Goal: Task Accomplishment & Management: Manage account settings

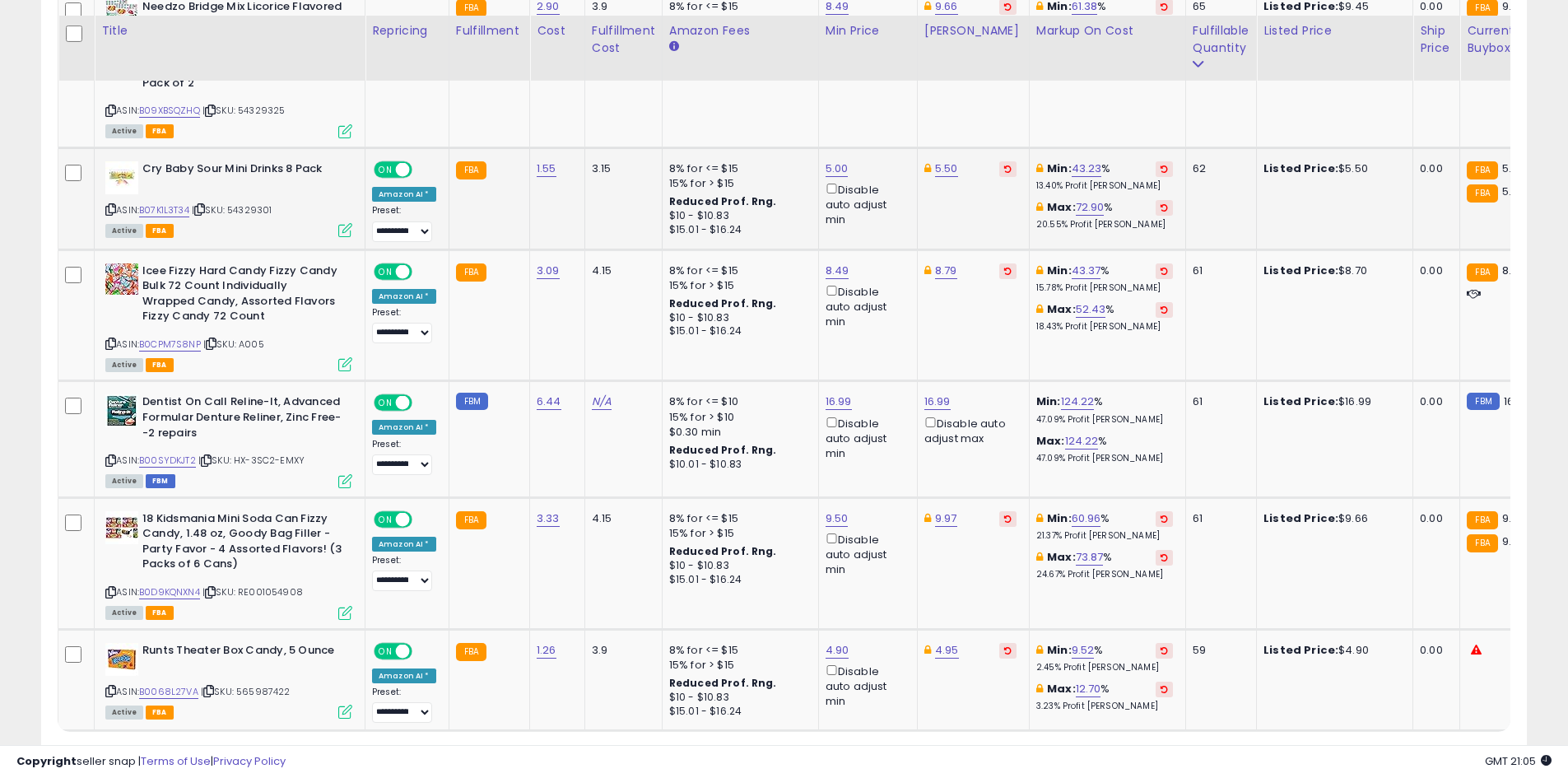
scroll to position [3200, 0]
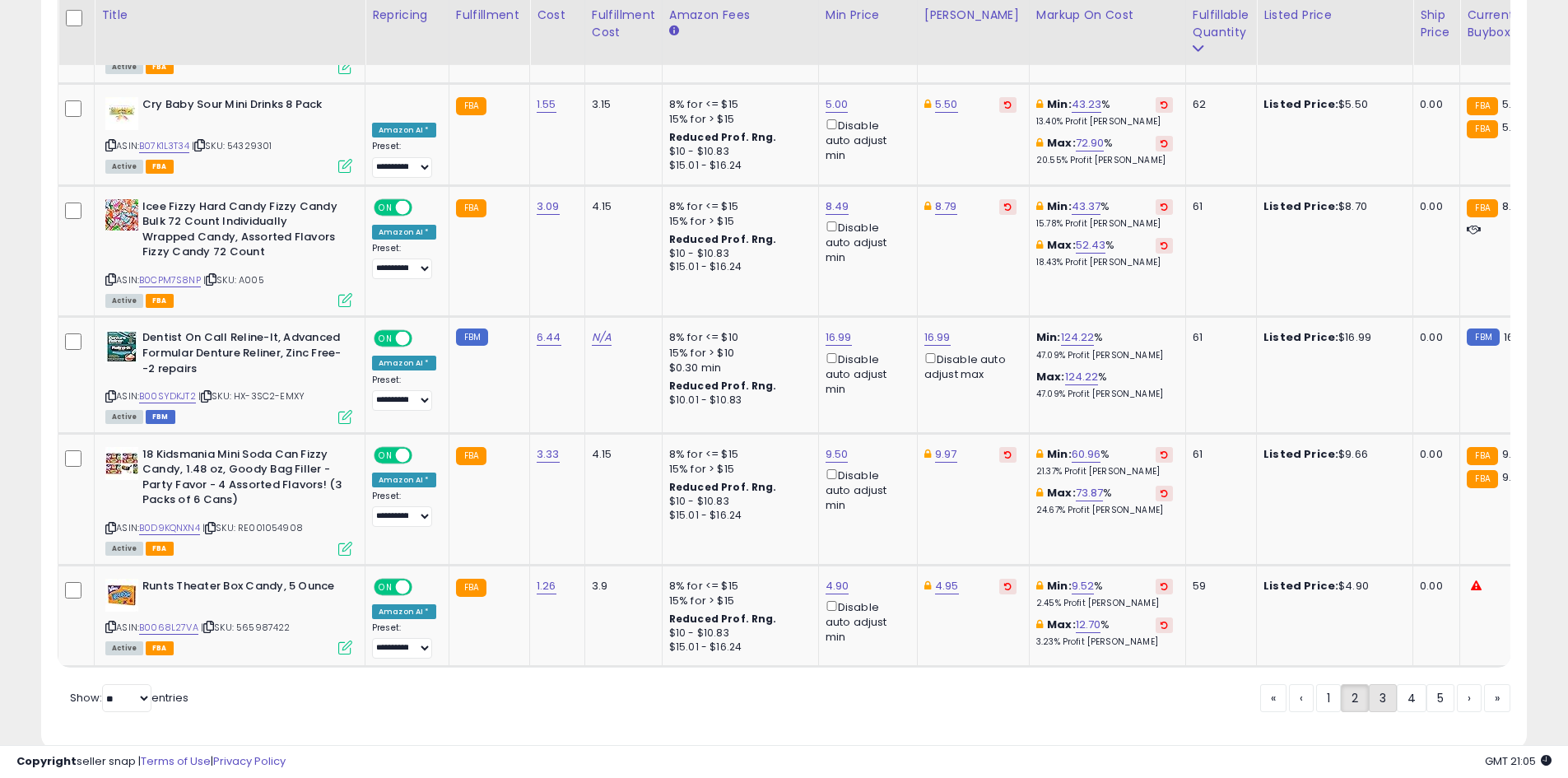
click at [1381, 684] on link "3" at bounding box center [1383, 698] width 28 height 28
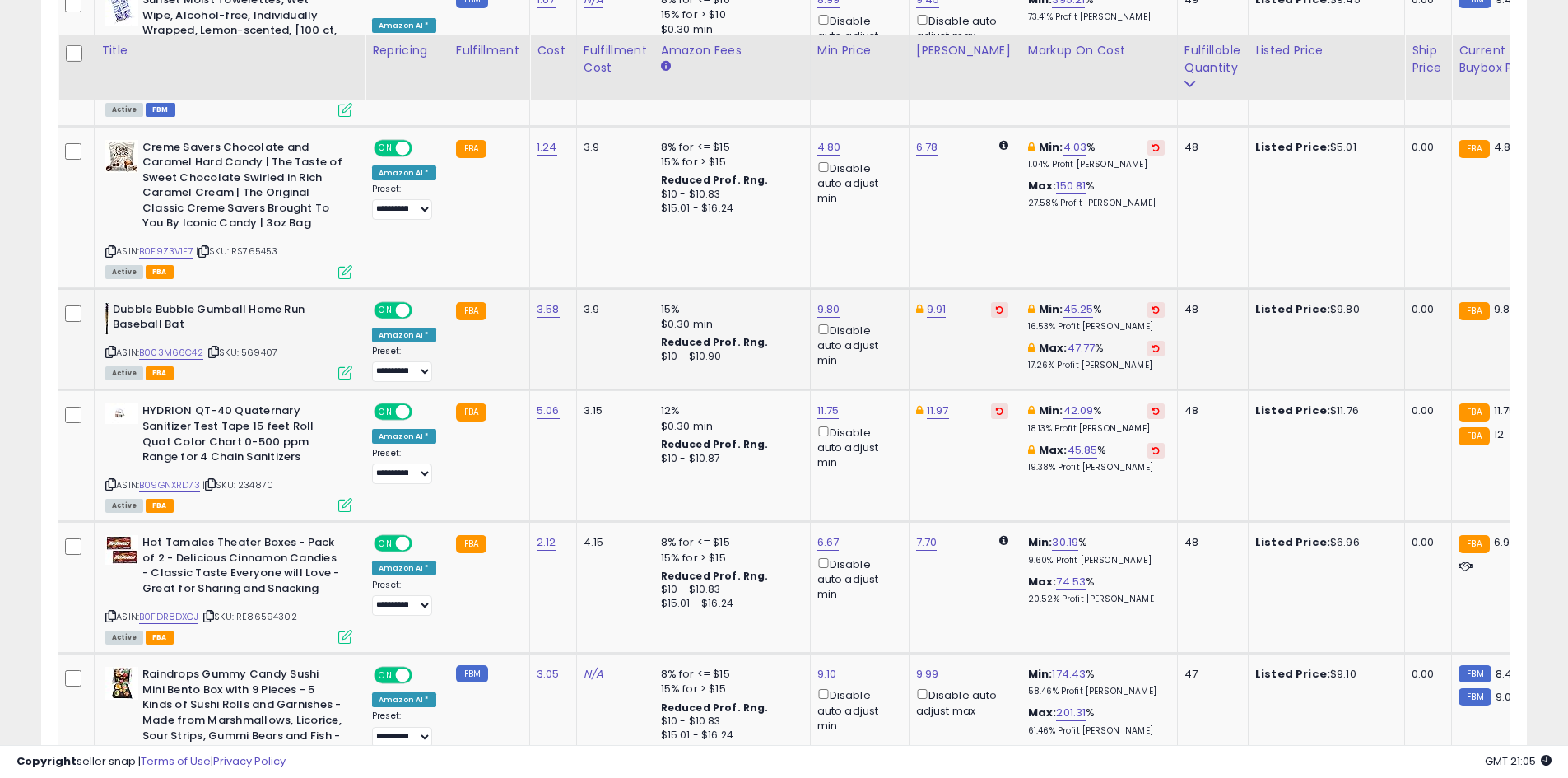
scroll to position [2136, 0]
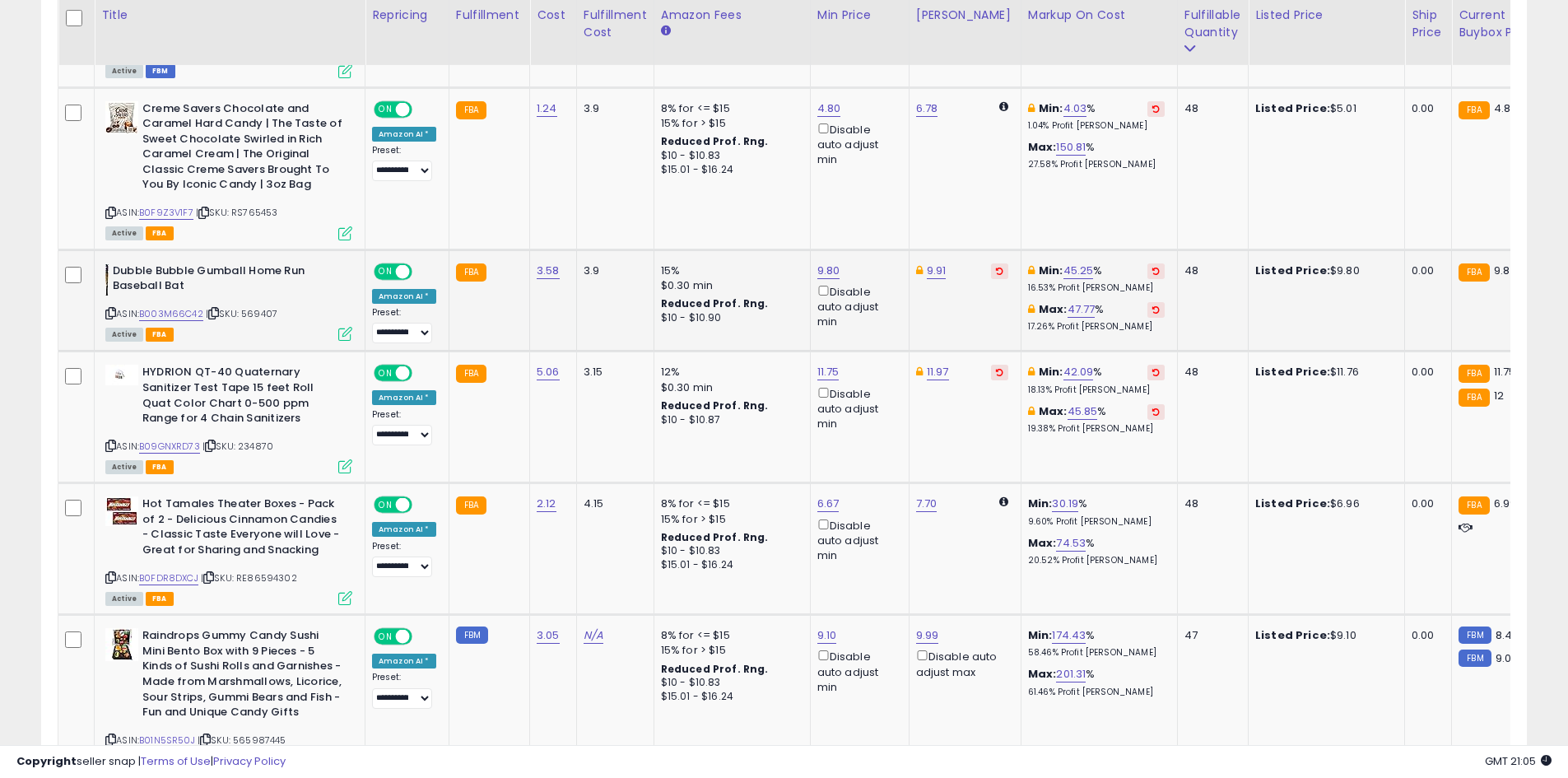
click at [177, 305] on div "ASIN: B003M66C42 | SKU: 569407 Active FBA" at bounding box center [229, 302] width 247 height 77
click at [183, 307] on link "B003M66C42" at bounding box center [171, 314] width 64 height 14
click at [817, 263] on link "9.80" at bounding box center [828, 271] width 23 height 17
type input "*"
click button "submit" at bounding box center [868, 196] width 28 height 25
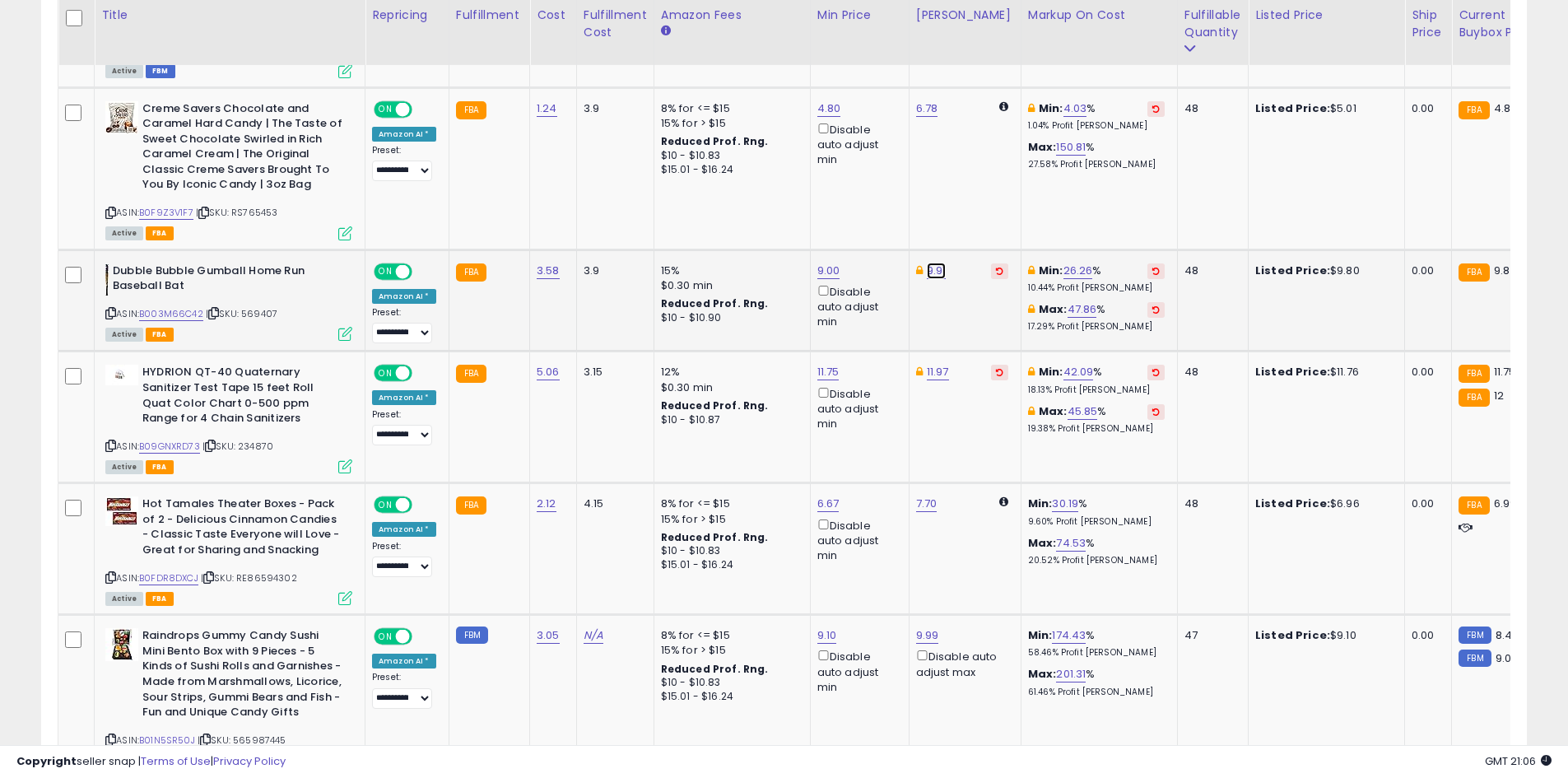
click at [934, 263] on link "9.91" at bounding box center [937, 271] width 20 height 17
type input "****"
click button "submit" at bounding box center [977, 196] width 28 height 25
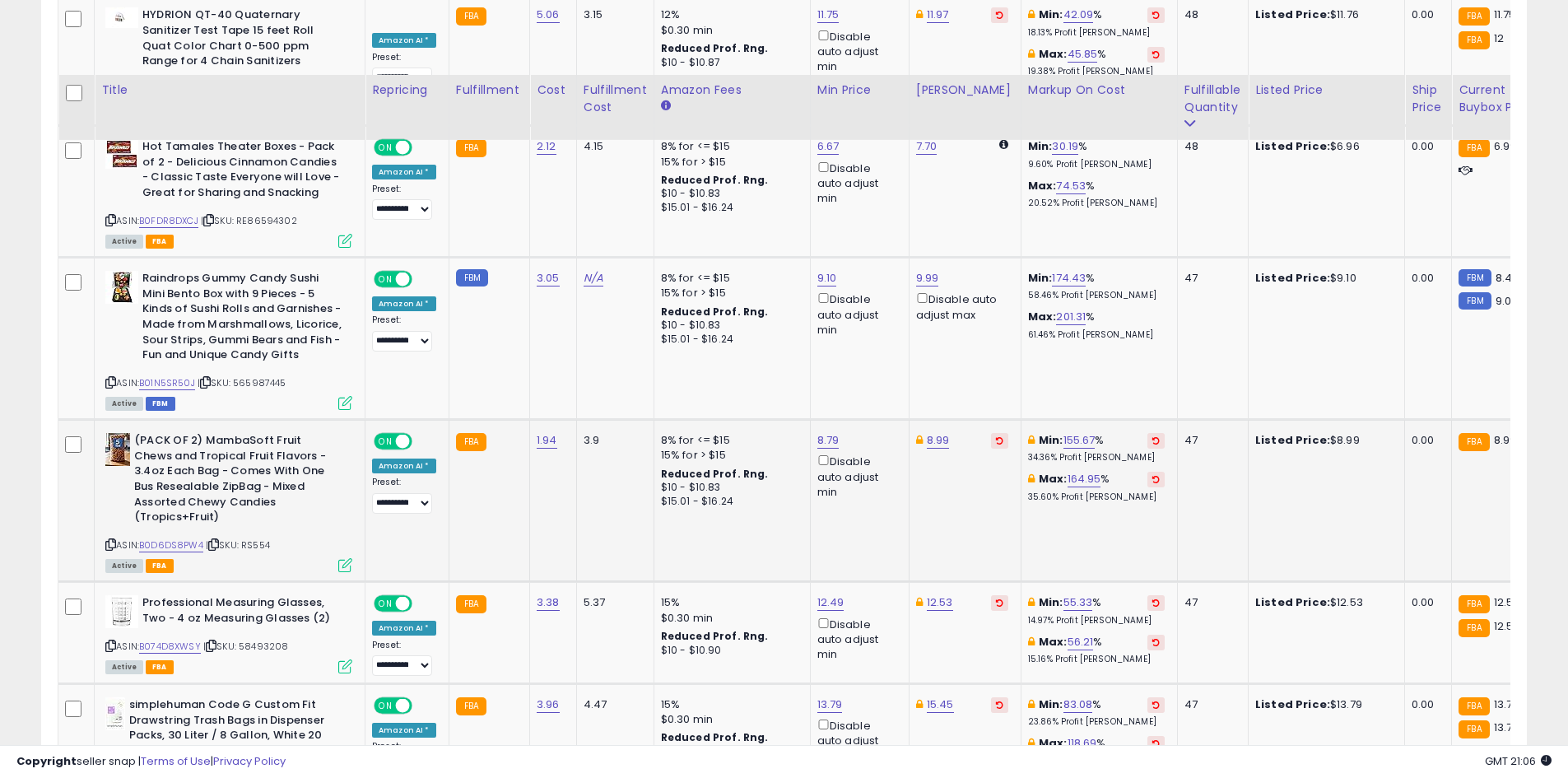
scroll to position [2596, 0]
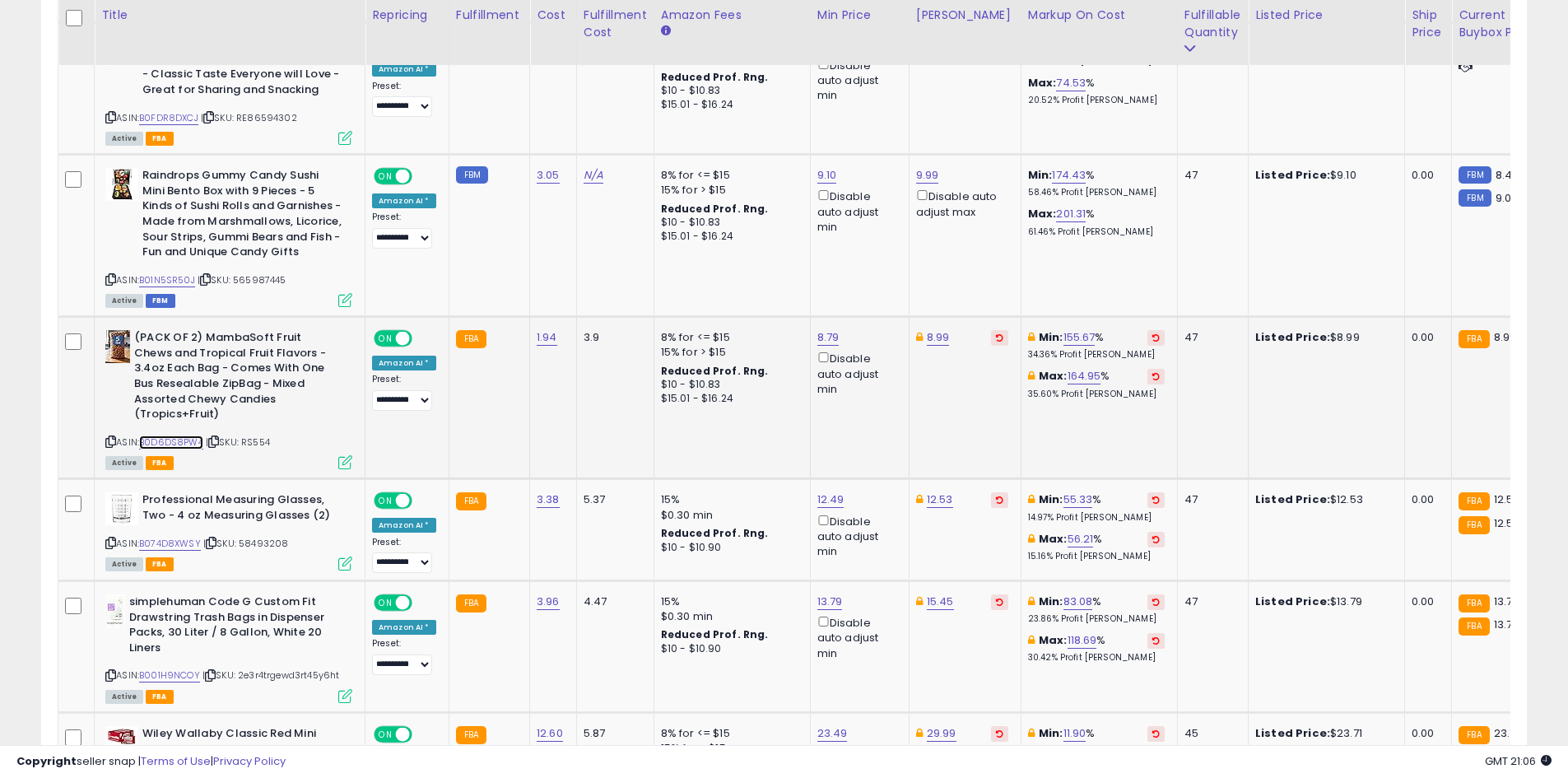
click at [168, 436] on link "B0D6DS8PW4" at bounding box center [171, 442] width 64 height 14
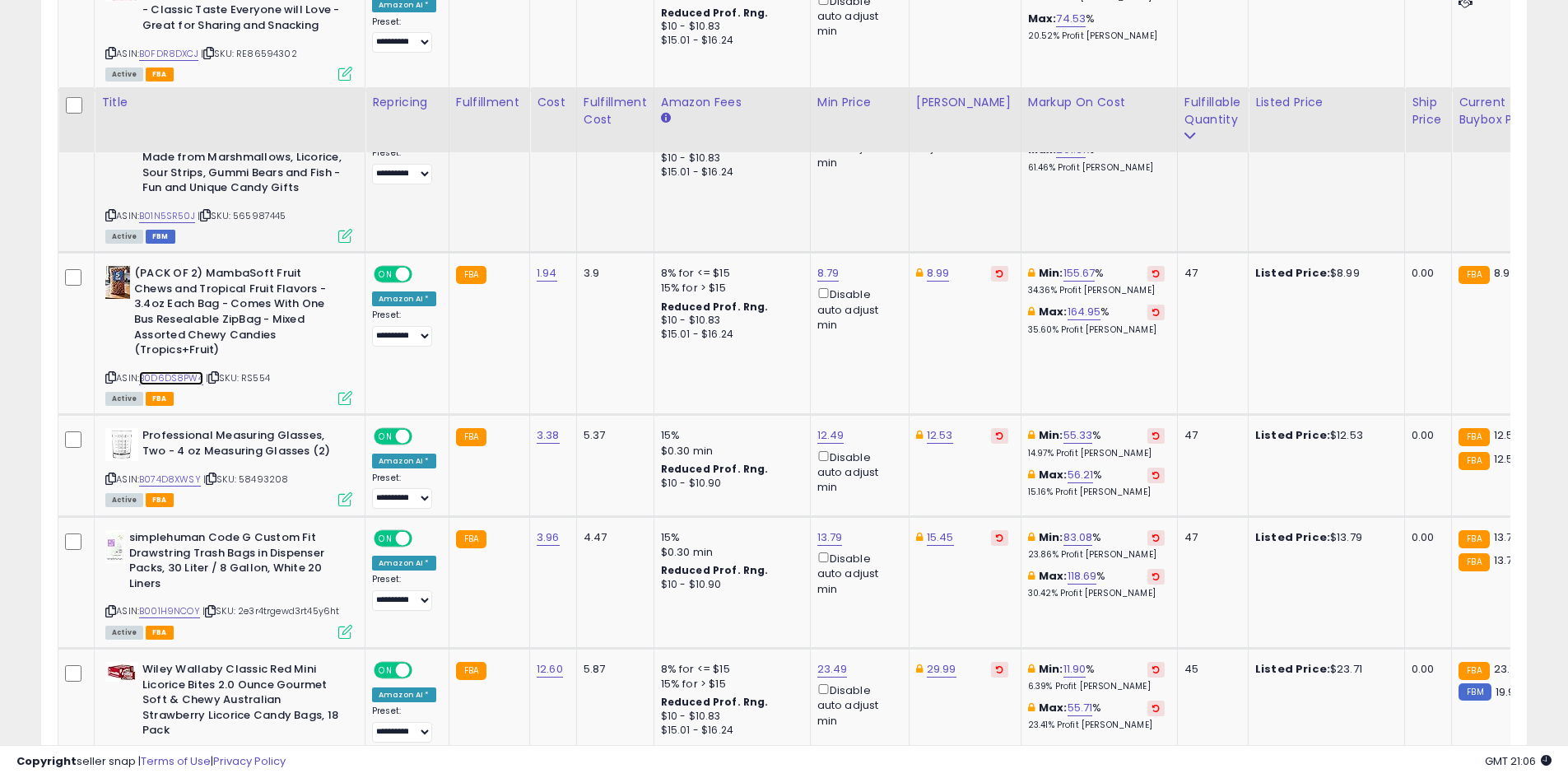
scroll to position [2761, 0]
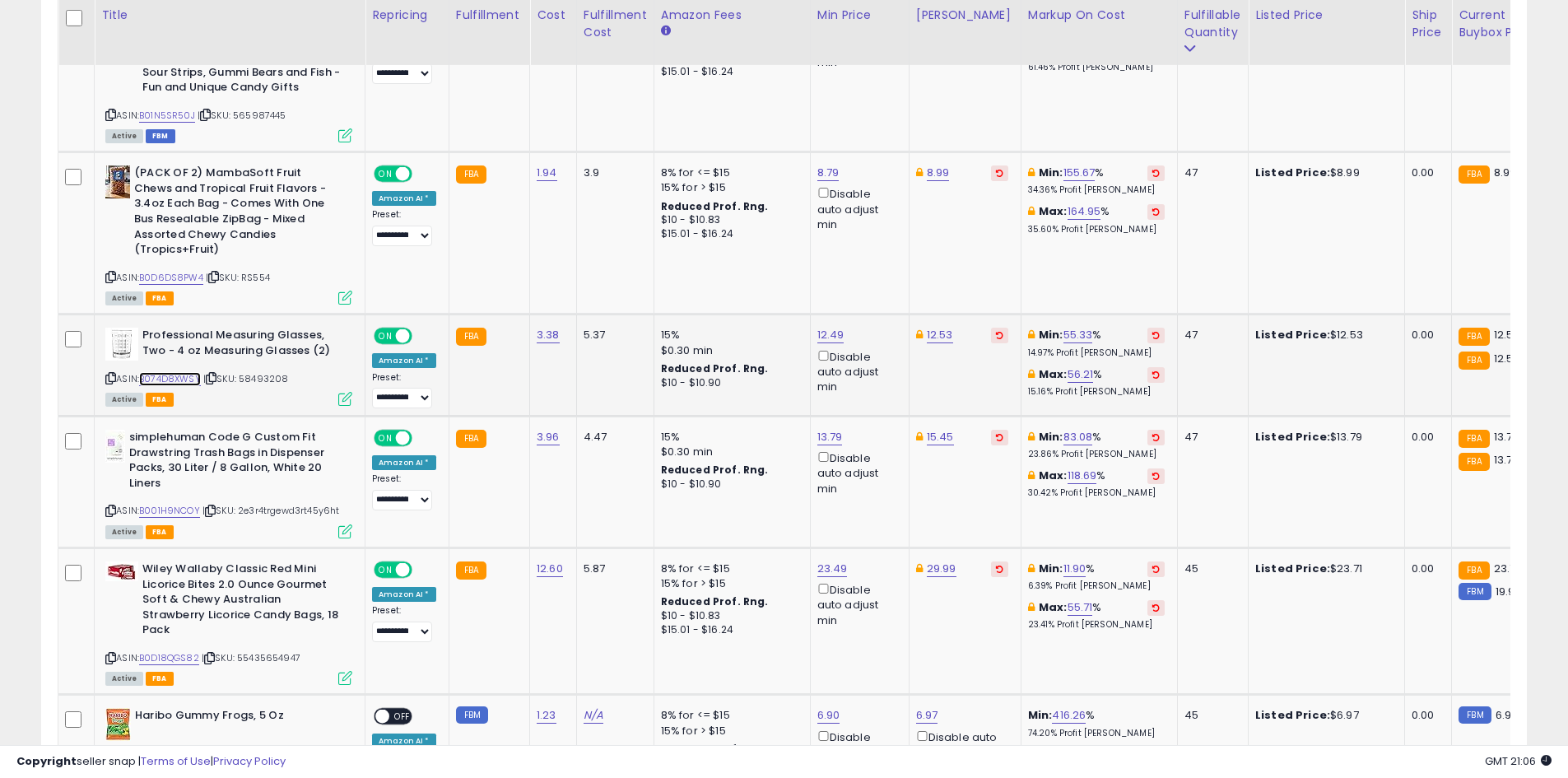
click at [176, 372] on link "B074D8XWSY" at bounding box center [170, 379] width 62 height 14
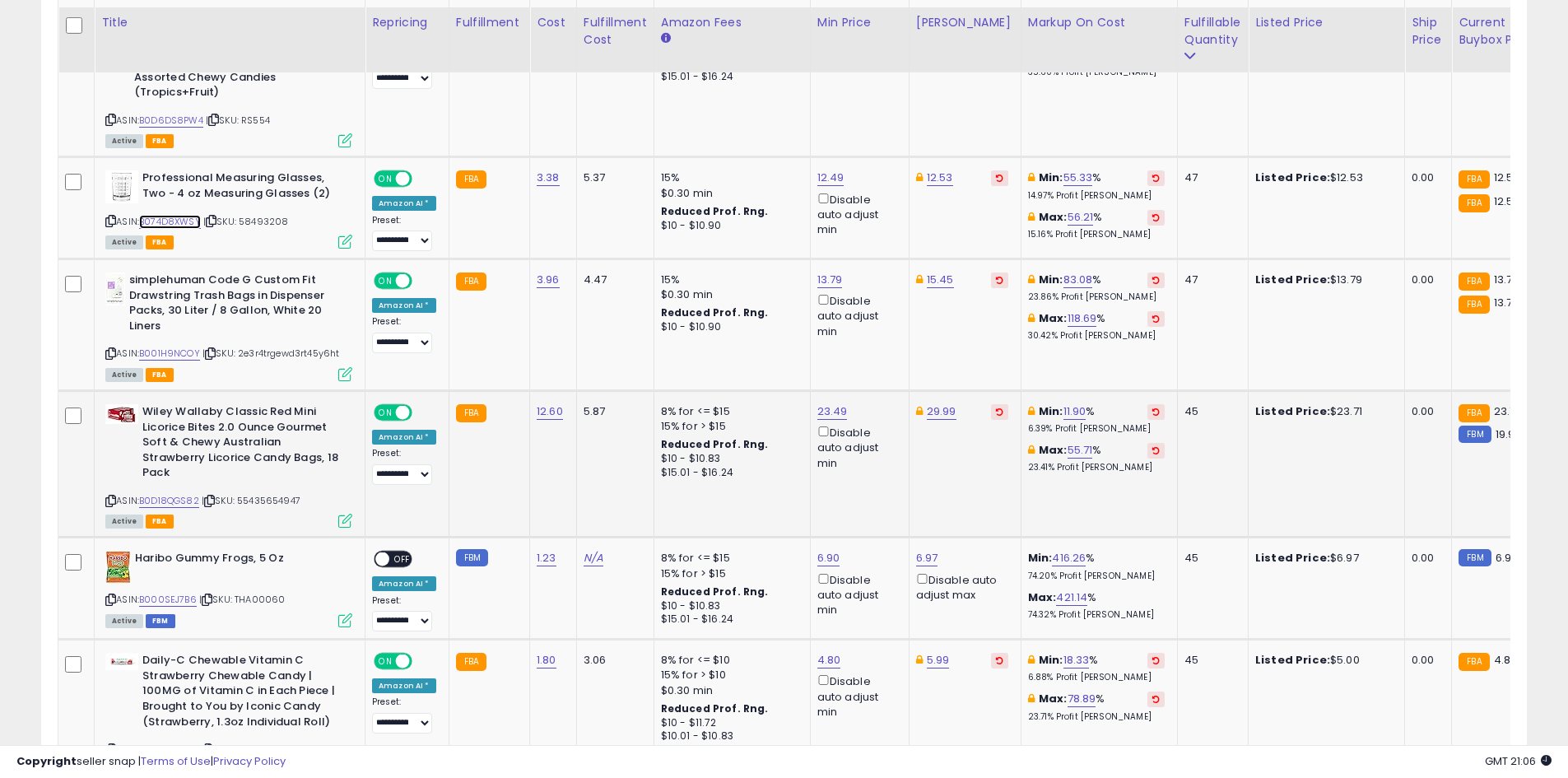
scroll to position [2926, 0]
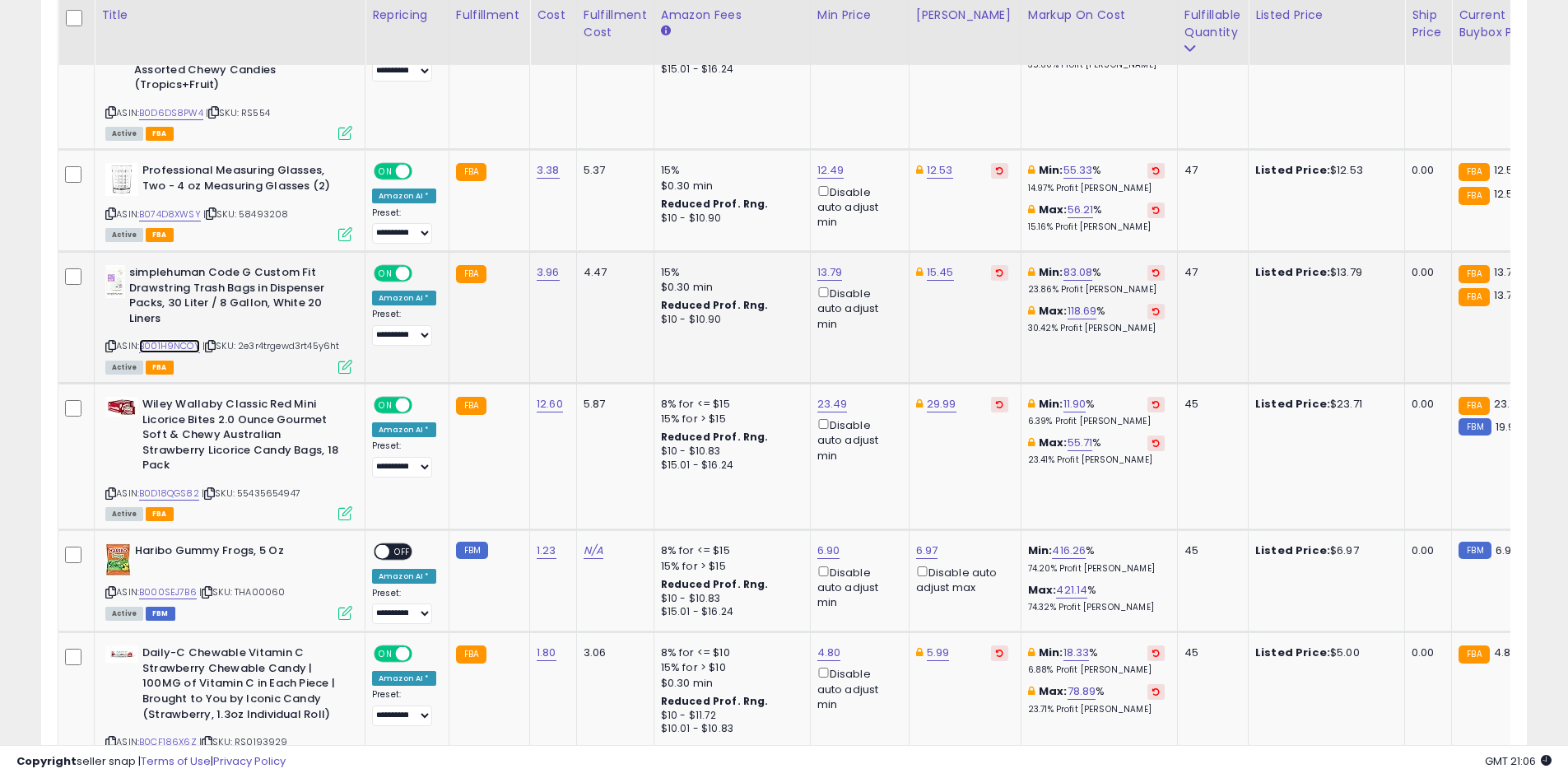
click at [180, 339] on link "B001H9NCOY" at bounding box center [170, 346] width 61 height 14
click at [825, 264] on link "13.79" at bounding box center [830, 272] width 26 height 17
type input "**"
click button "submit" at bounding box center [870, 198] width 28 height 25
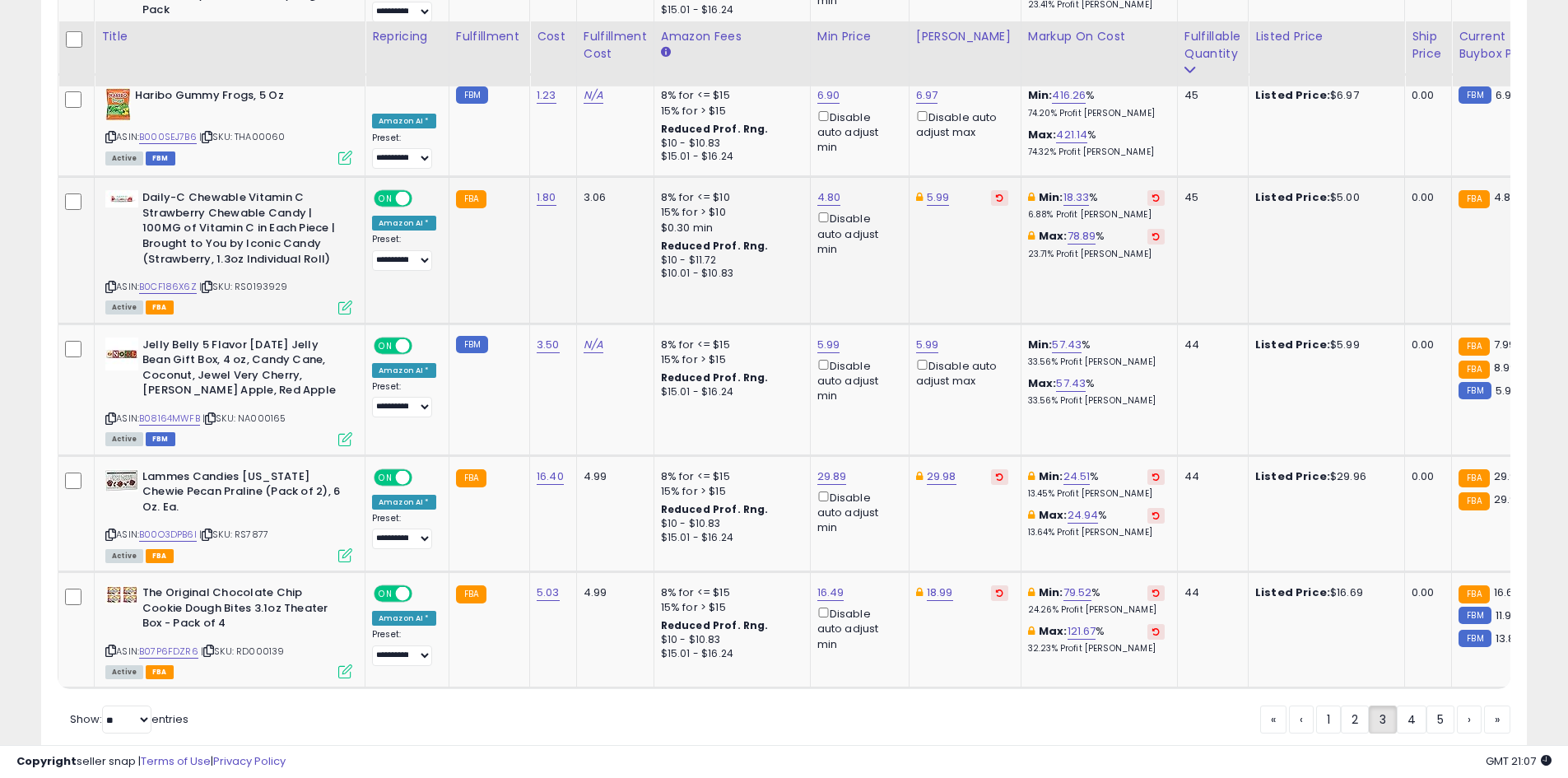
scroll to position [3403, 0]
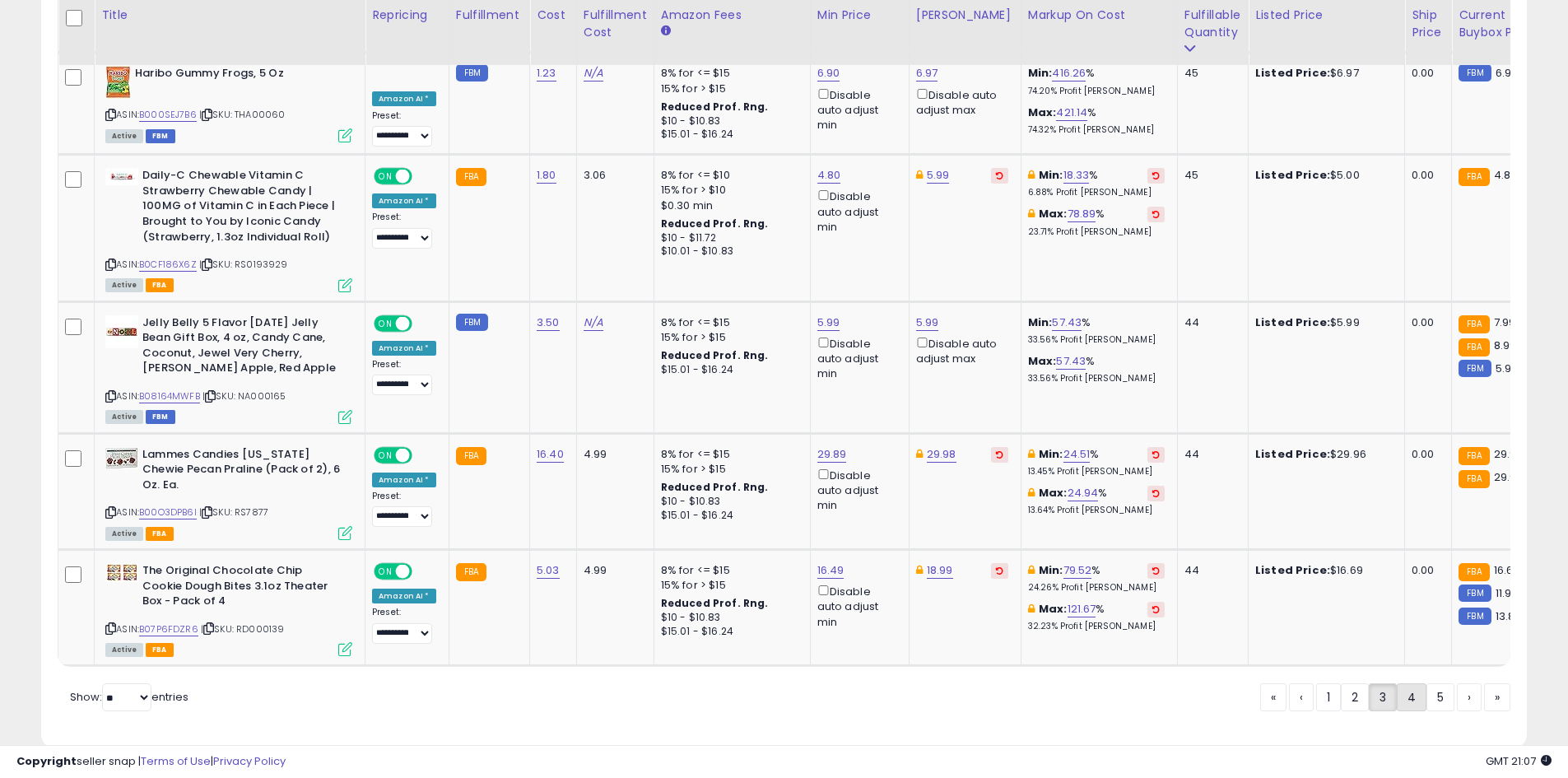
click at [1412, 683] on link "4" at bounding box center [1412, 697] width 29 height 28
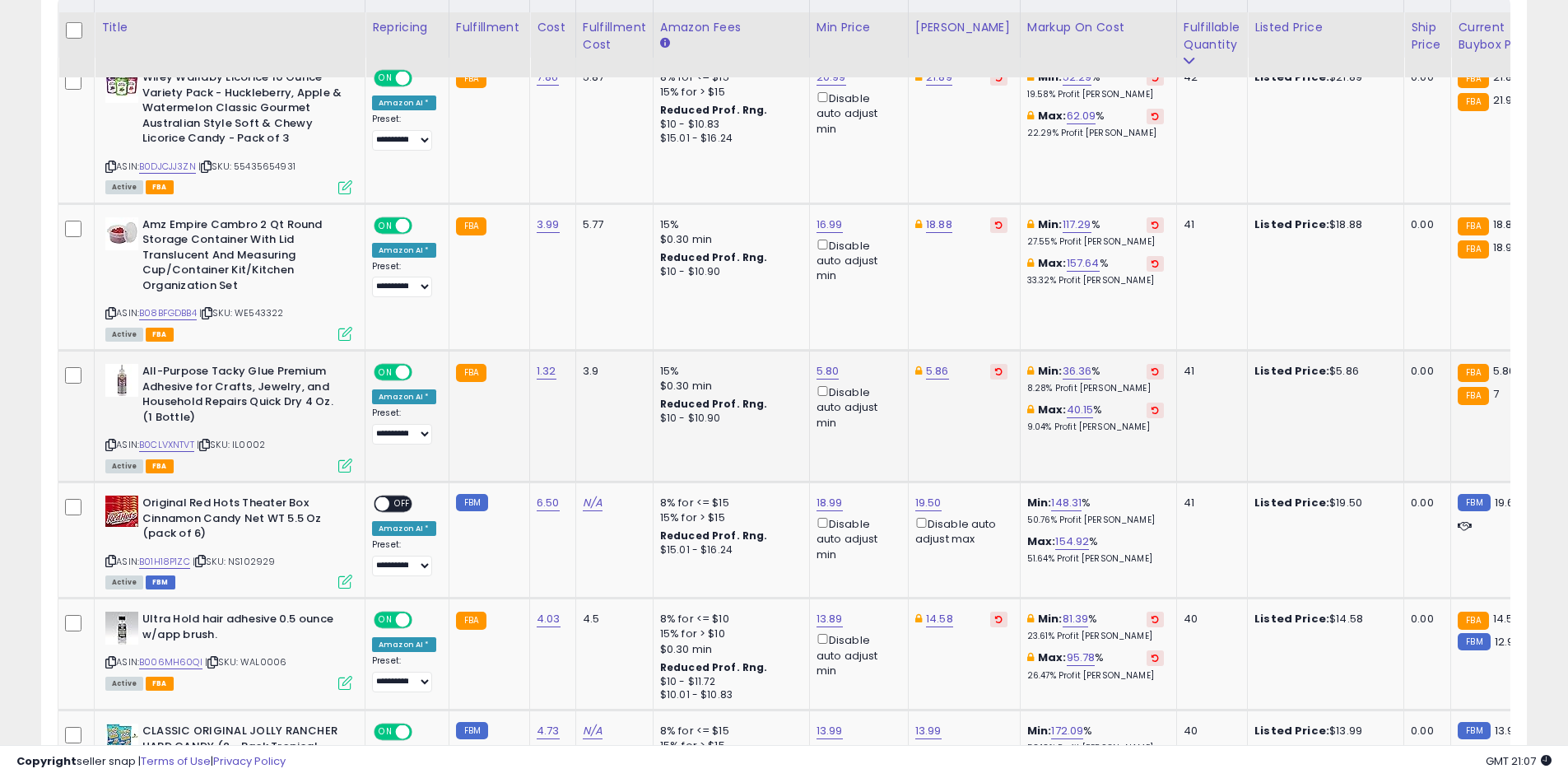
scroll to position [819, 0]
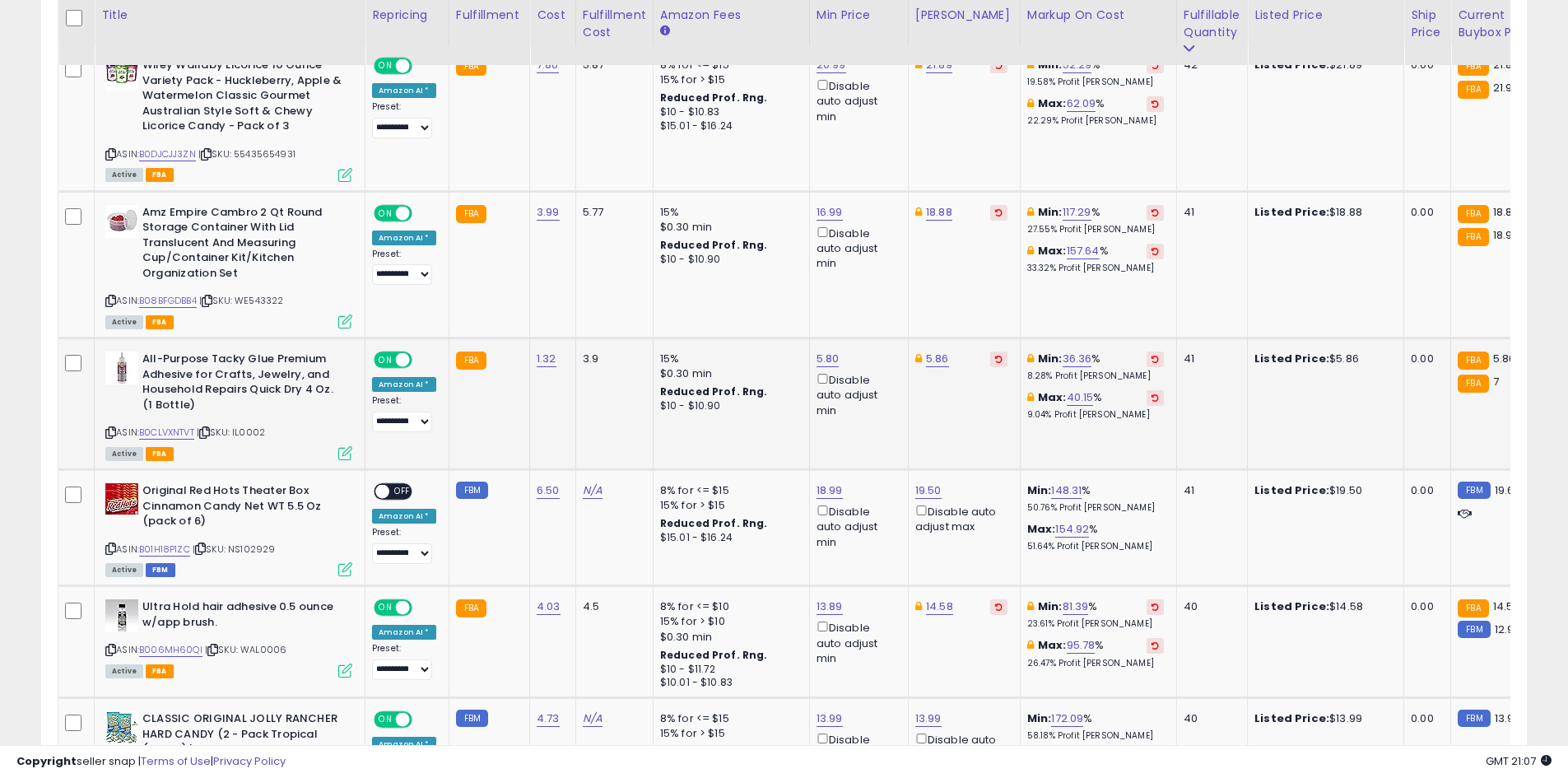
click at [995, 361] on icon at bounding box center [999, 359] width 8 height 8
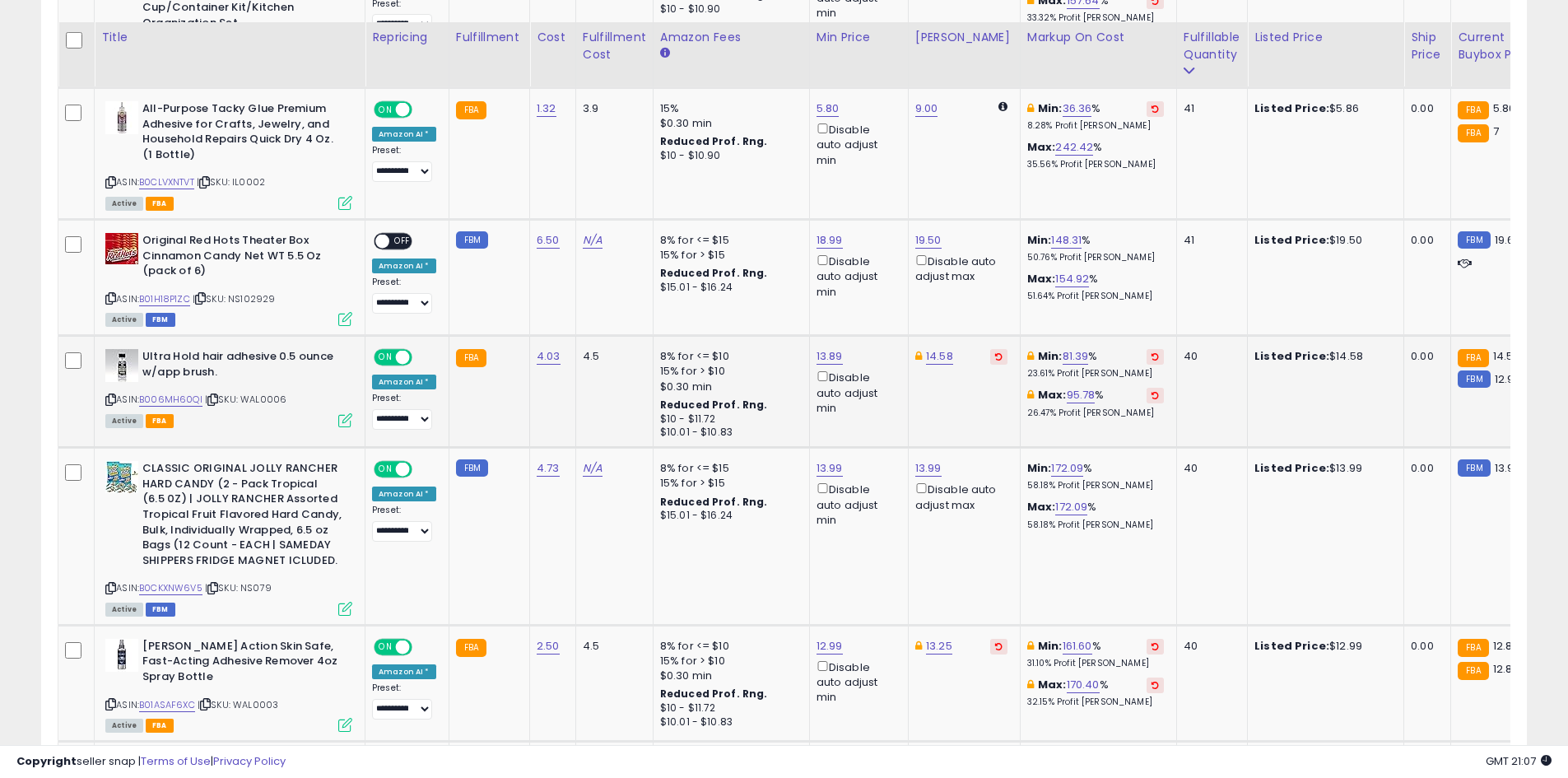
scroll to position [1092, 0]
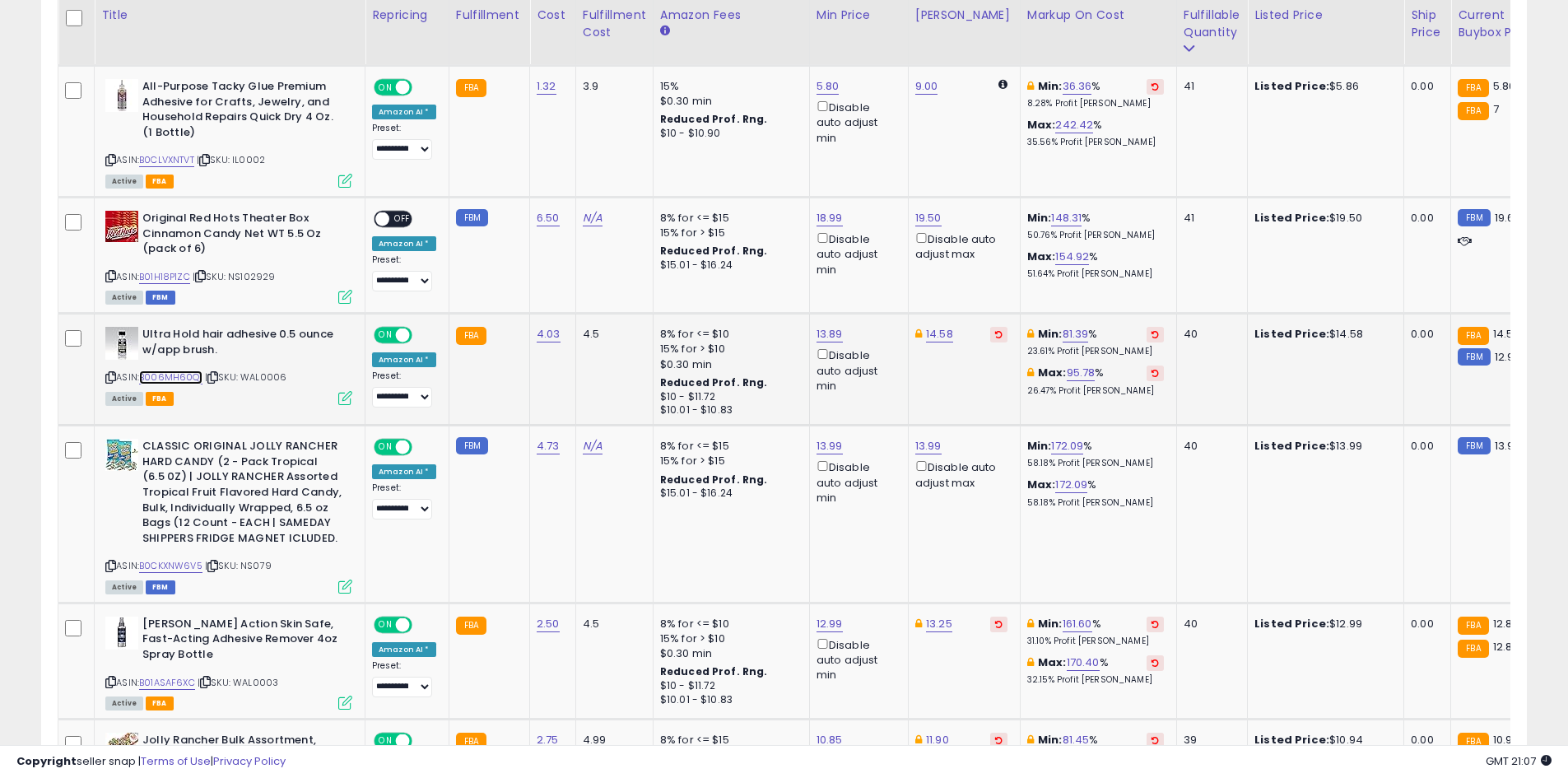
click at [178, 375] on link "B006MH60QI" at bounding box center [171, 378] width 64 height 14
click at [940, 340] on link "14.58" at bounding box center [940, 334] width 27 height 17
type input "****"
click button "submit" at bounding box center [979, 276] width 28 height 25
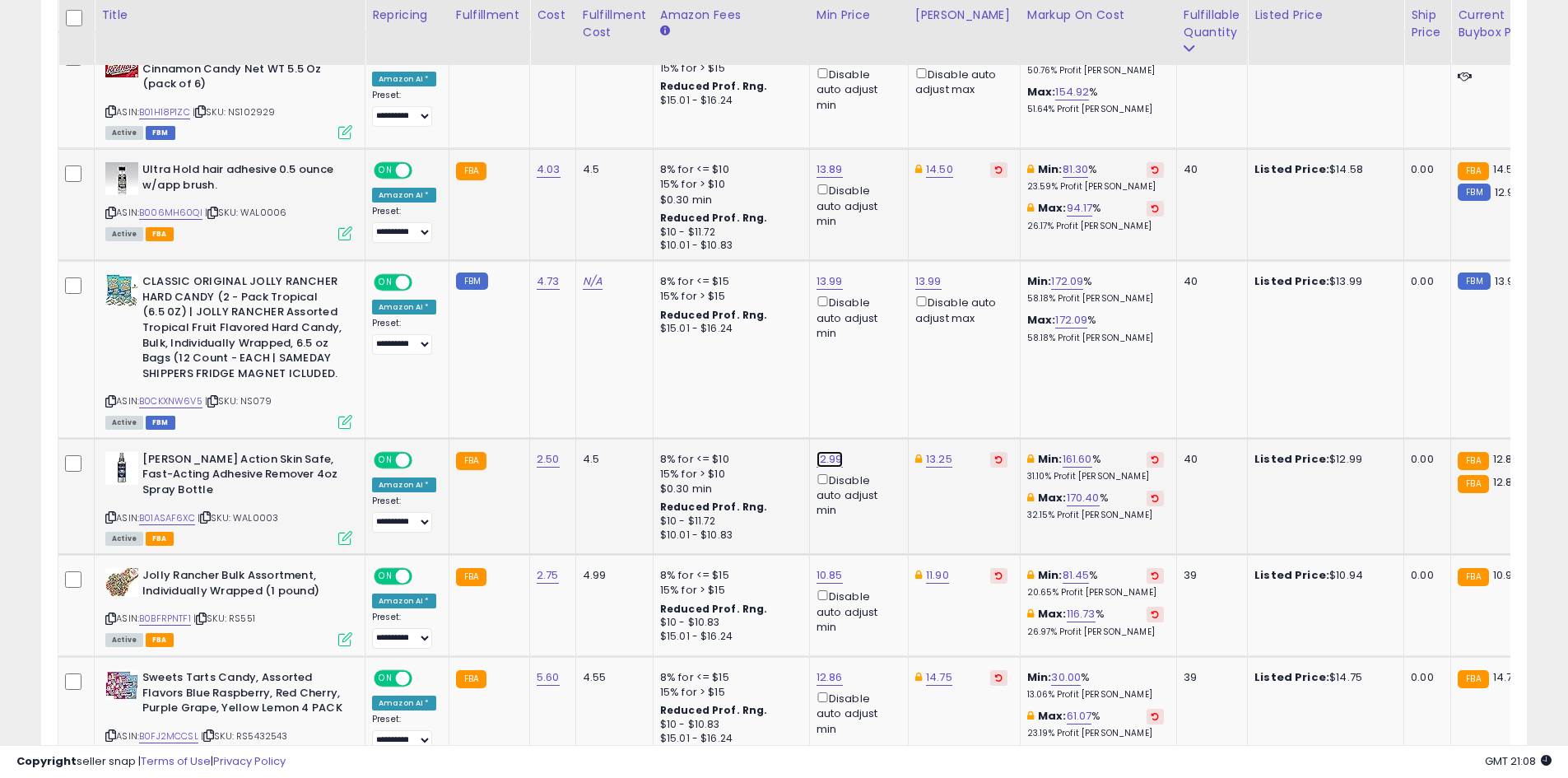
click at [834, 463] on link "12.99" at bounding box center [829, 459] width 26 height 17
type input "**"
click button "submit" at bounding box center [870, 400] width 28 height 25
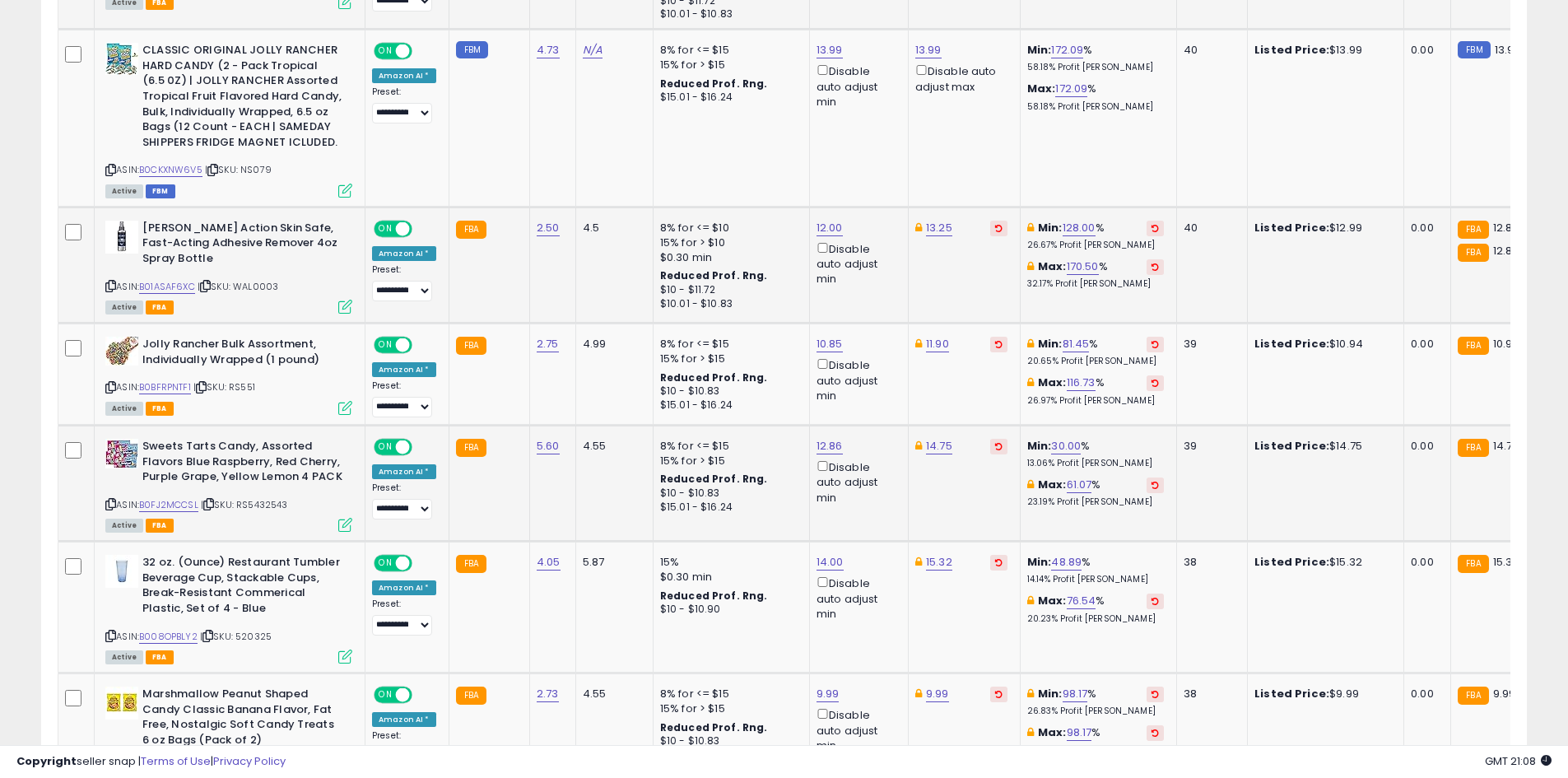
scroll to position [1503, 0]
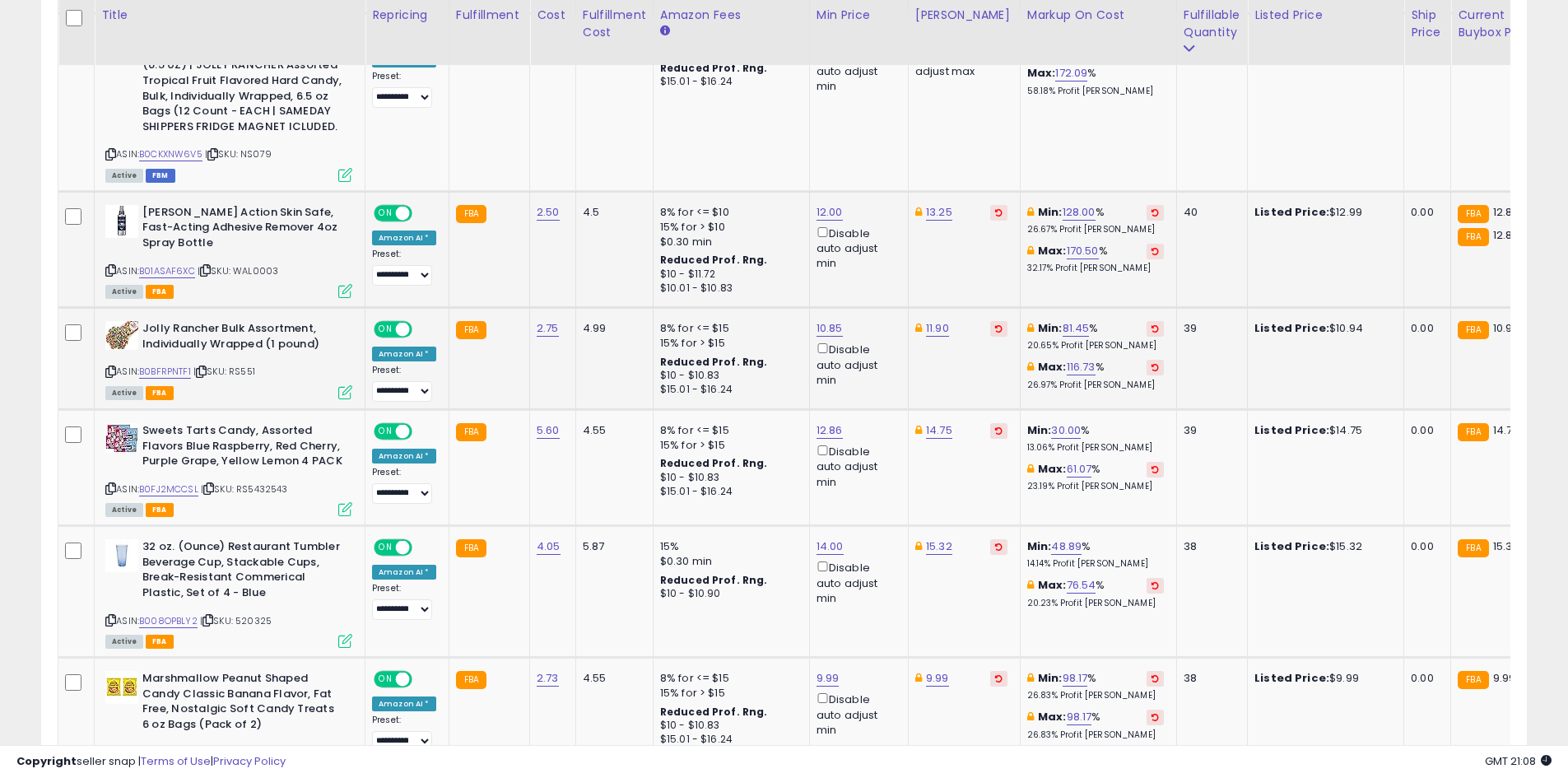
click at [160, 363] on div "ASIN: B0BFRPNTF1 | SKU: RS551 Active FBA" at bounding box center [229, 359] width 247 height 77
click at [160, 371] on link "B0BFRPNTF1" at bounding box center [165, 372] width 52 height 14
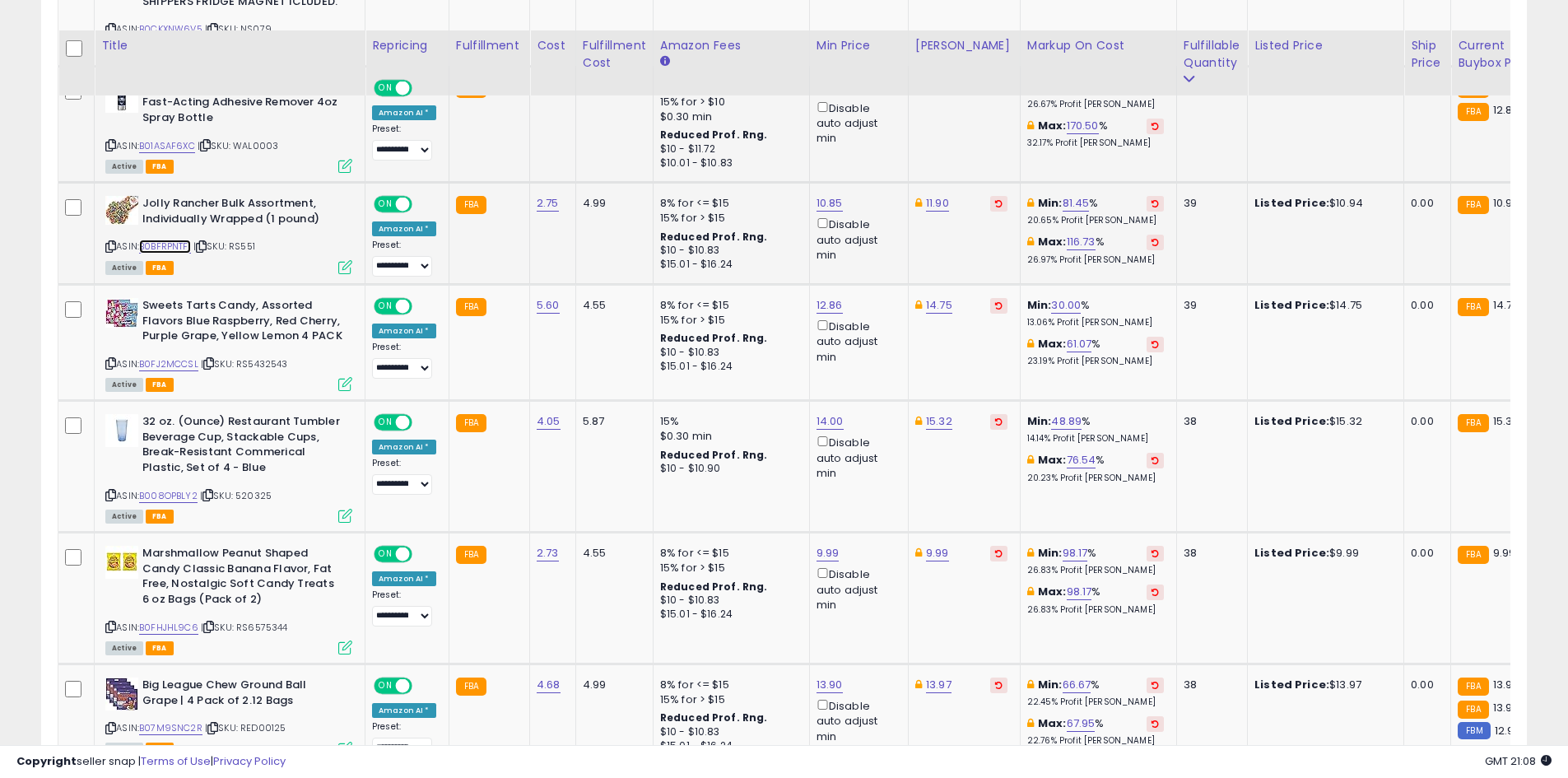
scroll to position [1668, 0]
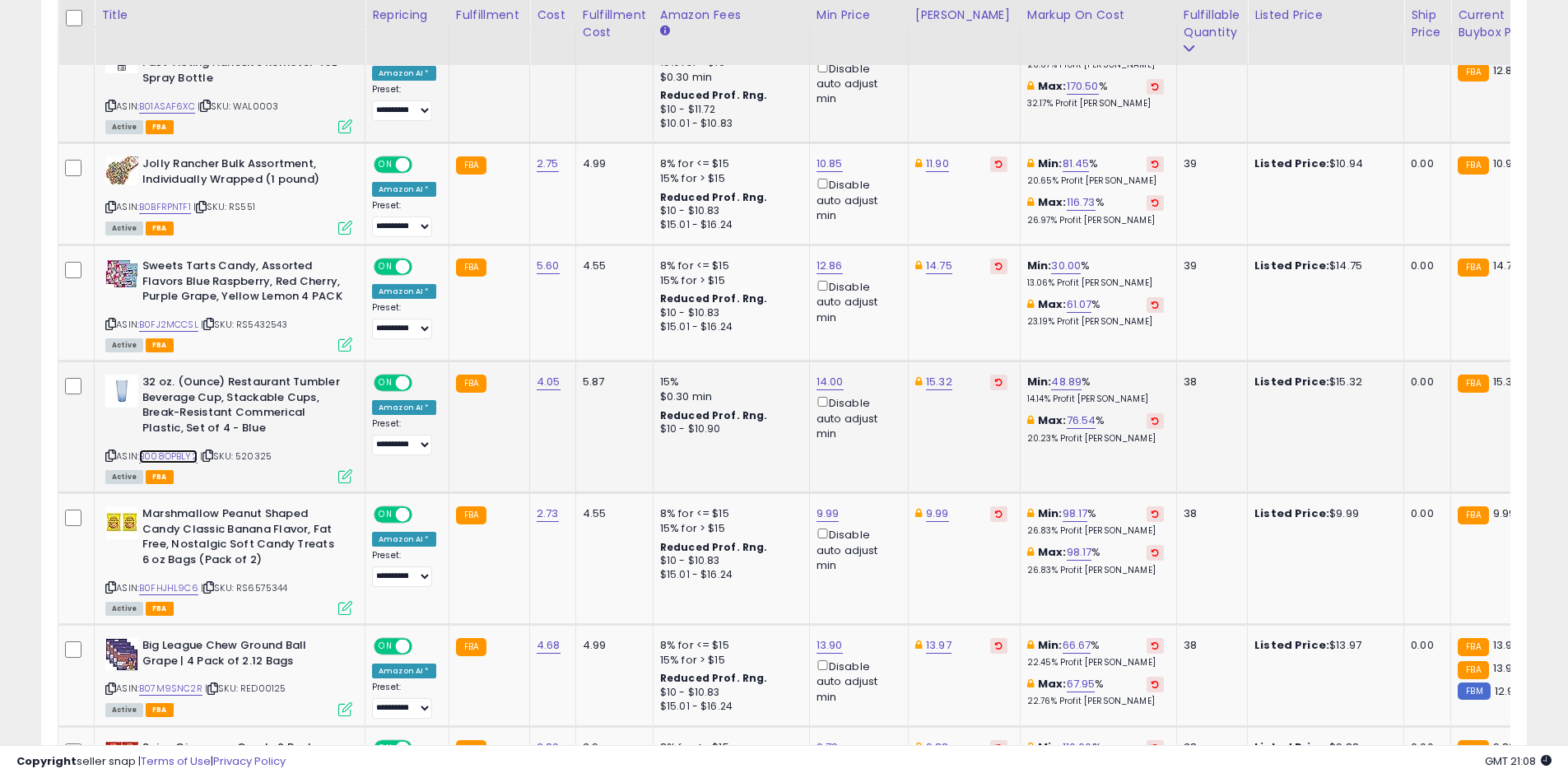
click at [192, 451] on link "B008OPBLY2" at bounding box center [169, 456] width 59 height 14
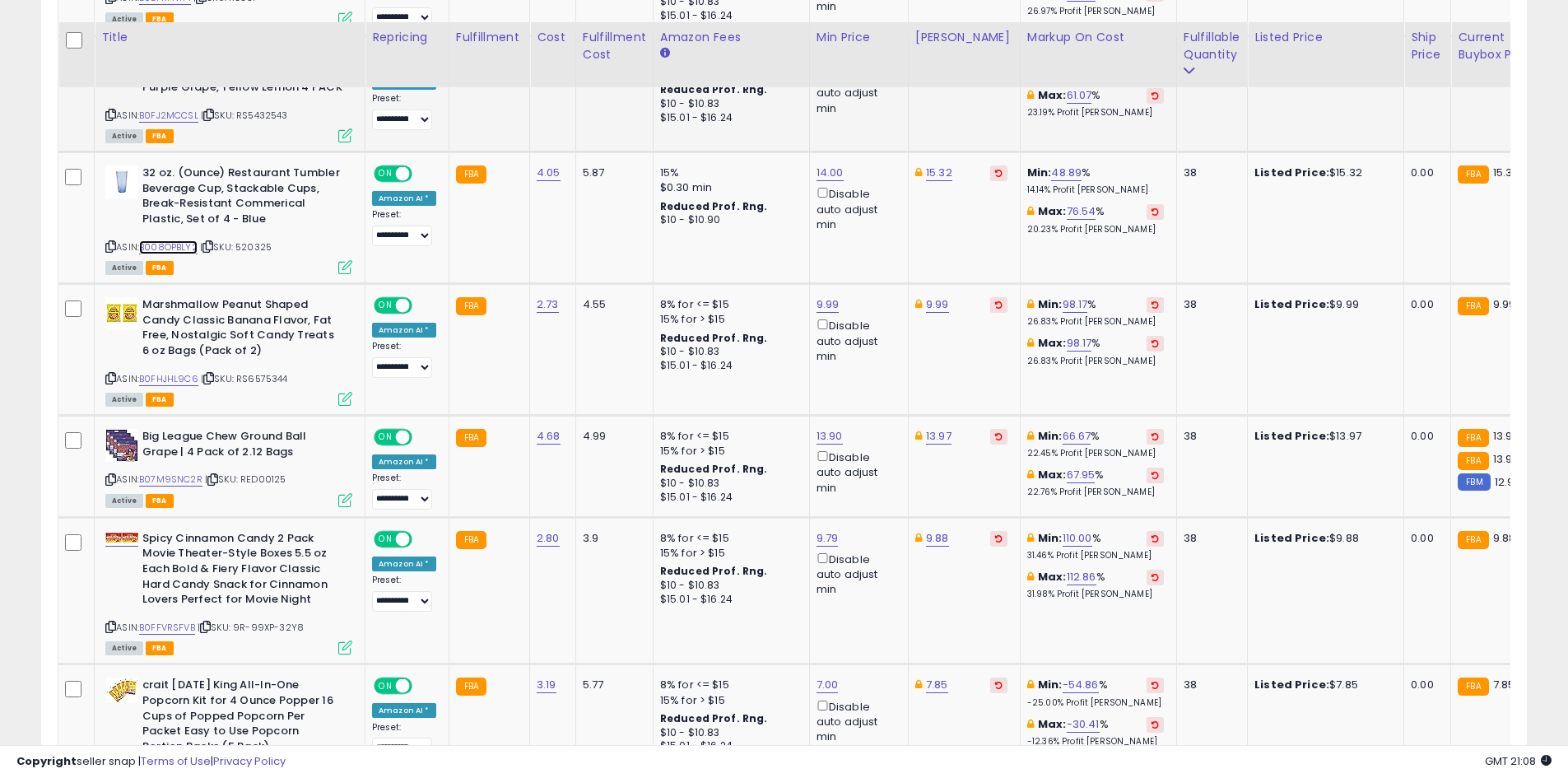
scroll to position [1915, 0]
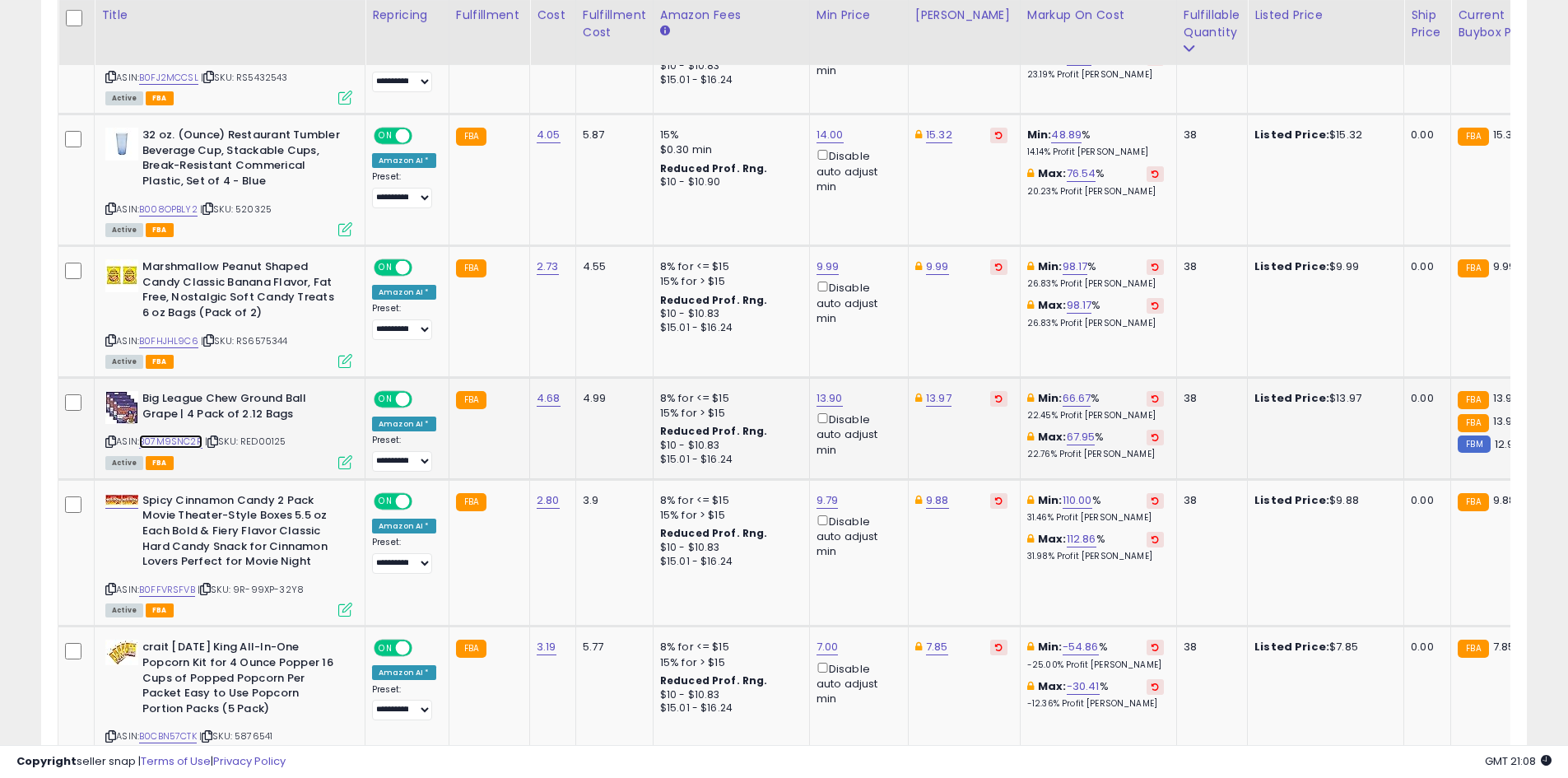
click at [188, 438] on link "B07M9SNC2R" at bounding box center [171, 441] width 64 height 14
click at [995, 396] on icon at bounding box center [999, 398] width 8 height 8
click at [921, 392] on link "15.29" at bounding box center [928, 398] width 26 height 17
type input "**"
click button "submit" at bounding box center [968, 339] width 28 height 25
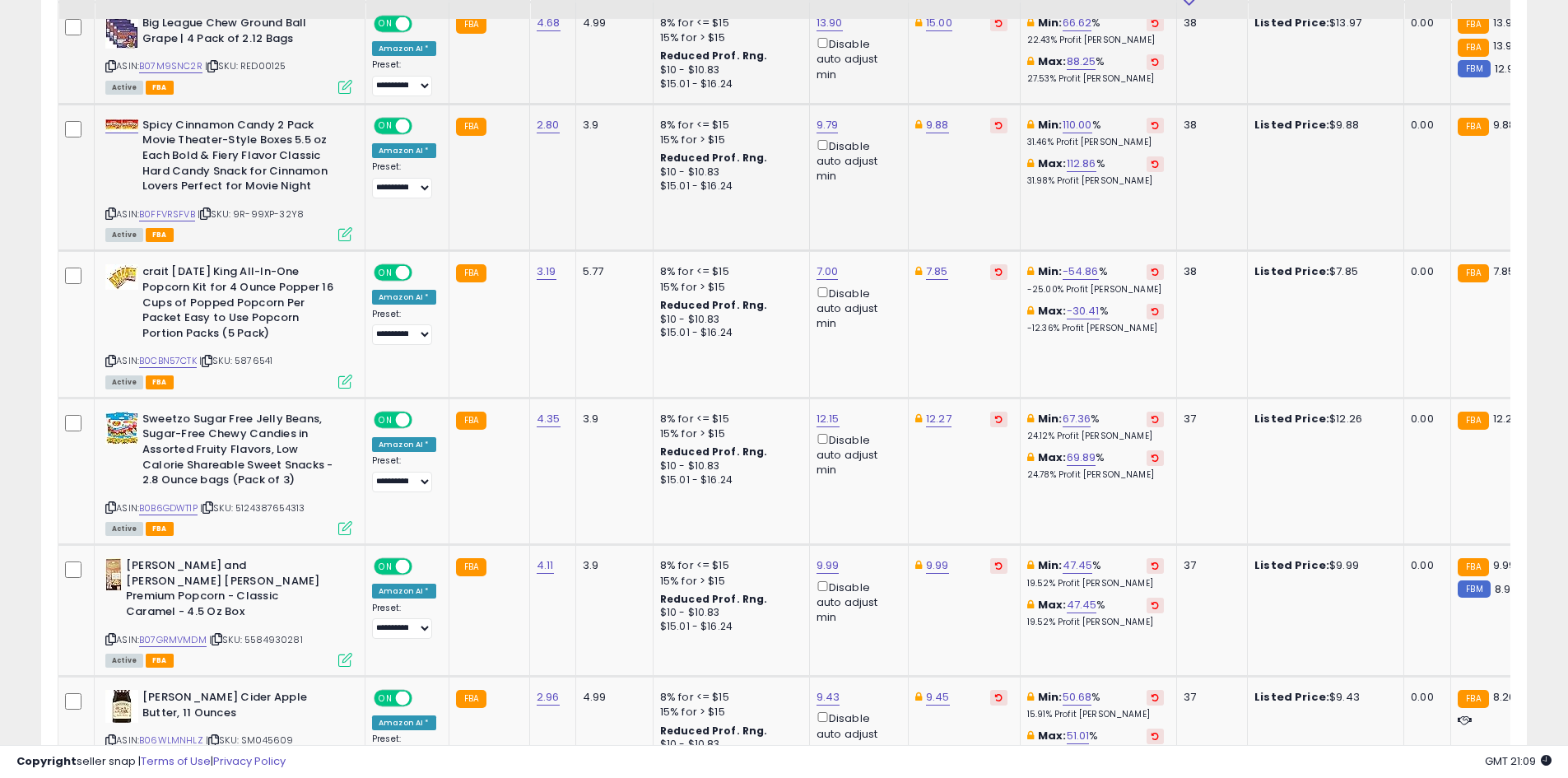
scroll to position [2326, 0]
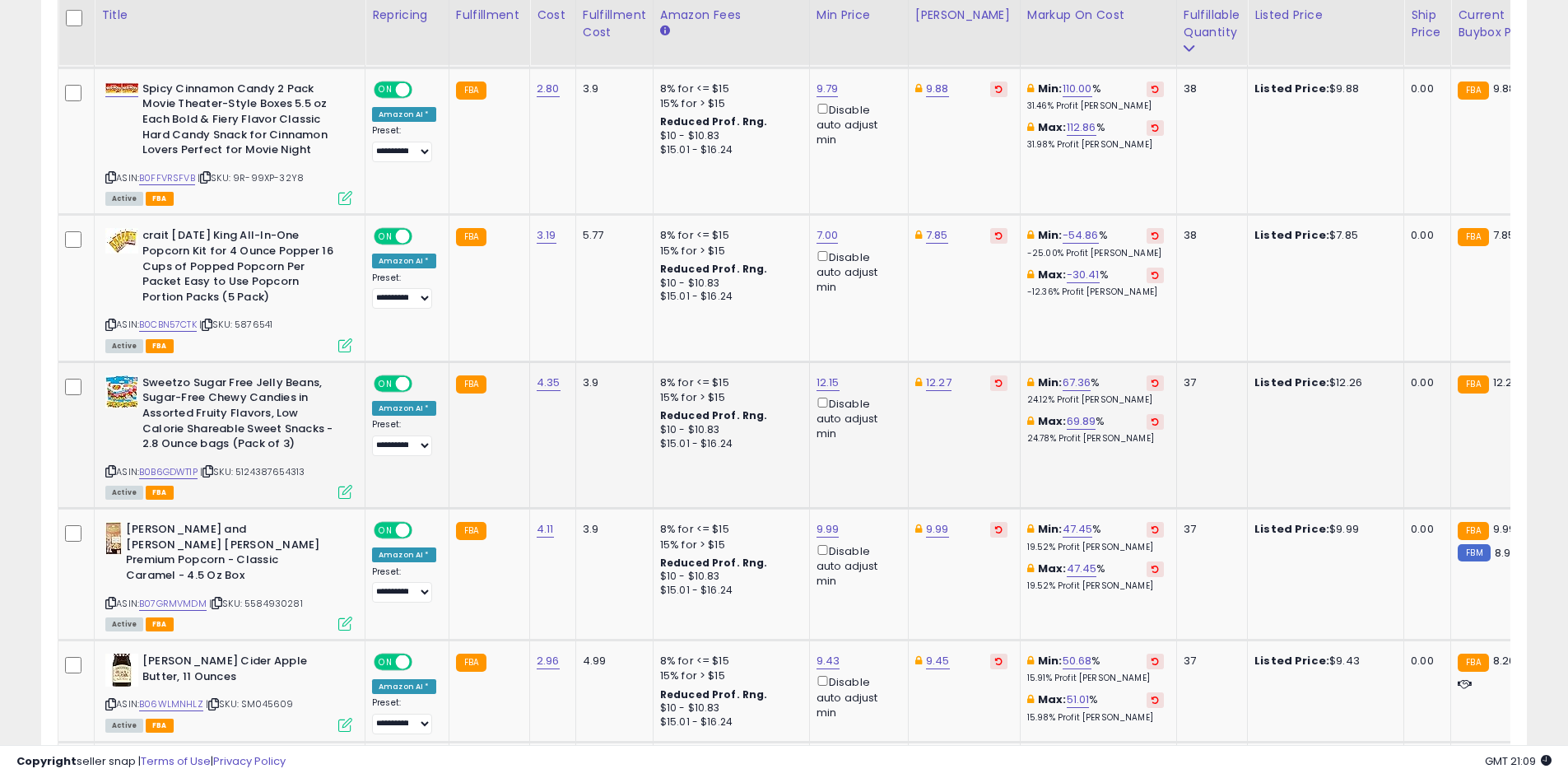
click at [181, 460] on div "ASIN: B0B6GDWT1P | SKU: 5124387654313 Active FBA" at bounding box center [229, 437] width 247 height 122
click at [183, 467] on link "B0B6GDWT1P" at bounding box center [169, 472] width 59 height 14
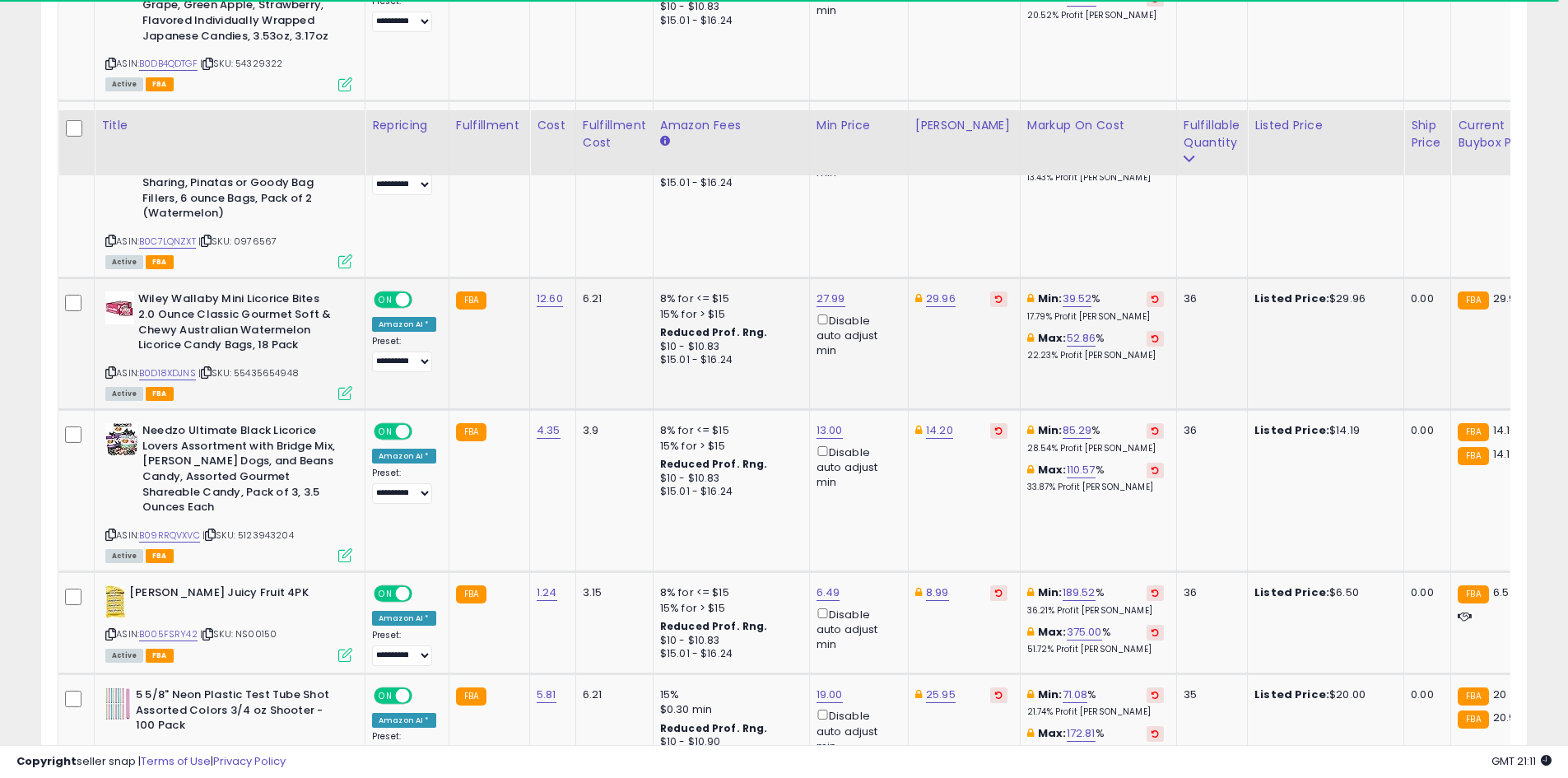
scroll to position [3397, 0]
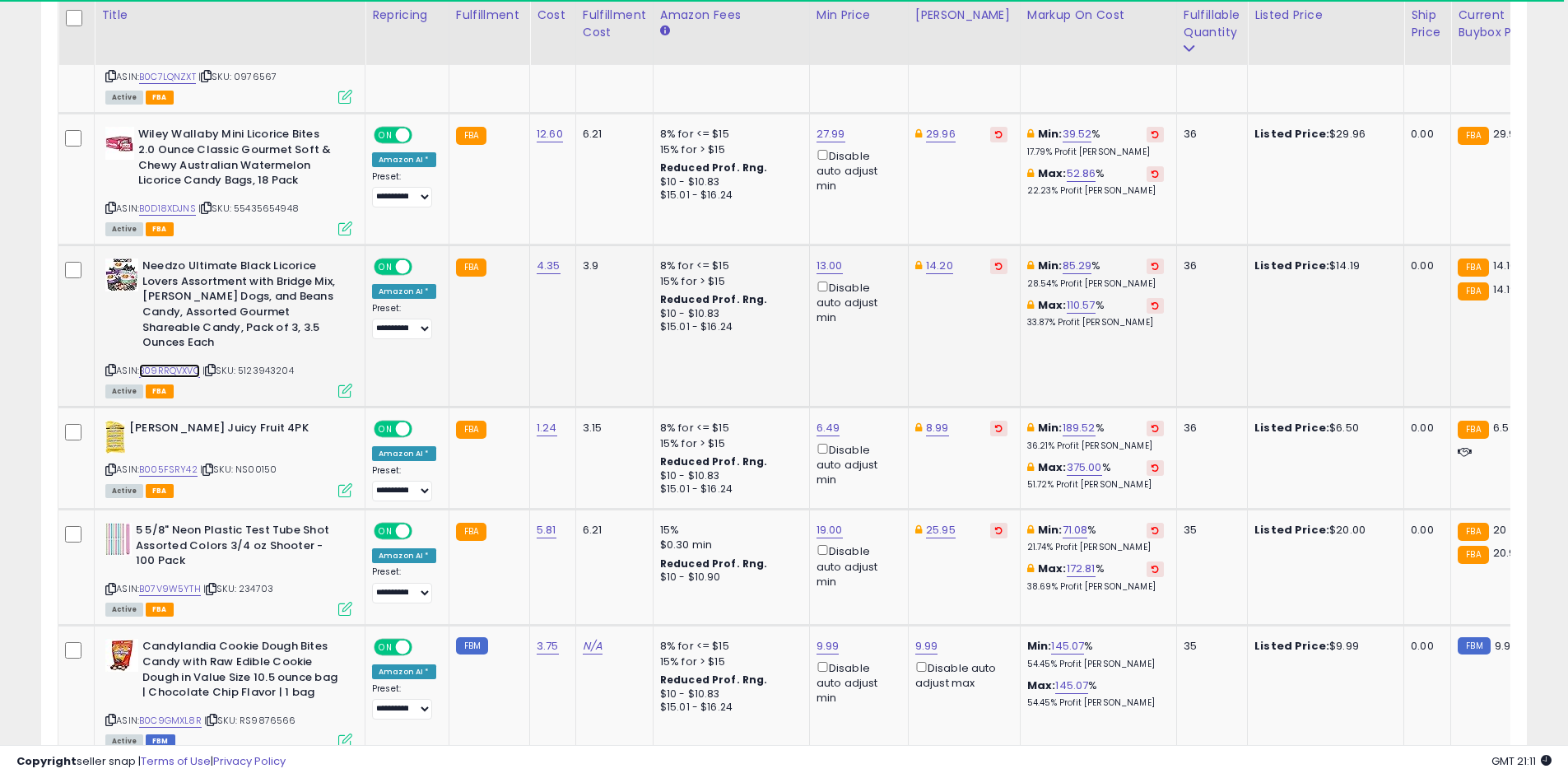
click at [154, 364] on link "B09RRQVXVC" at bounding box center [170, 371] width 61 height 14
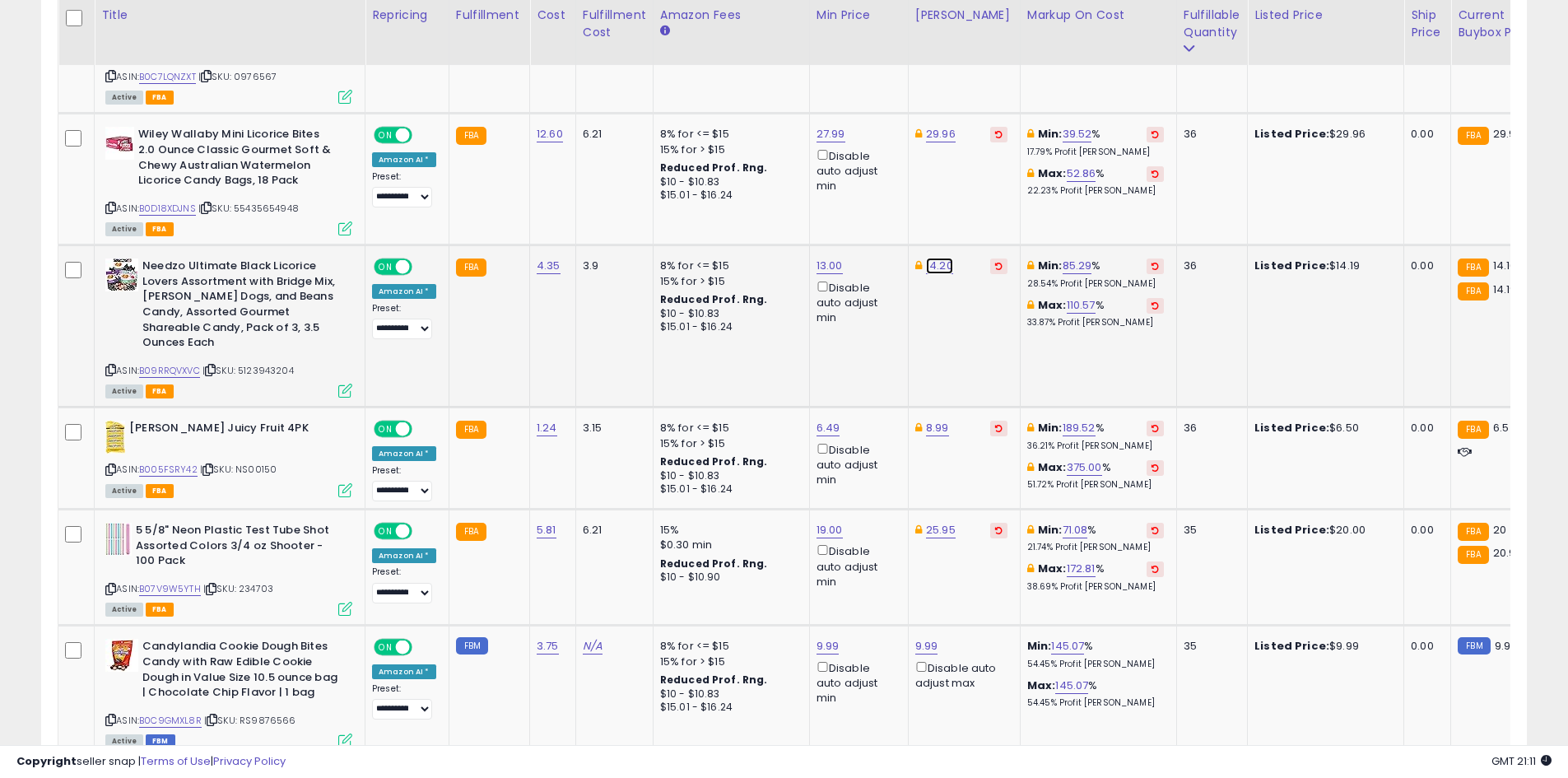
click at [942, 258] on link "14.20" at bounding box center [940, 266] width 27 height 17
type input "*****"
click button "submit" at bounding box center [979, 192] width 28 height 25
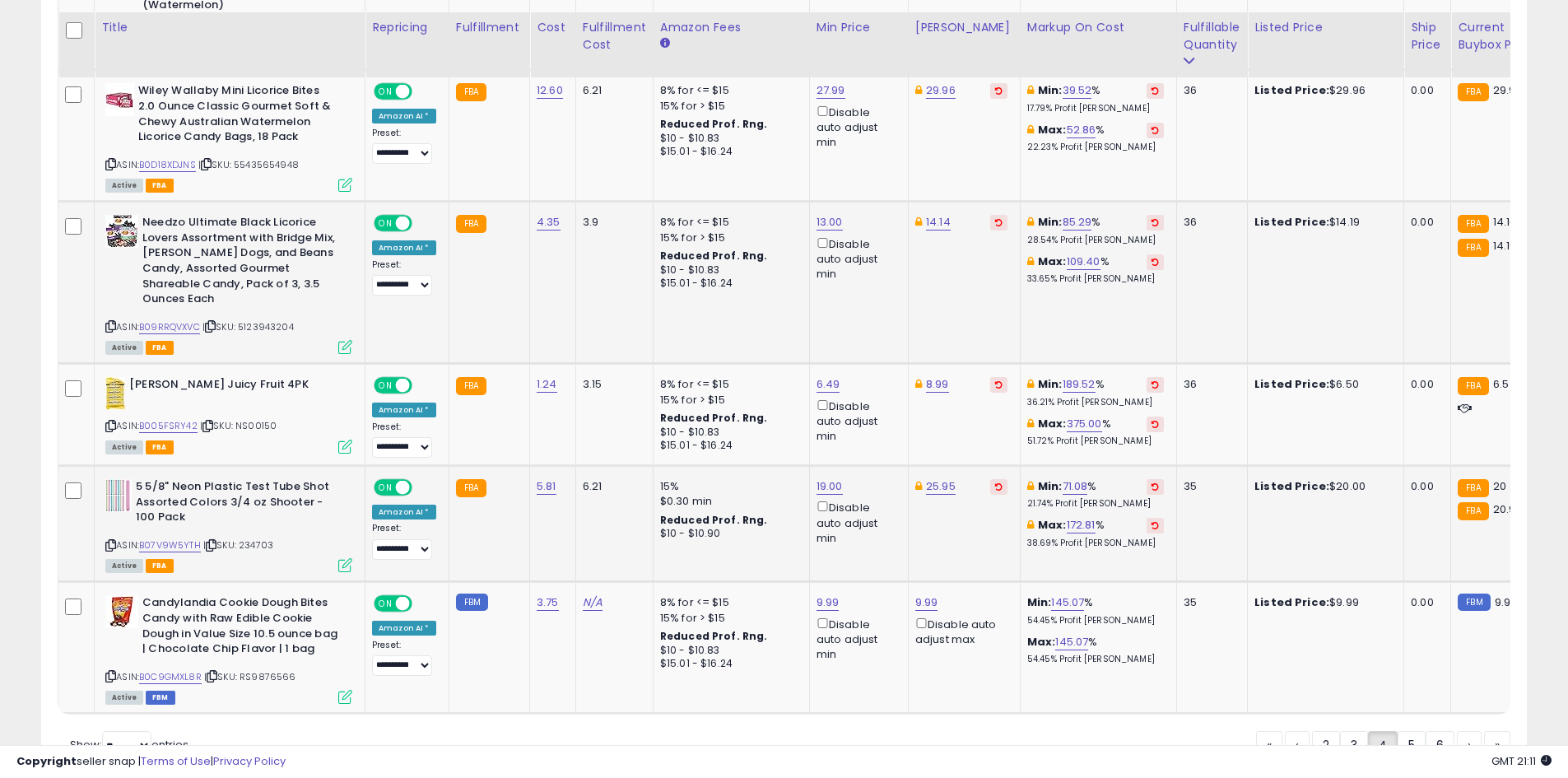
scroll to position [3479, 0]
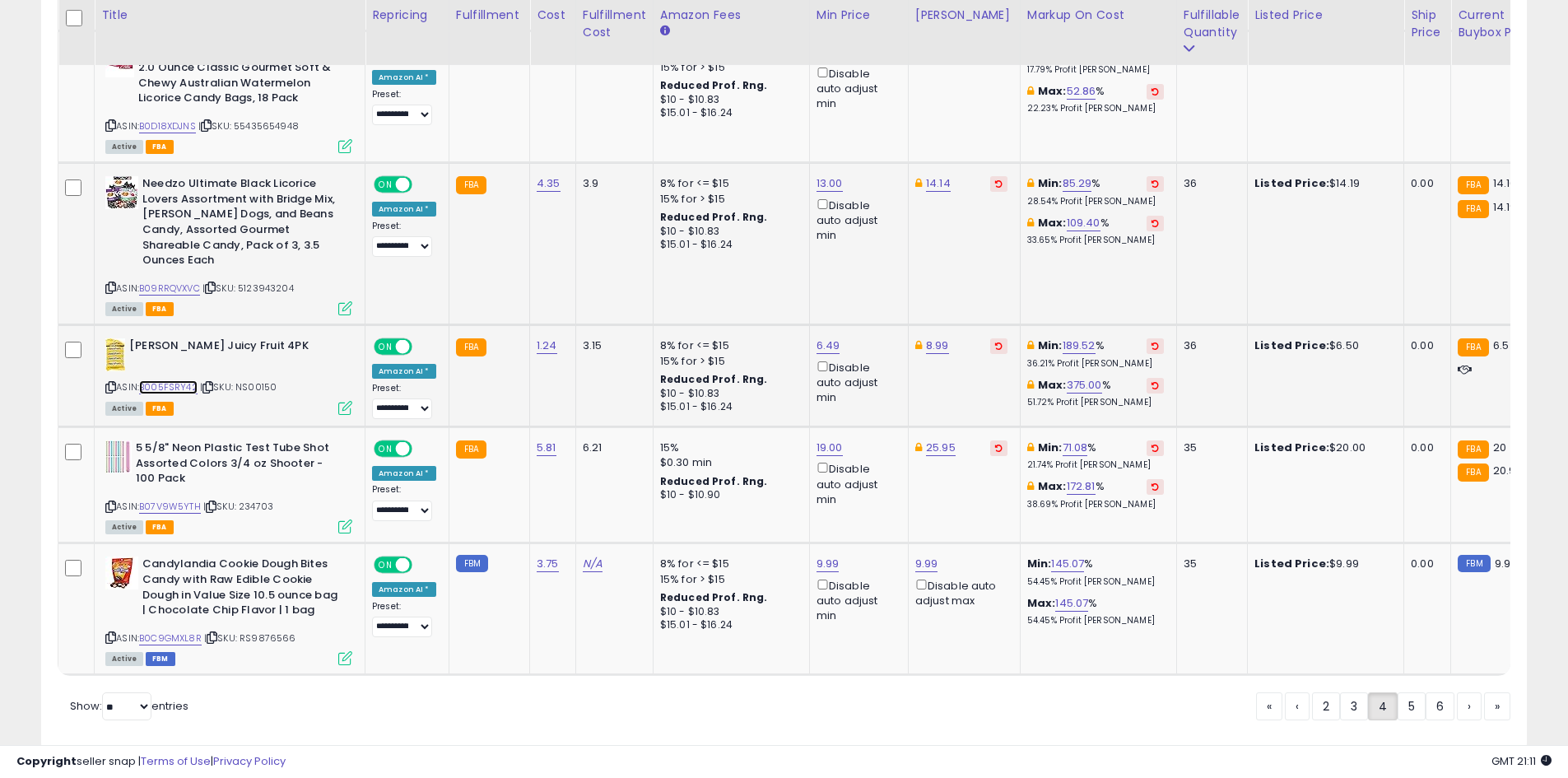
click at [180, 381] on link "B005FSRY42" at bounding box center [169, 388] width 59 height 14
click at [142, 356] on div "ASIN: B005FSRY42 | SKU: NS00150 Active FBA" at bounding box center [229, 376] width 247 height 75
click at [147, 381] on link "B005FSRY42" at bounding box center [169, 388] width 59 height 14
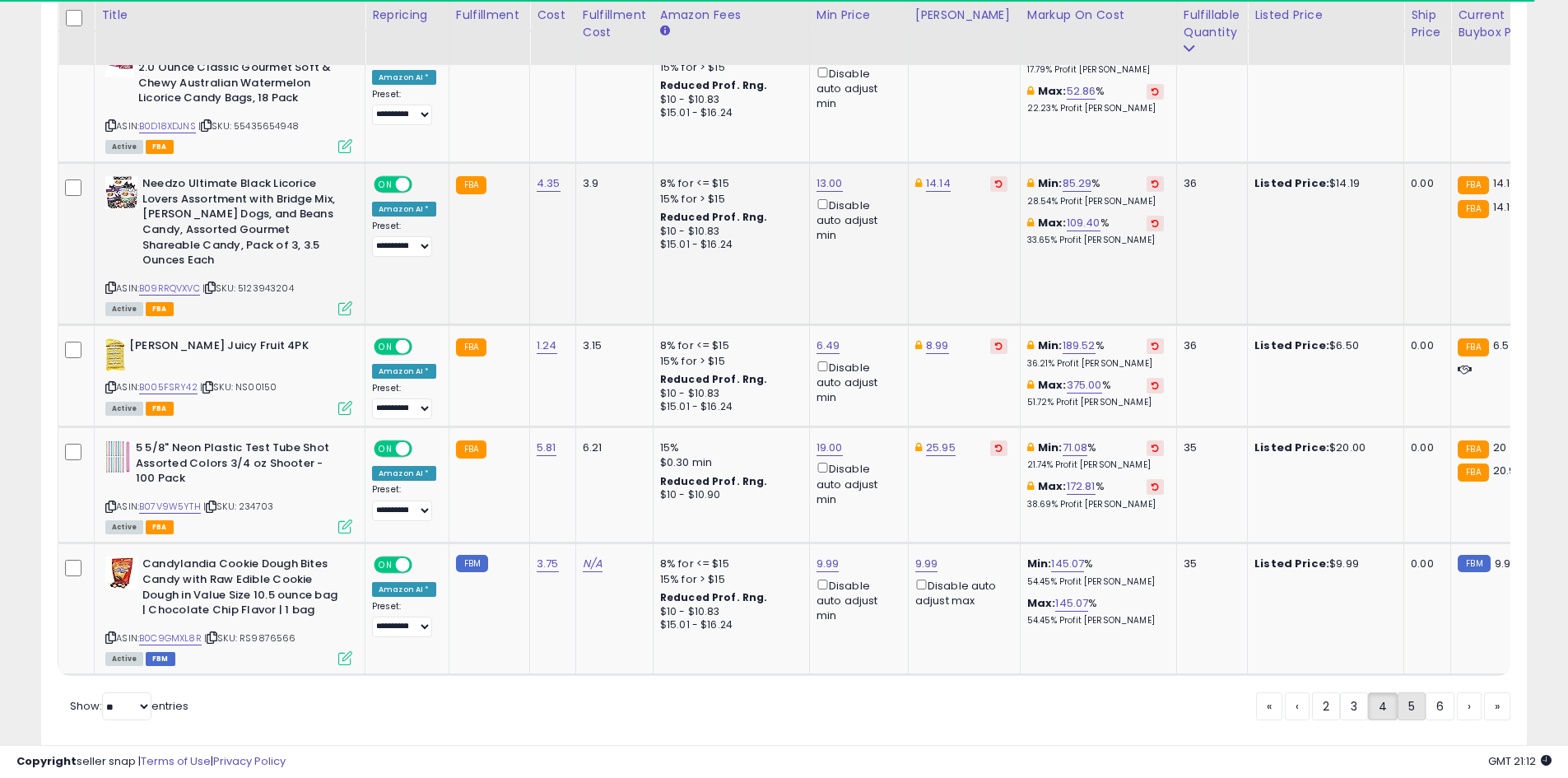
click at [1414, 693] on link "5" at bounding box center [1412, 706] width 28 height 28
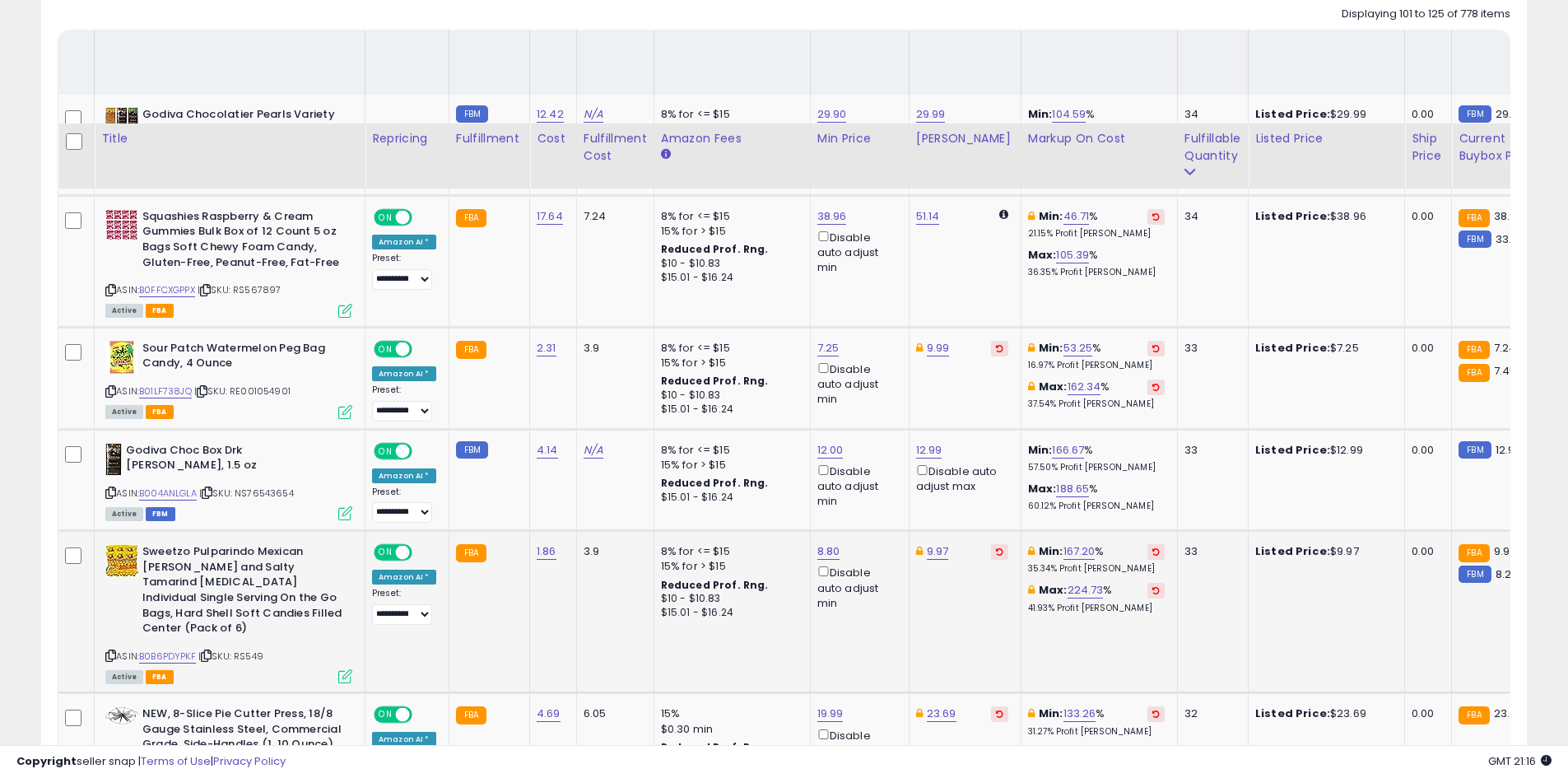
scroll to position [893, 0]
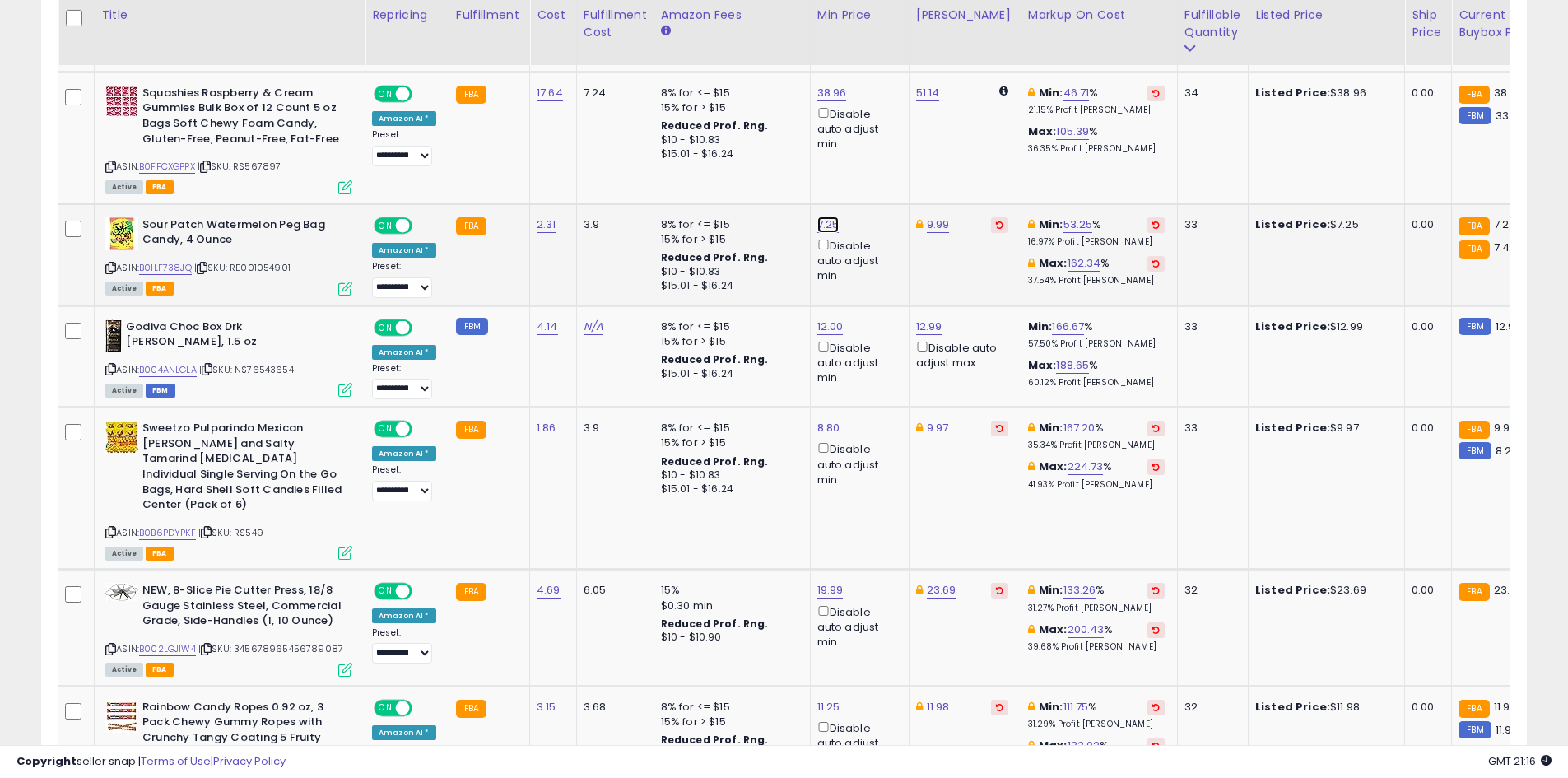
click at [827, 222] on link "7.25" at bounding box center [828, 225] width 23 height 17
type input "***"
click button "submit" at bounding box center [868, 166] width 28 height 25
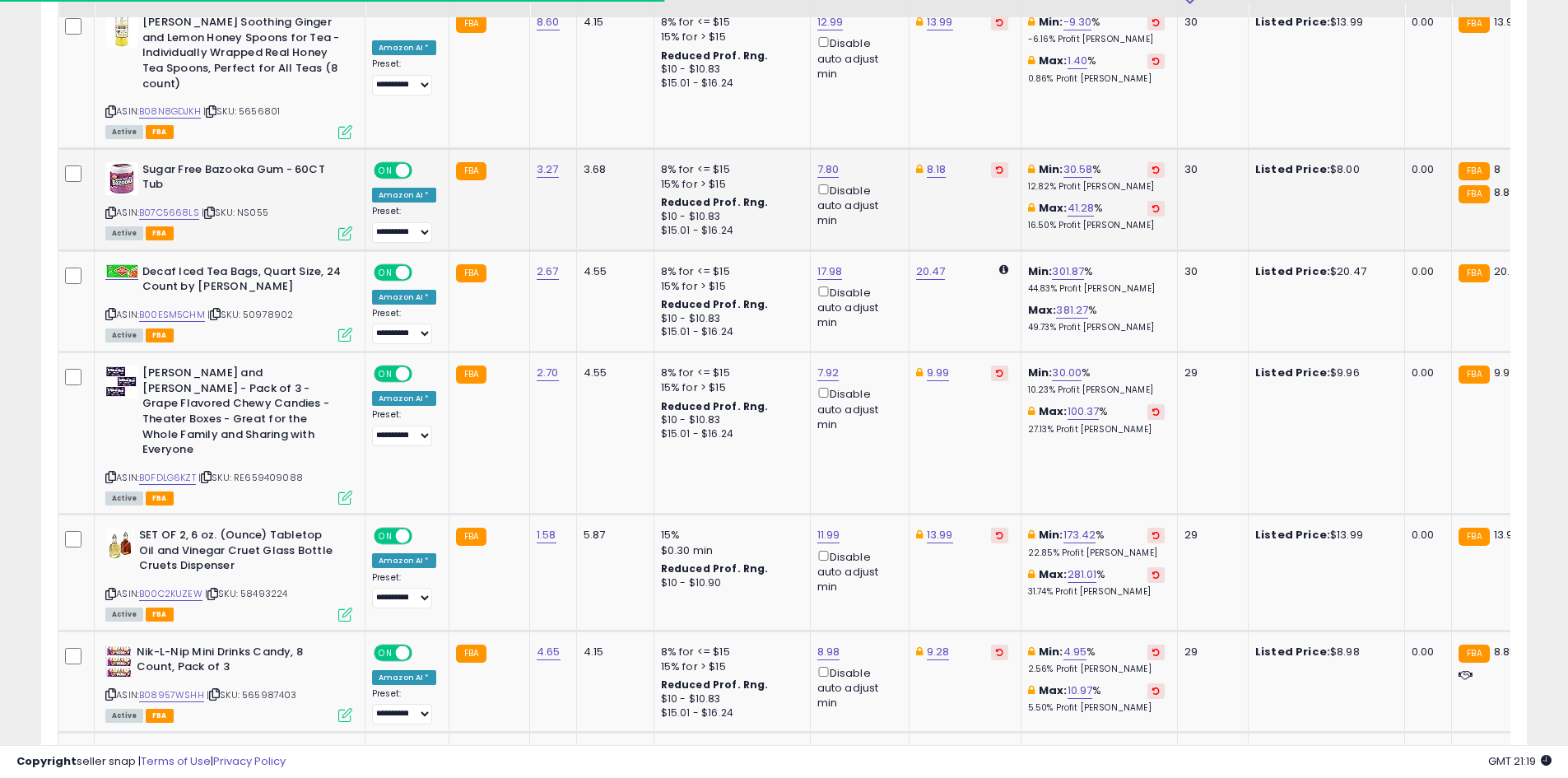
scroll to position [2540, 0]
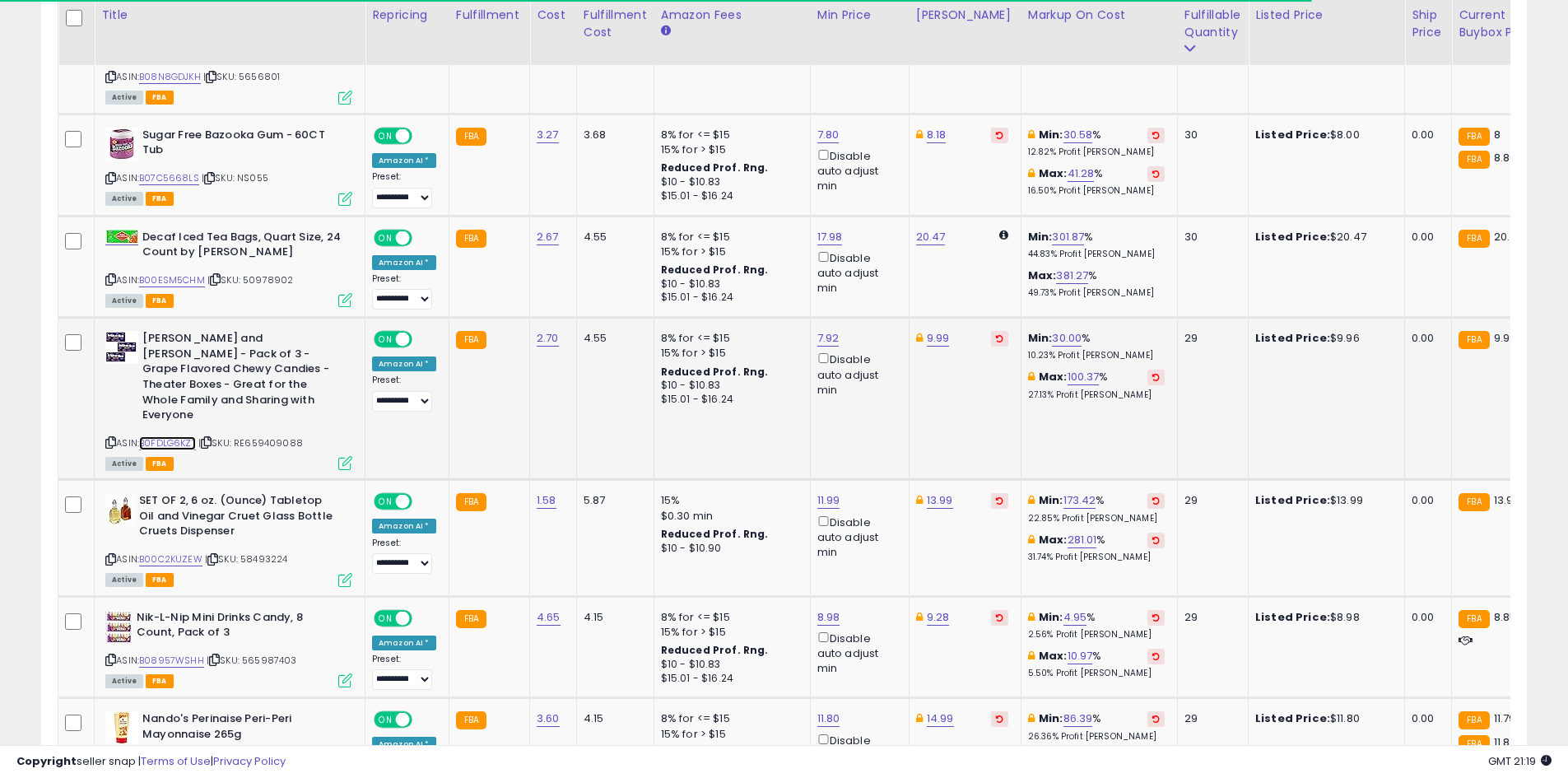
click at [181, 437] on link "B0FDLG6KZT" at bounding box center [168, 443] width 57 height 14
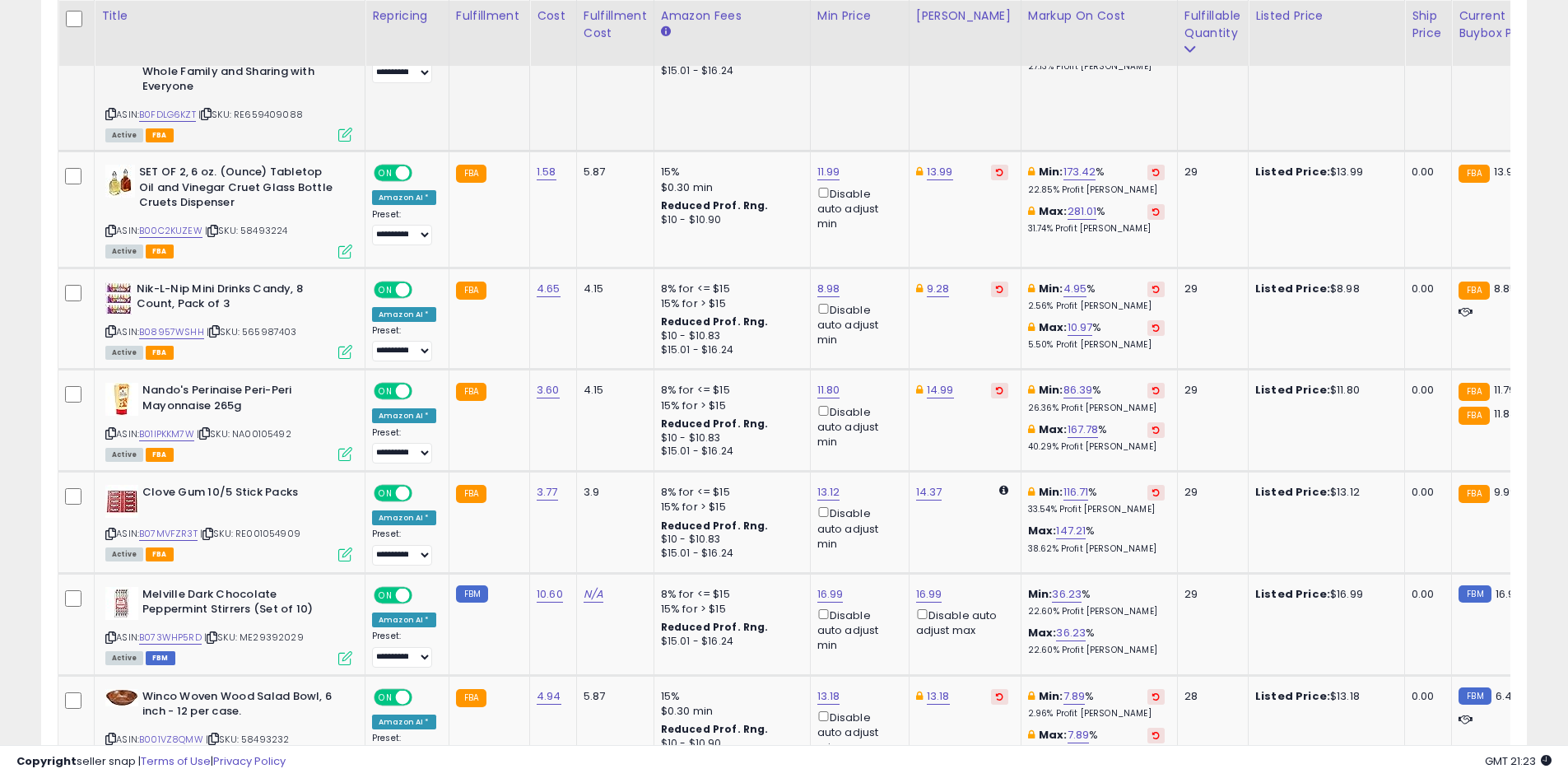
scroll to position [2869, 0]
click at [819, 381] on link "11.80" at bounding box center [828, 389] width 23 height 17
type input "****"
click button "submit" at bounding box center [869, 239] width 28 height 25
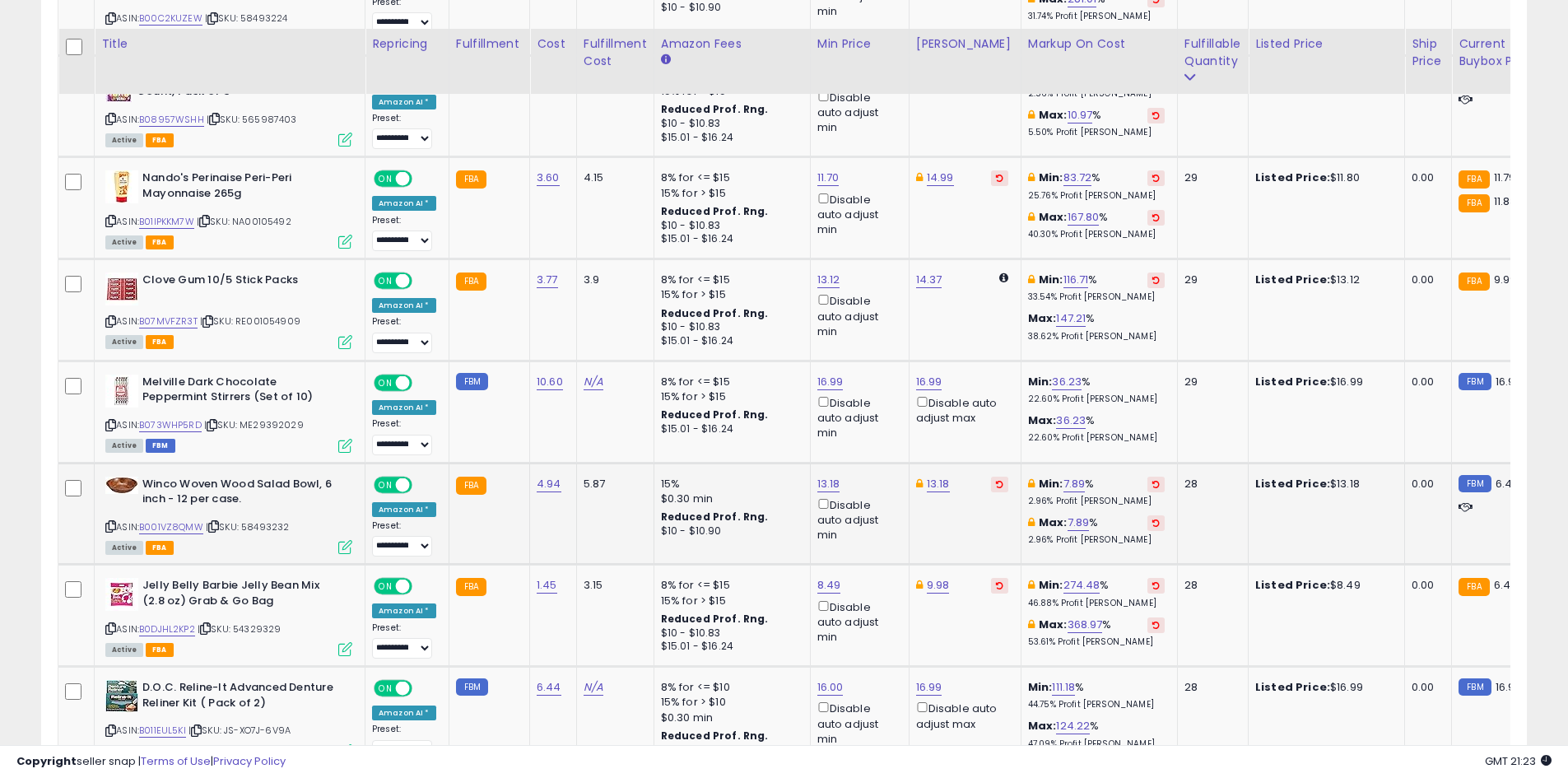
scroll to position [3116, 0]
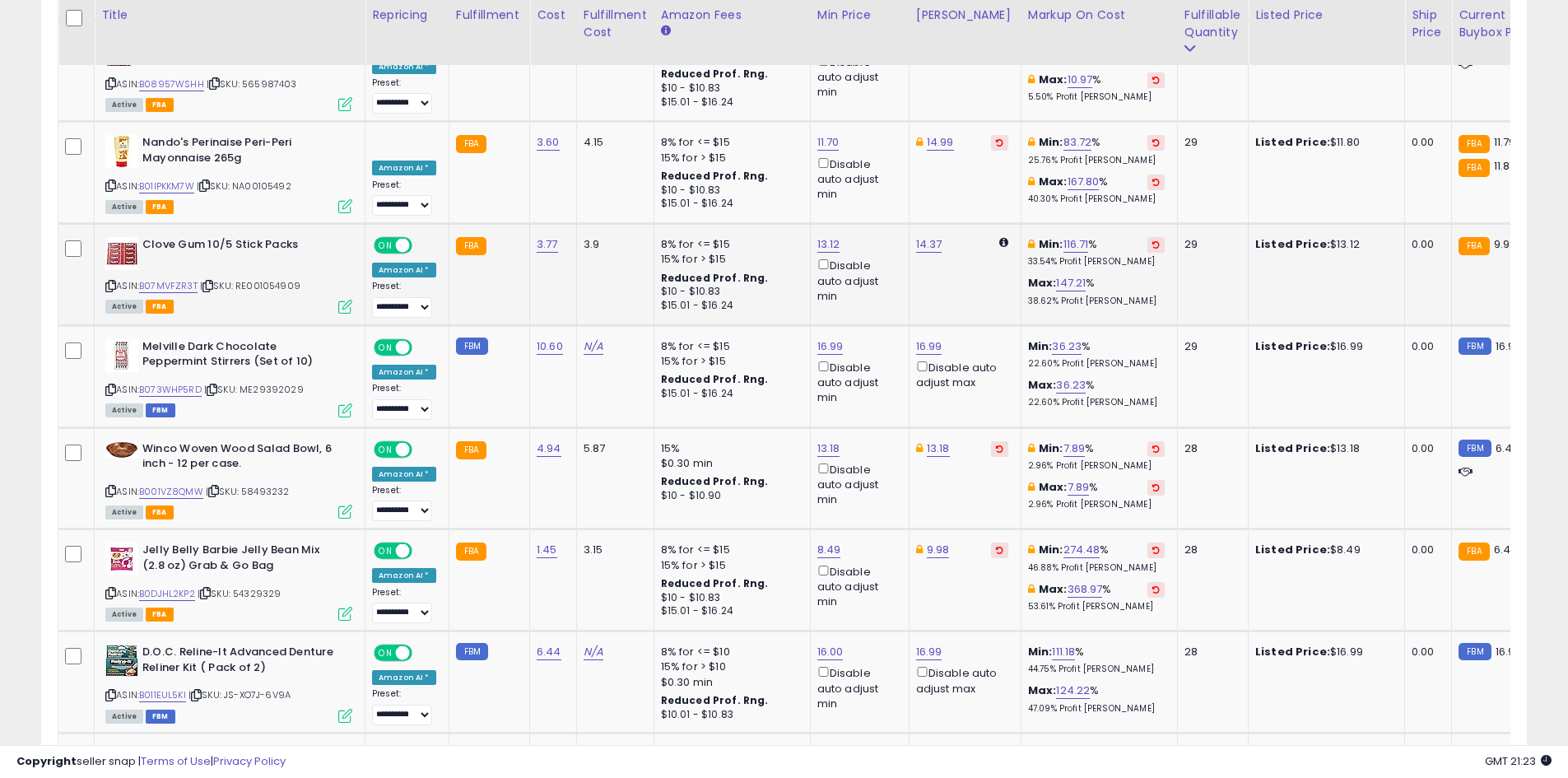
click at [171, 237] on div "ASIN: B07MVFZR3T | SKU: RE001054909 Active FBA" at bounding box center [229, 275] width 247 height 75
click at [171, 279] on link "B07MVFZR3T" at bounding box center [169, 285] width 59 height 14
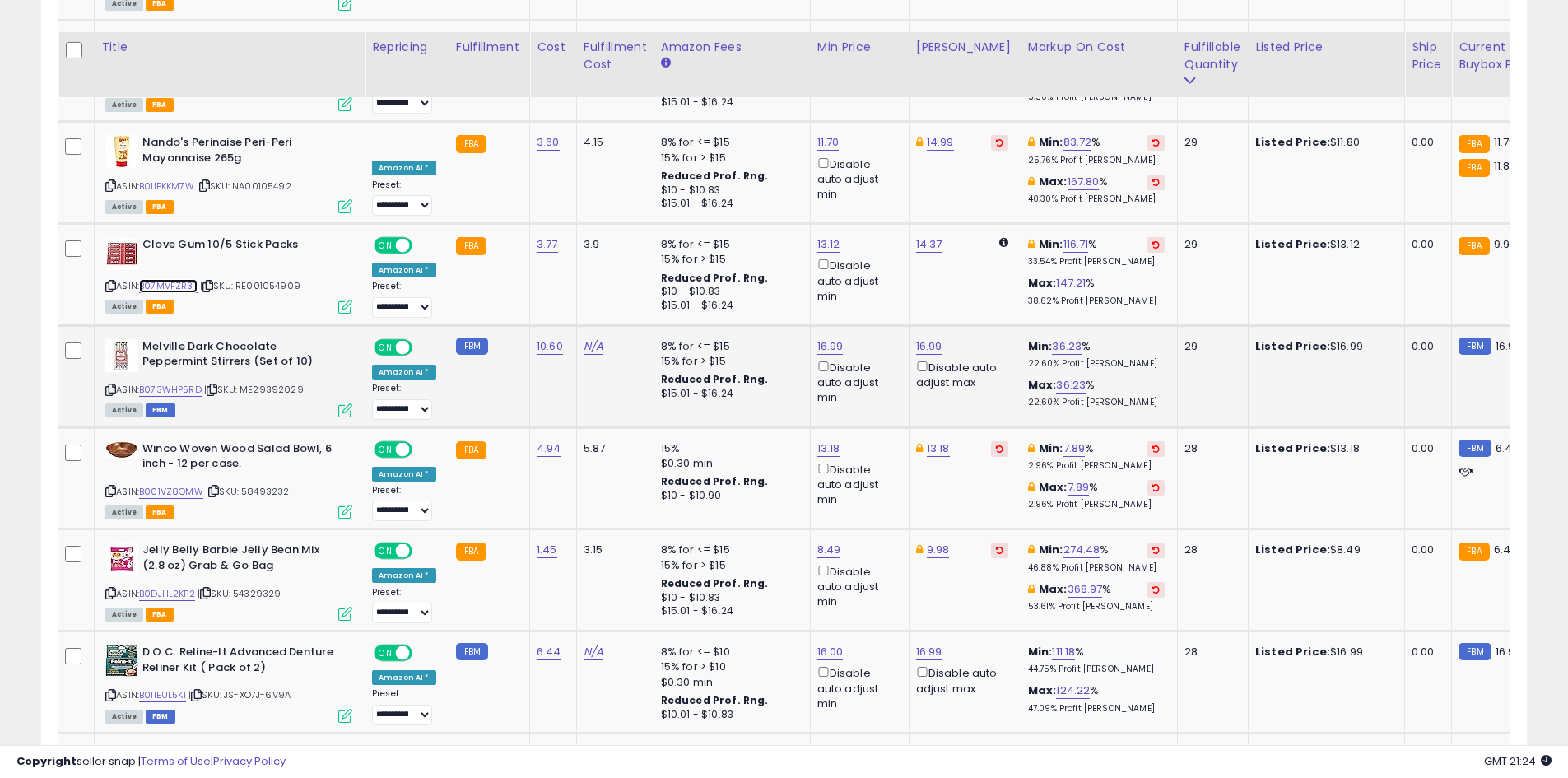
scroll to position [3238, 0]
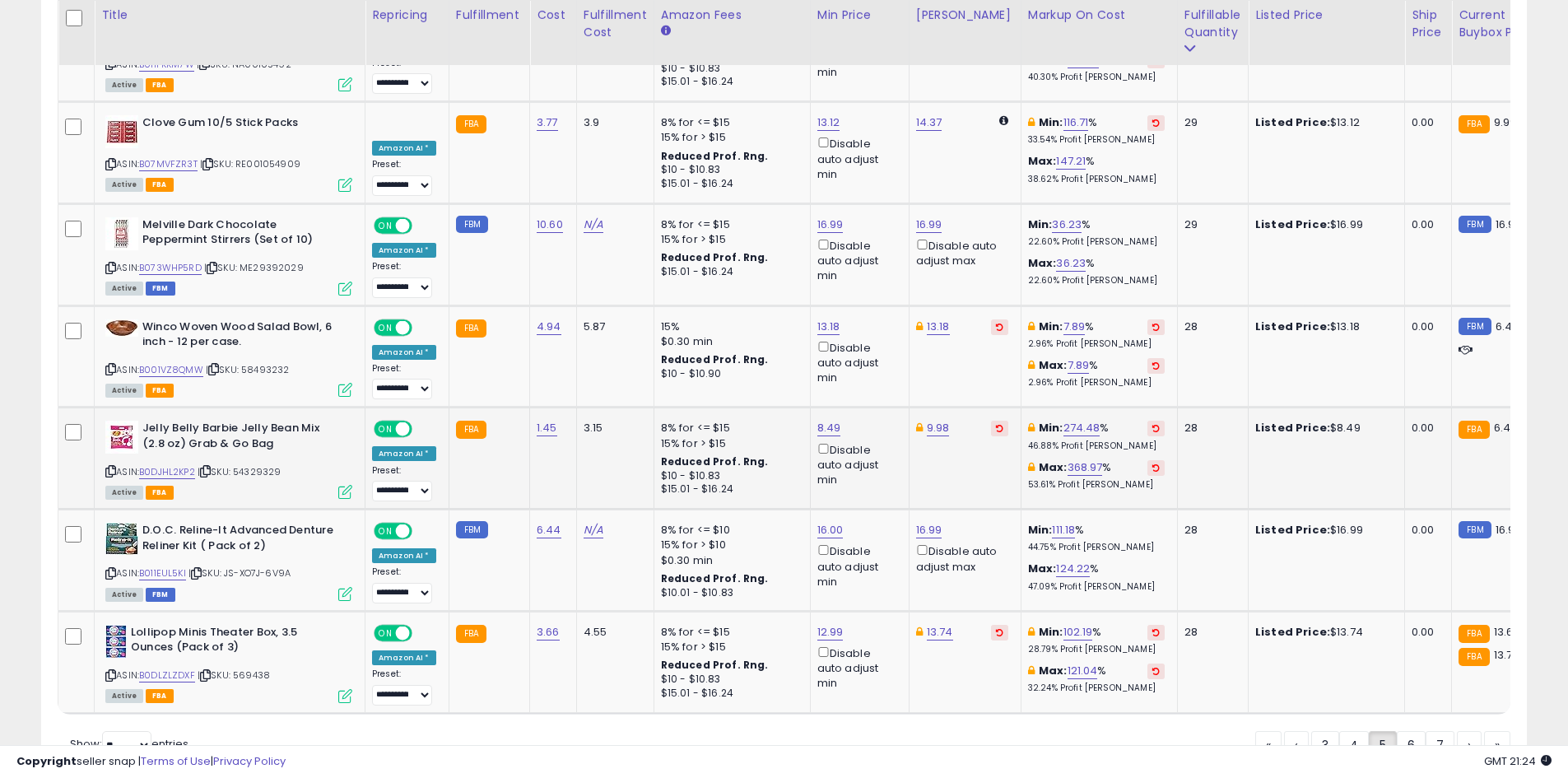
click at [197, 421] on div "ASIN: B0DJHL2KP2 | SKU: 54329329 Active FBA" at bounding box center [229, 459] width 247 height 77
click at [173, 465] on link "B0DJHL2KP2" at bounding box center [167, 472] width 56 height 14
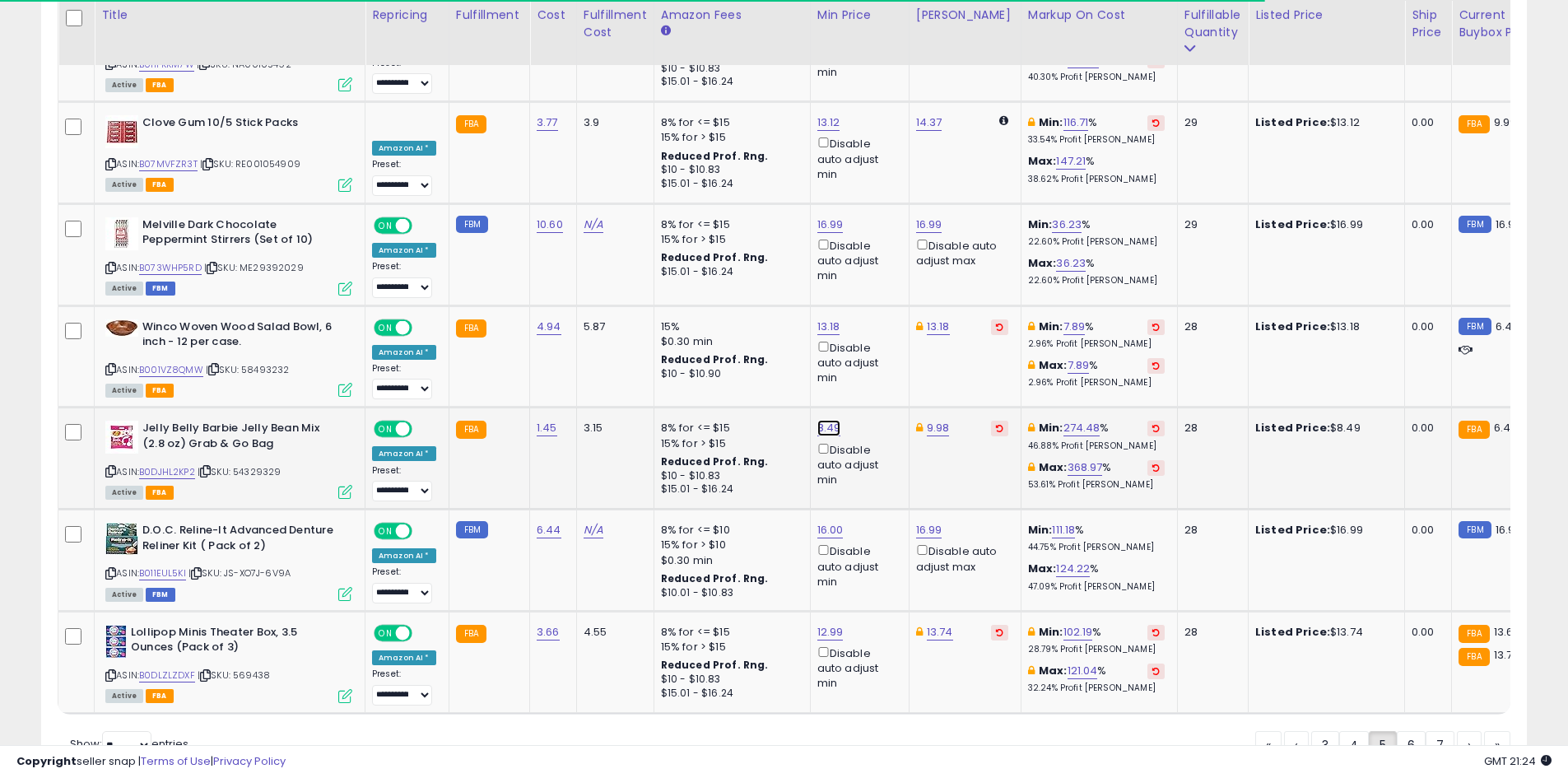
click at [817, 420] on link "8.49" at bounding box center [829, 428] width 24 height 17
type input "*"
click button "submit" at bounding box center [868, 278] width 28 height 25
click at [188, 668] on link "B0DLZLZDXF" at bounding box center [167, 675] width 56 height 14
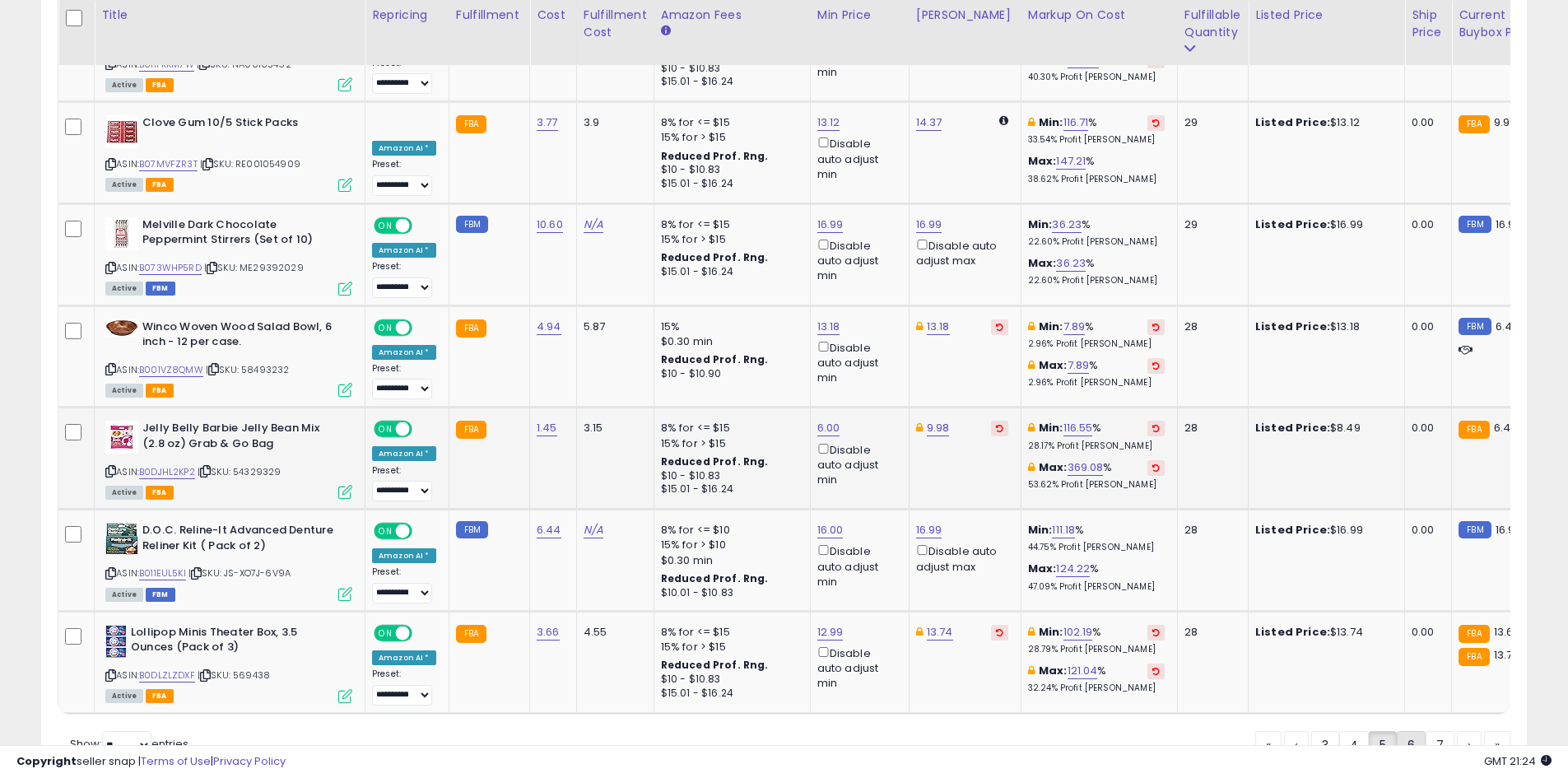
click at [1402, 731] on link "6" at bounding box center [1411, 745] width 28 height 28
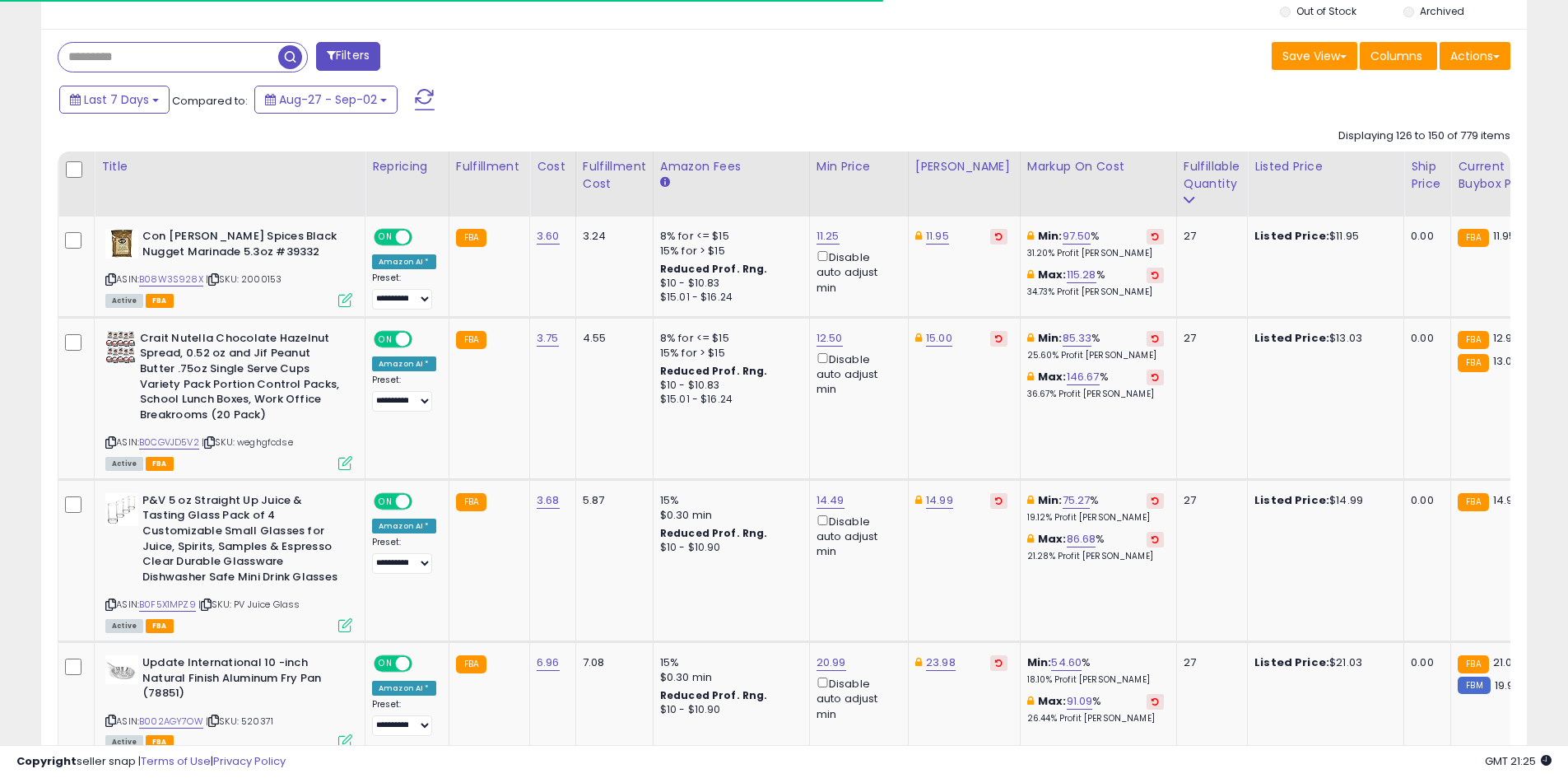
scroll to position [654, 0]
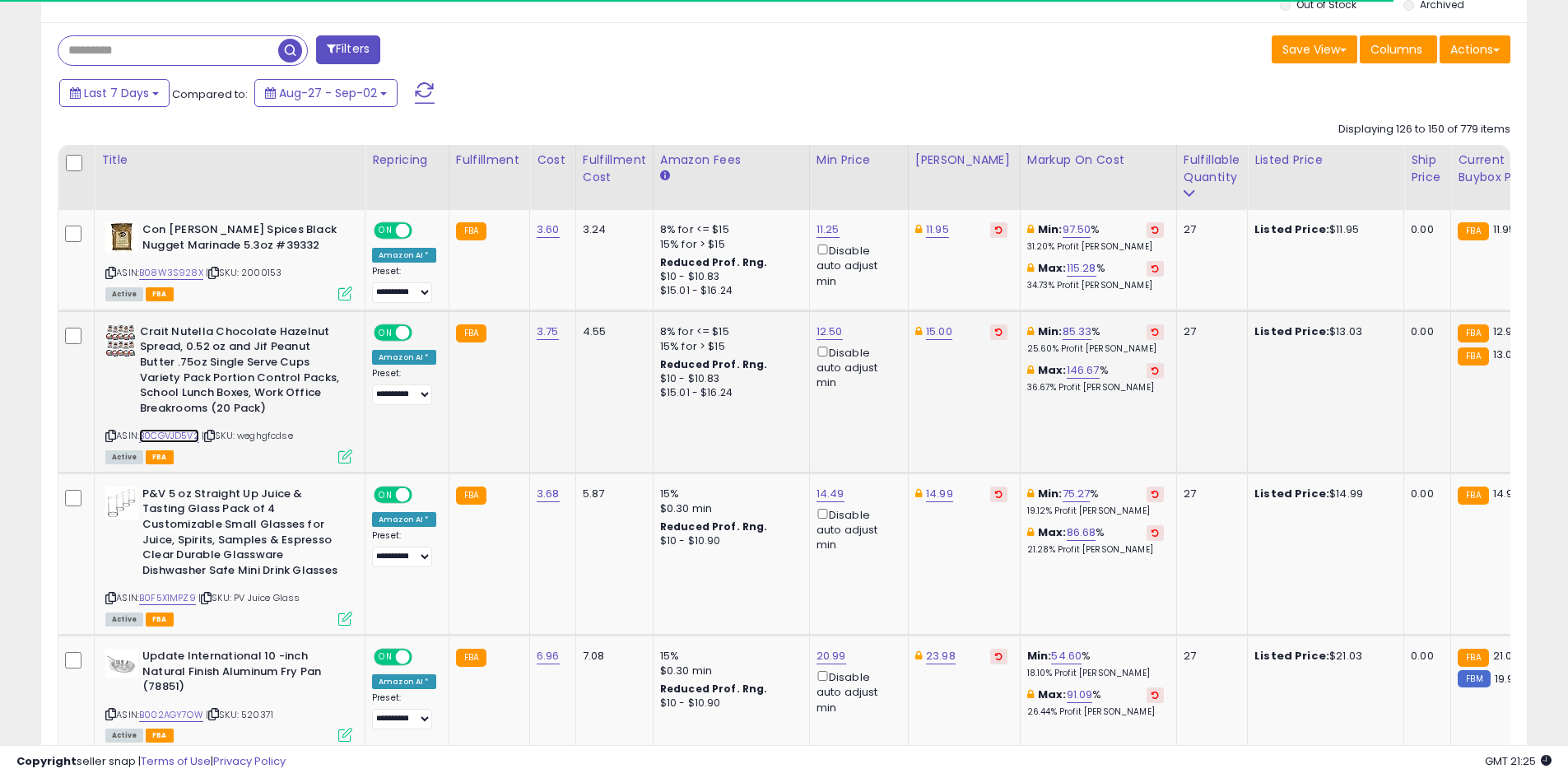
click at [171, 439] on link "B0CGVJD5V2" at bounding box center [169, 436] width 60 height 14
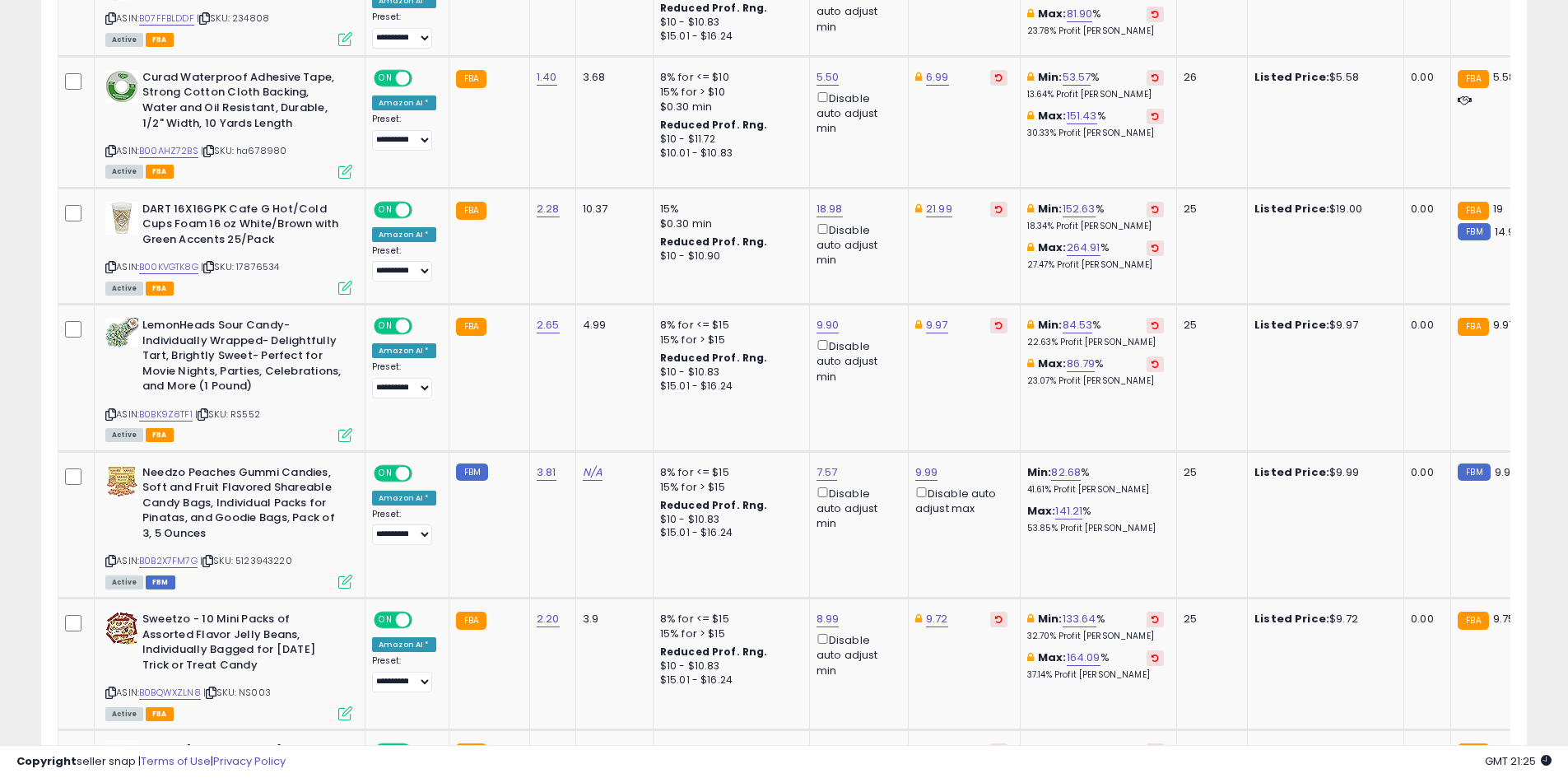
scroll to position [1560, 0]
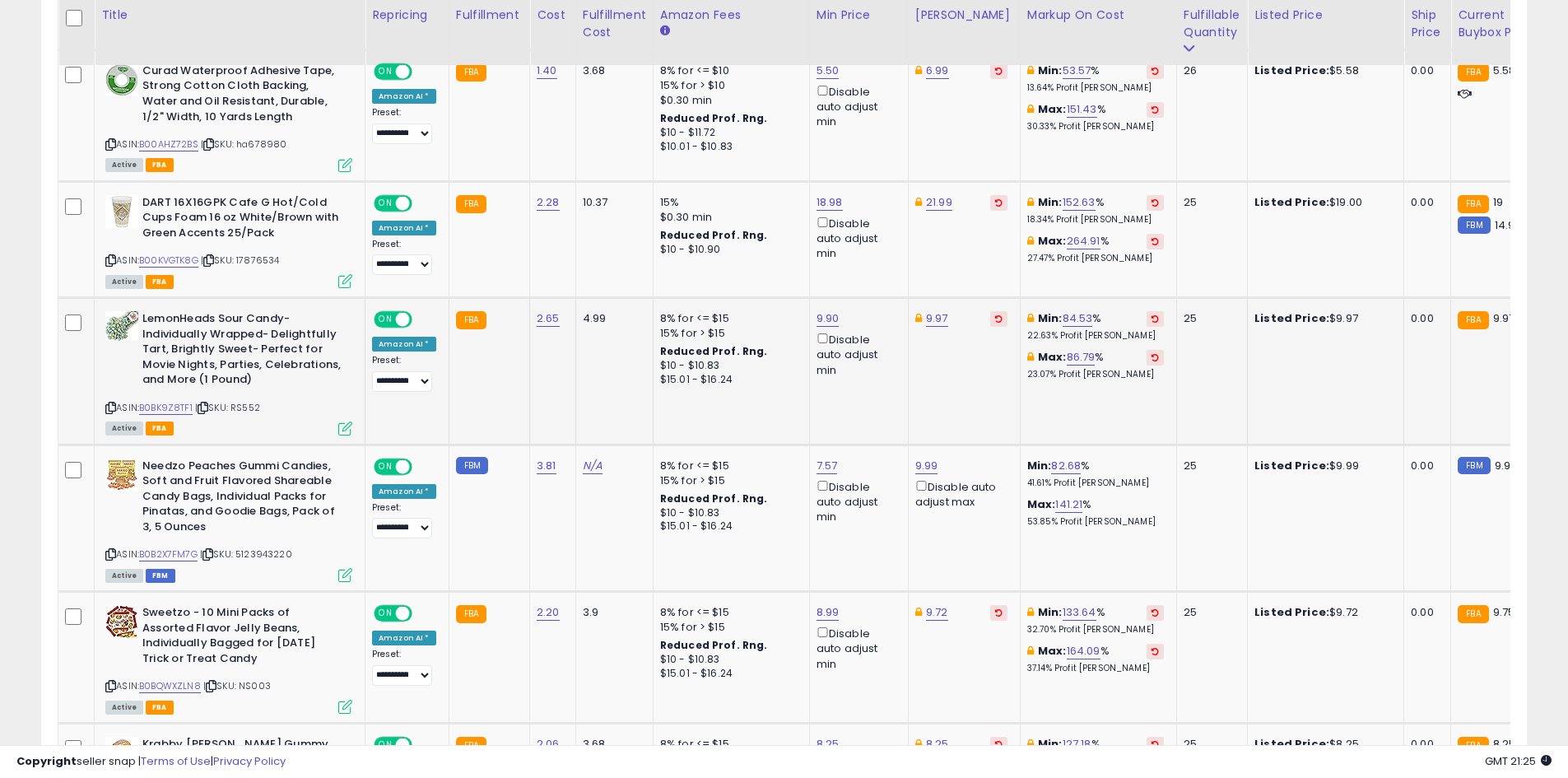
click at [179, 417] on div "ASIN: B0BK9Z8TF1 | SKU: RS552 Active FBA" at bounding box center [229, 372] width 247 height 122
click at [179, 405] on link "B0BK9Z8TF1" at bounding box center [166, 408] width 54 height 14
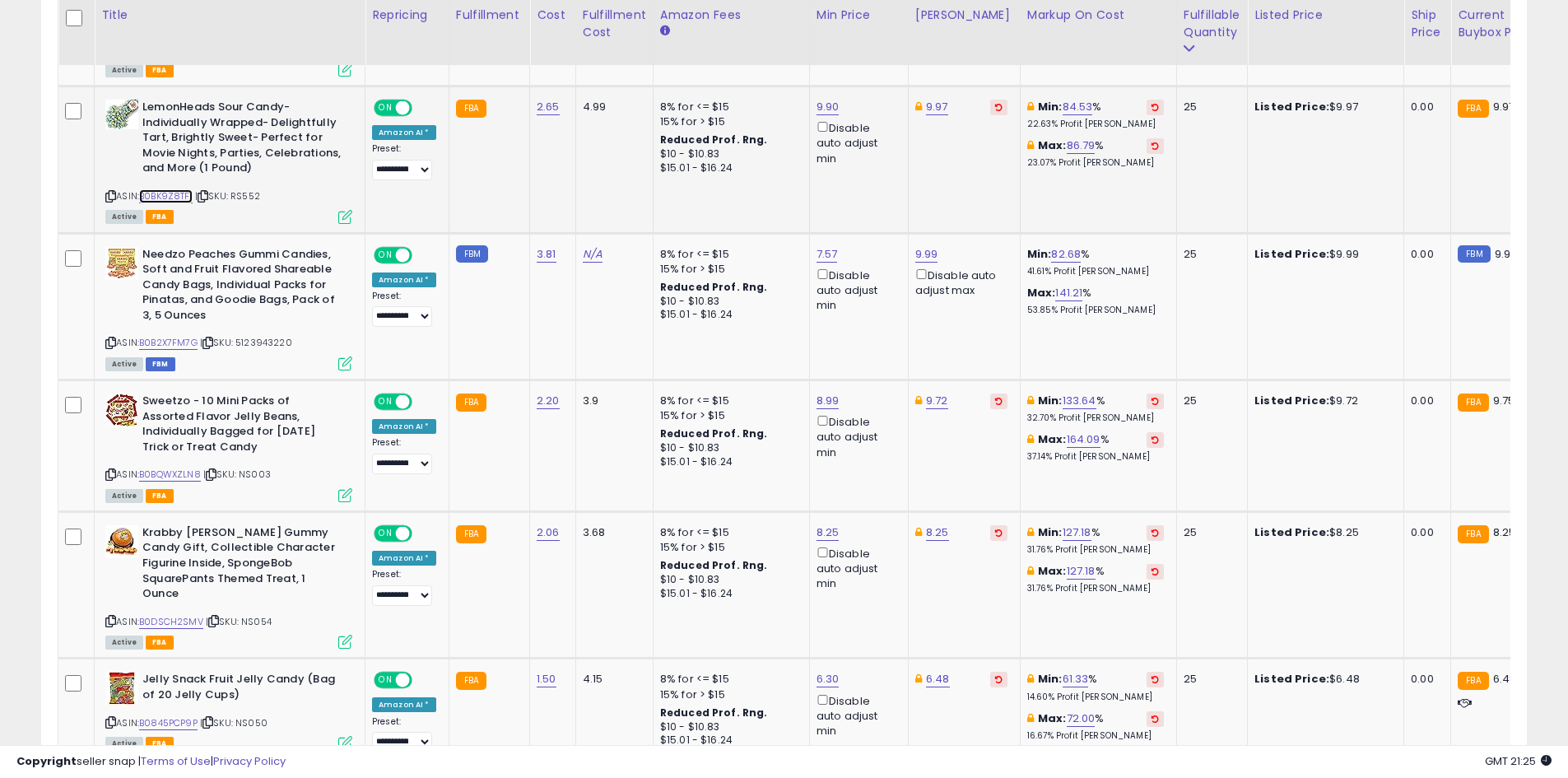
scroll to position [1807, 0]
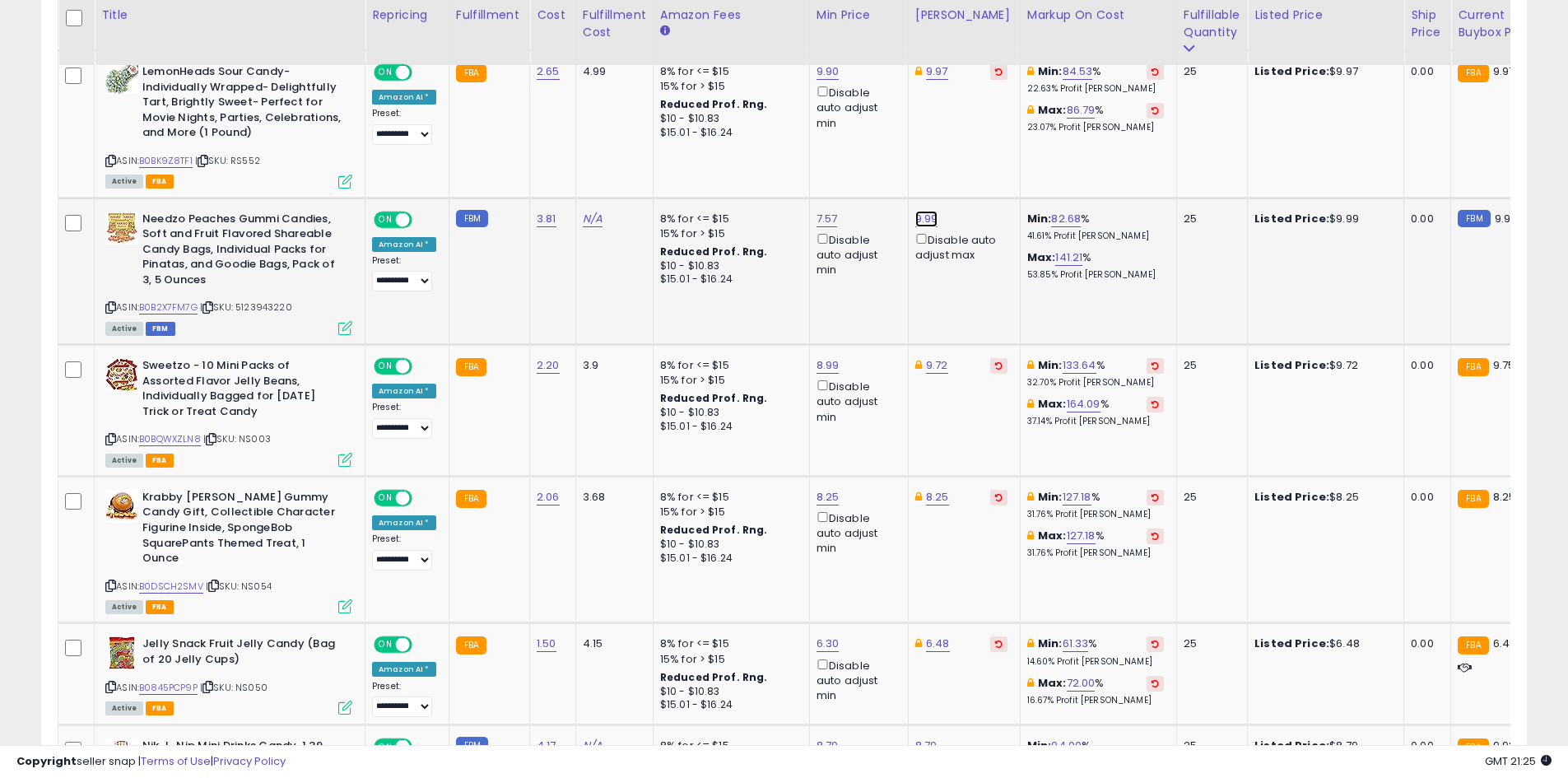
click at [931, 212] on link "9.99" at bounding box center [926, 219] width 23 height 17
type input "*"
type input "*****"
click button "submit" at bounding box center [967, 160] width 28 height 25
click at [822, 223] on link "7.57" at bounding box center [827, 219] width 22 height 17
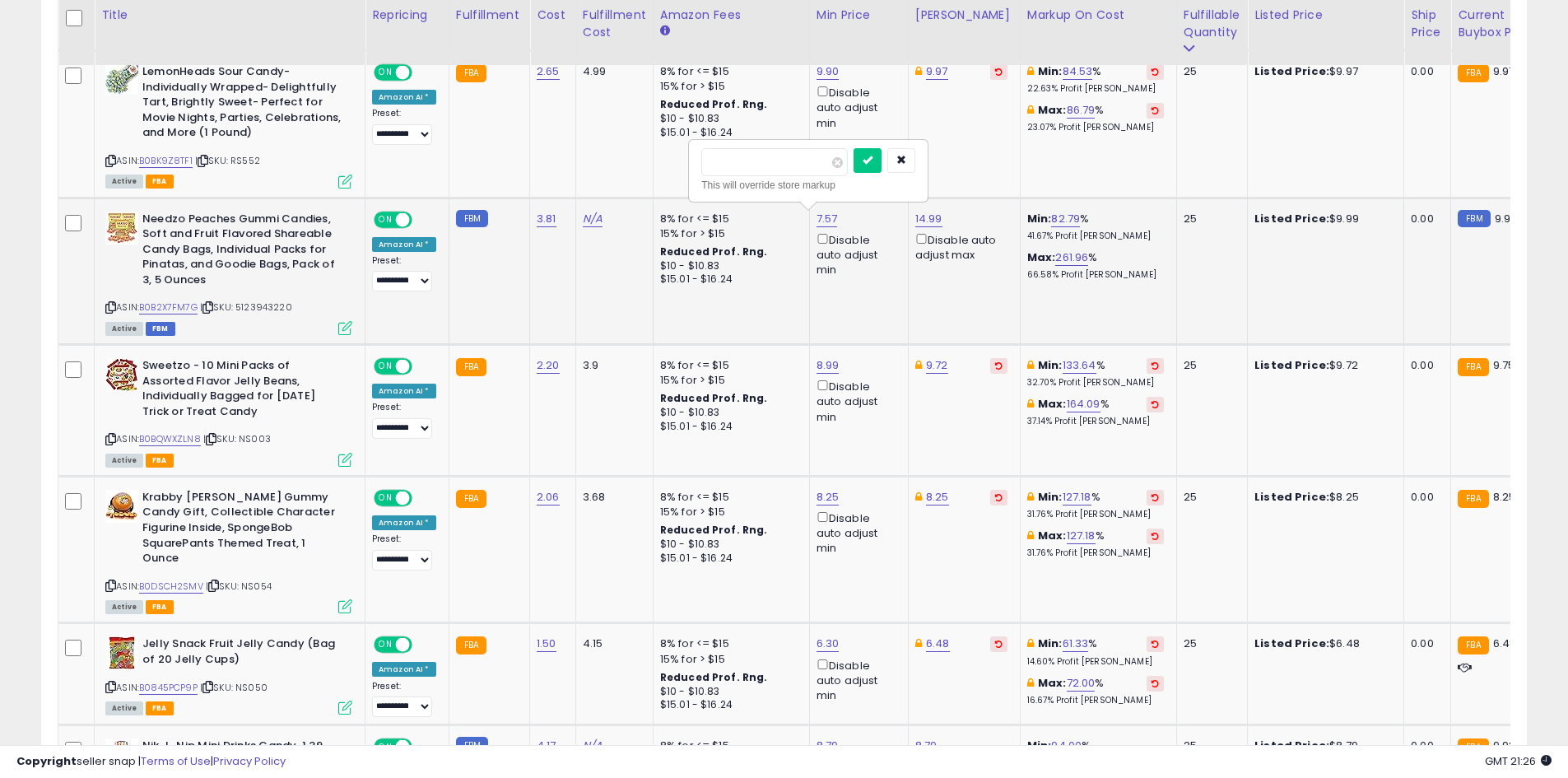
type input "*"
type input "**"
click button "submit" at bounding box center [867, 160] width 28 height 25
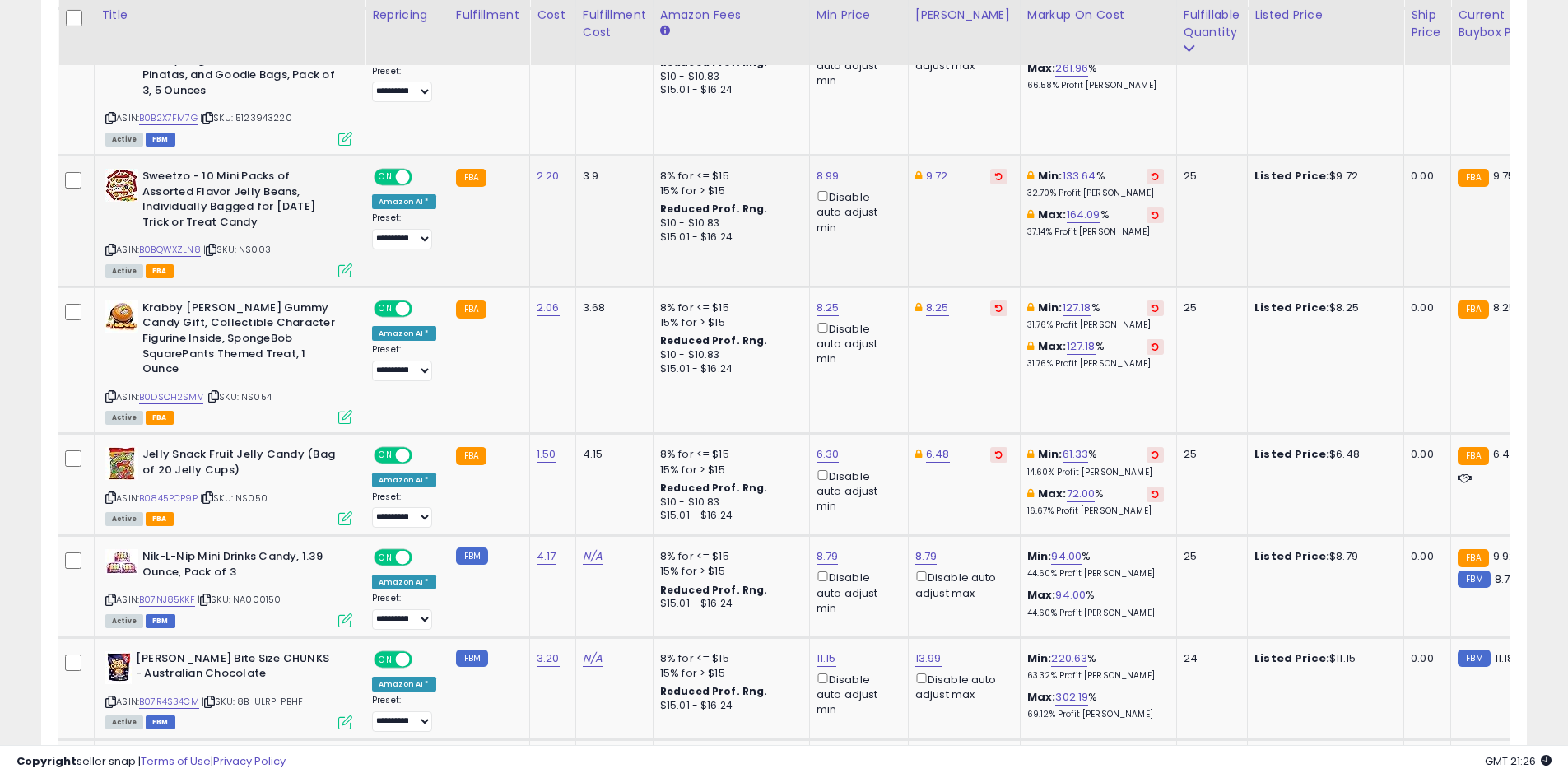
scroll to position [2003, 0]
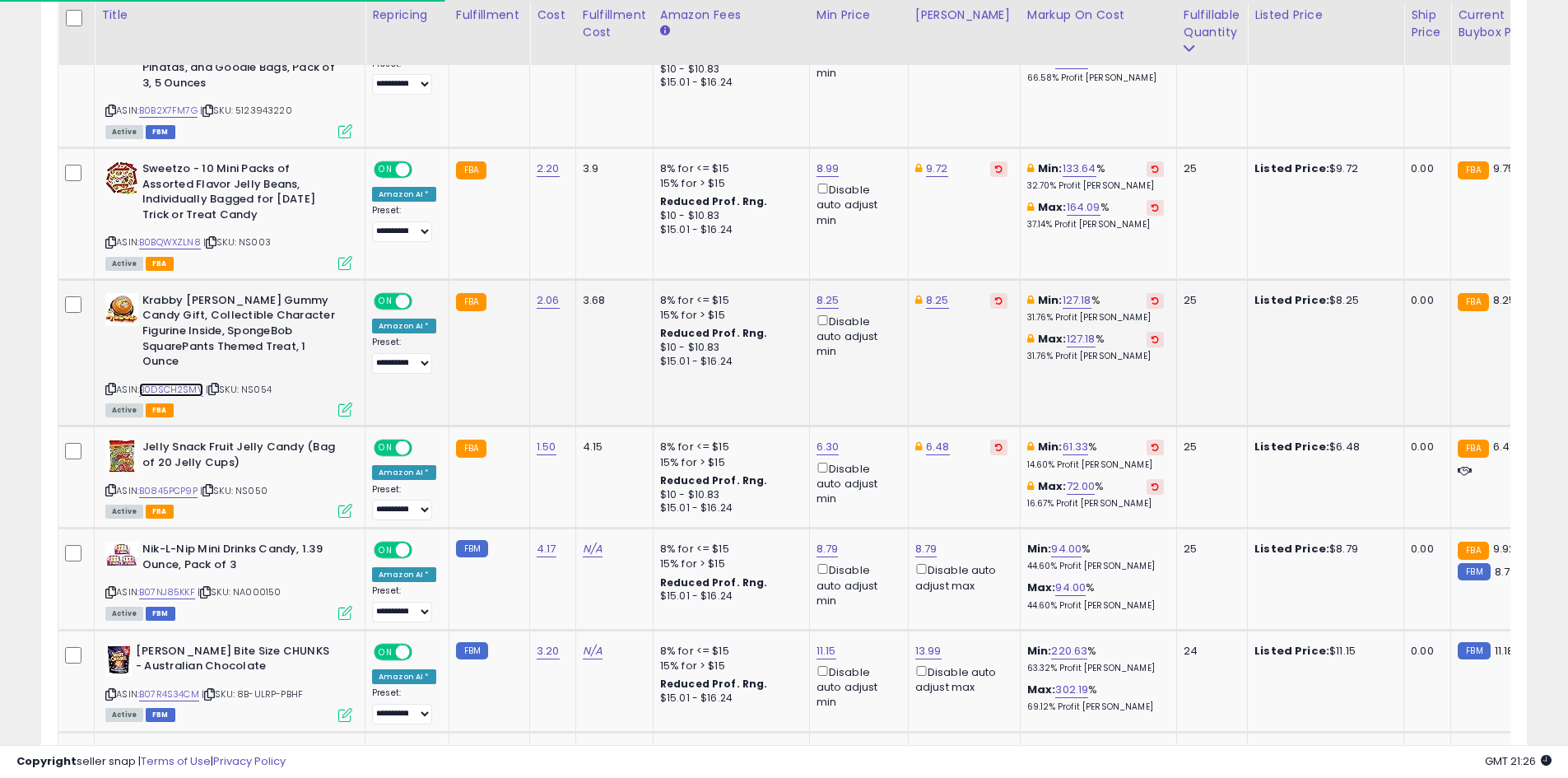
click at [166, 383] on link "B0DSCH2SMV" at bounding box center [171, 389] width 64 height 14
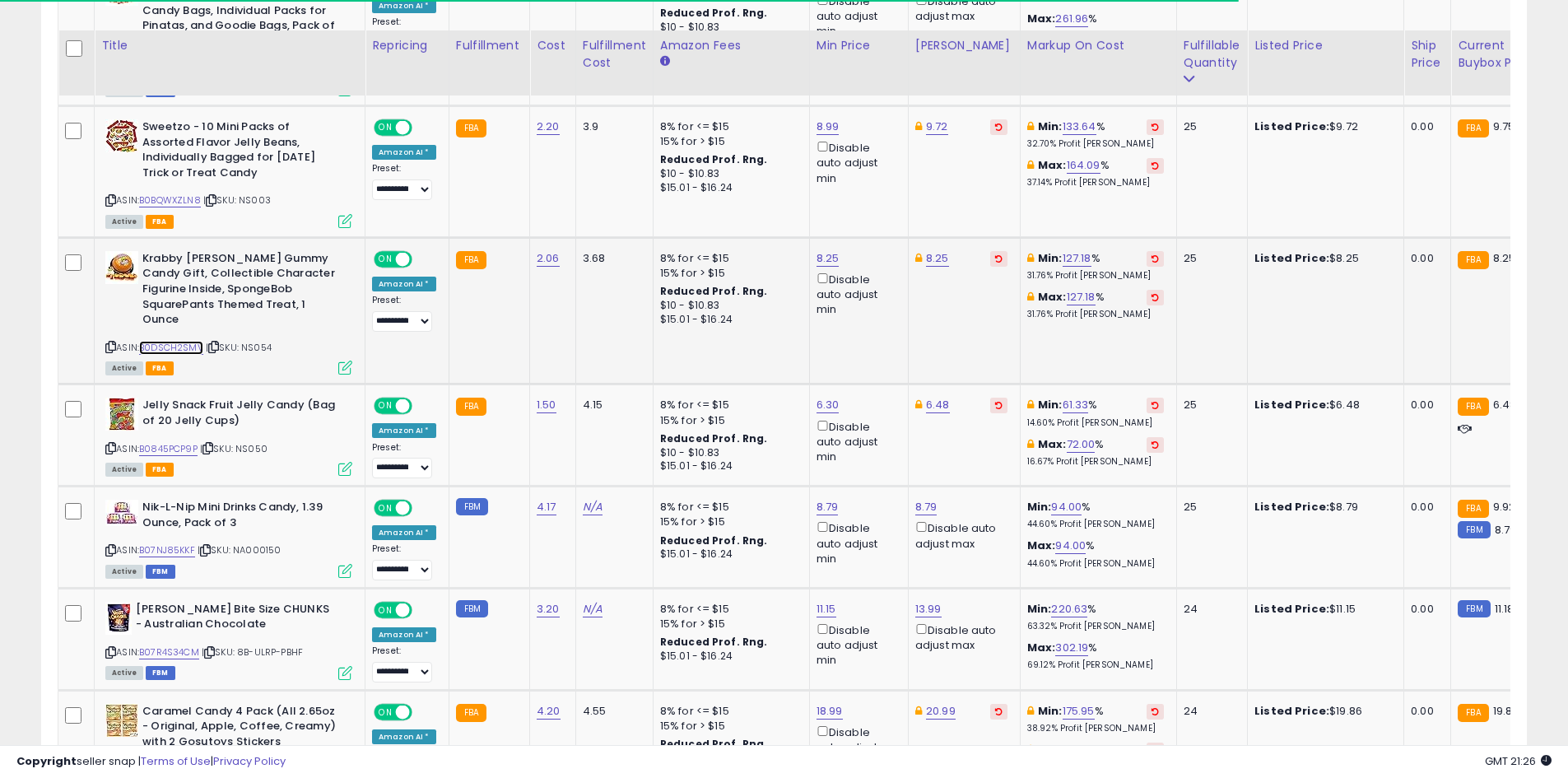
scroll to position [2086, 0]
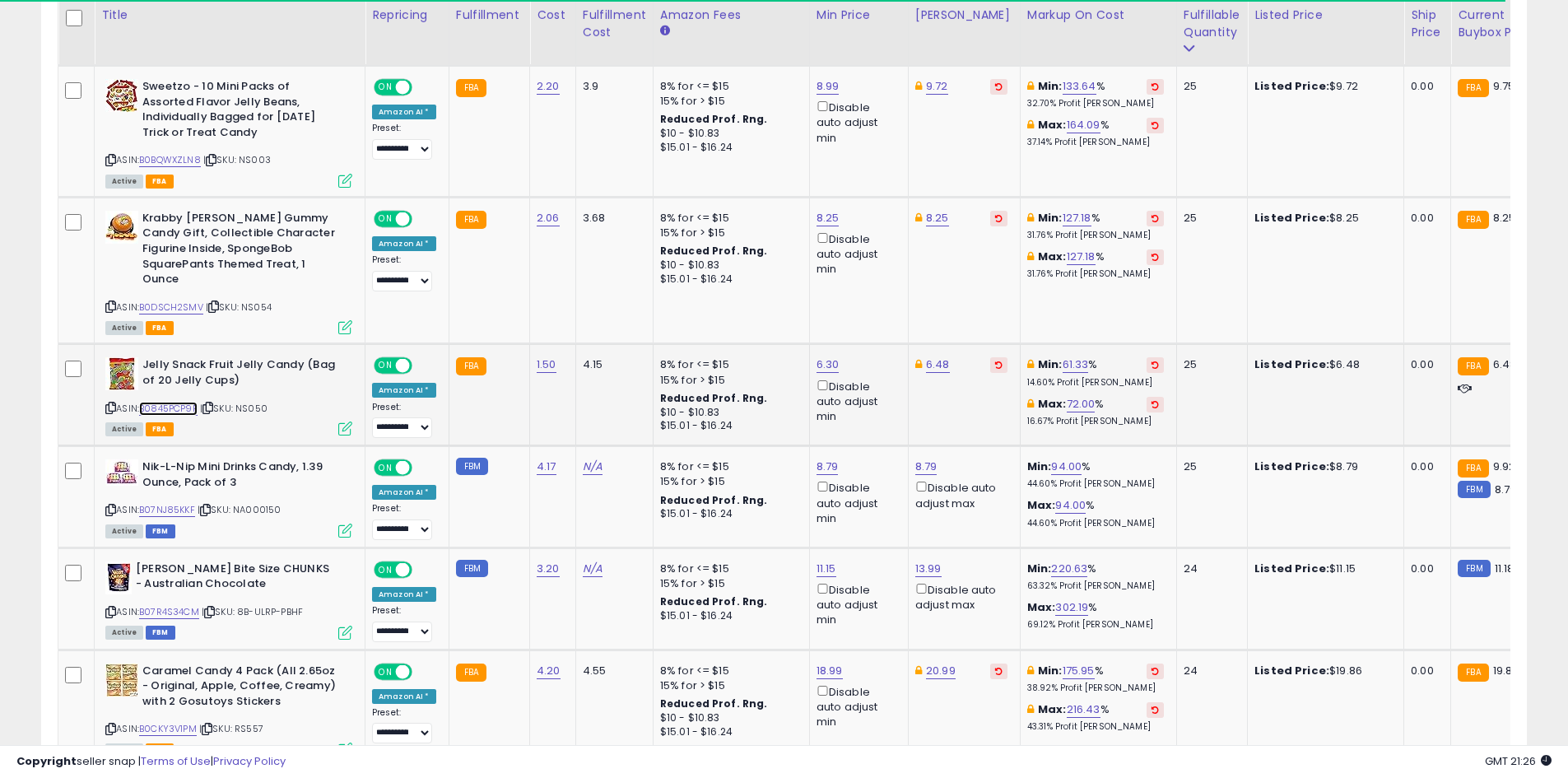
click at [197, 401] on link "B0845PCP9P" at bounding box center [169, 408] width 59 height 14
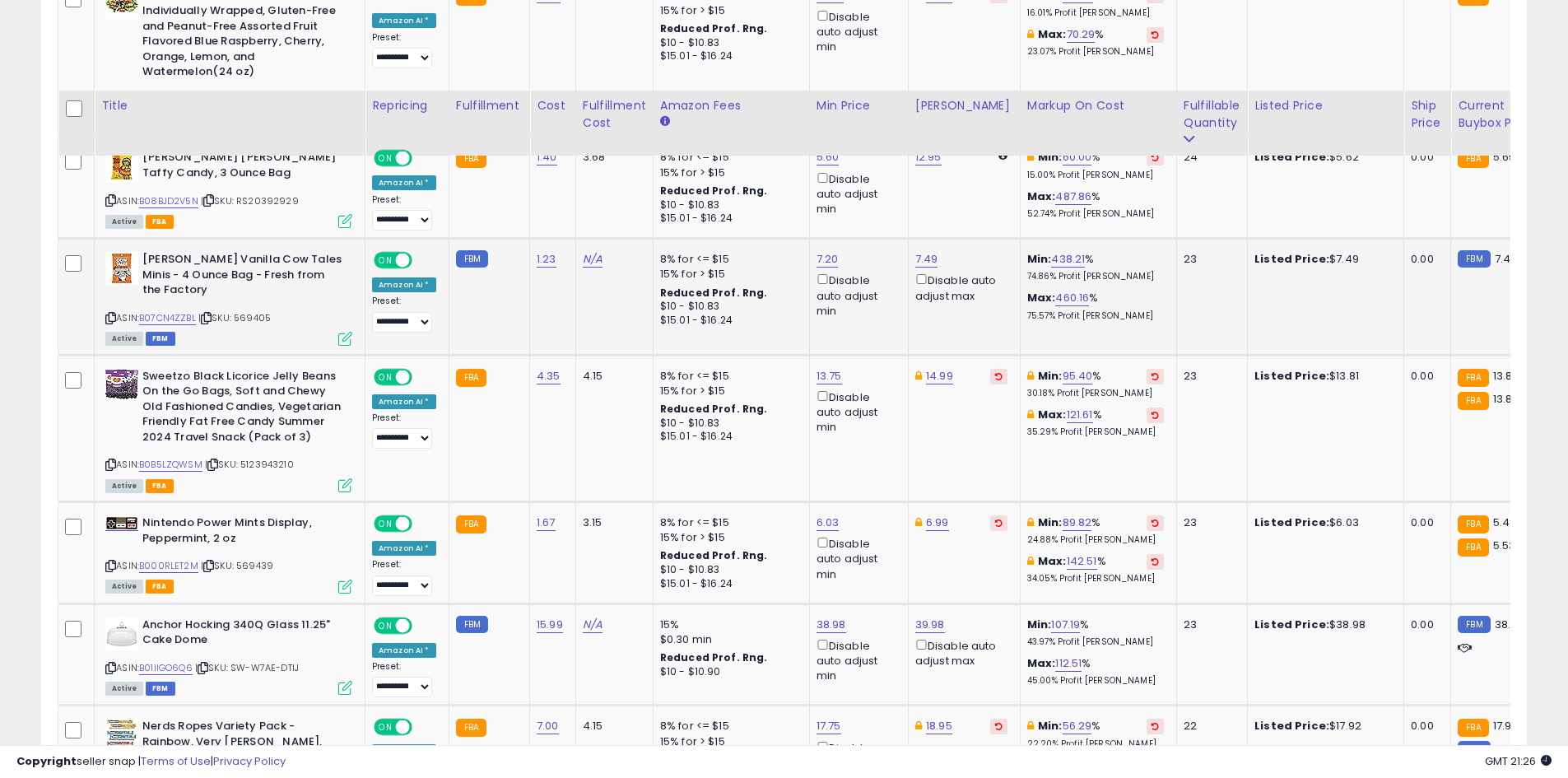
scroll to position [3403, 0]
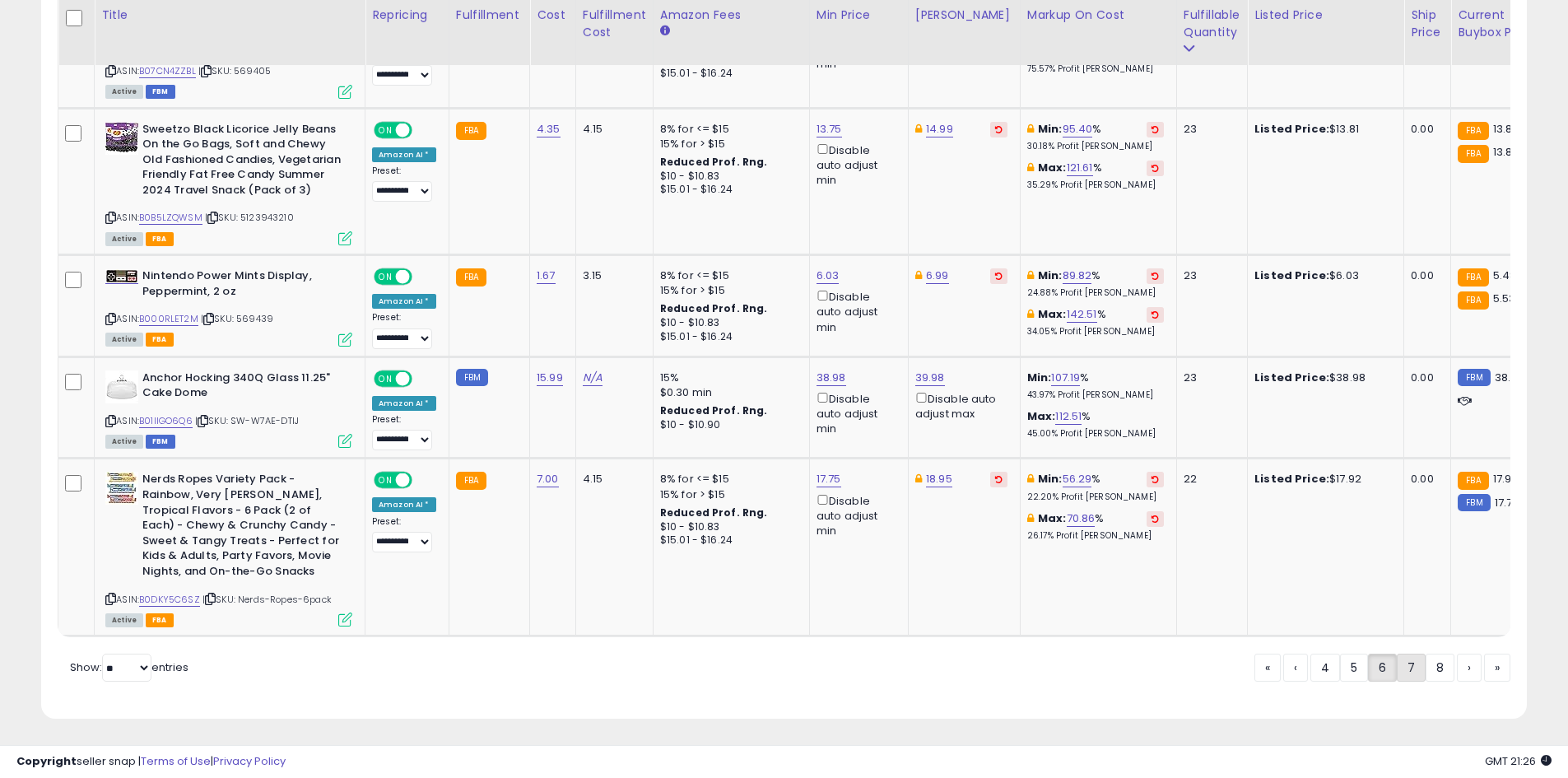
click at [1409, 657] on link "7" at bounding box center [1411, 667] width 28 height 28
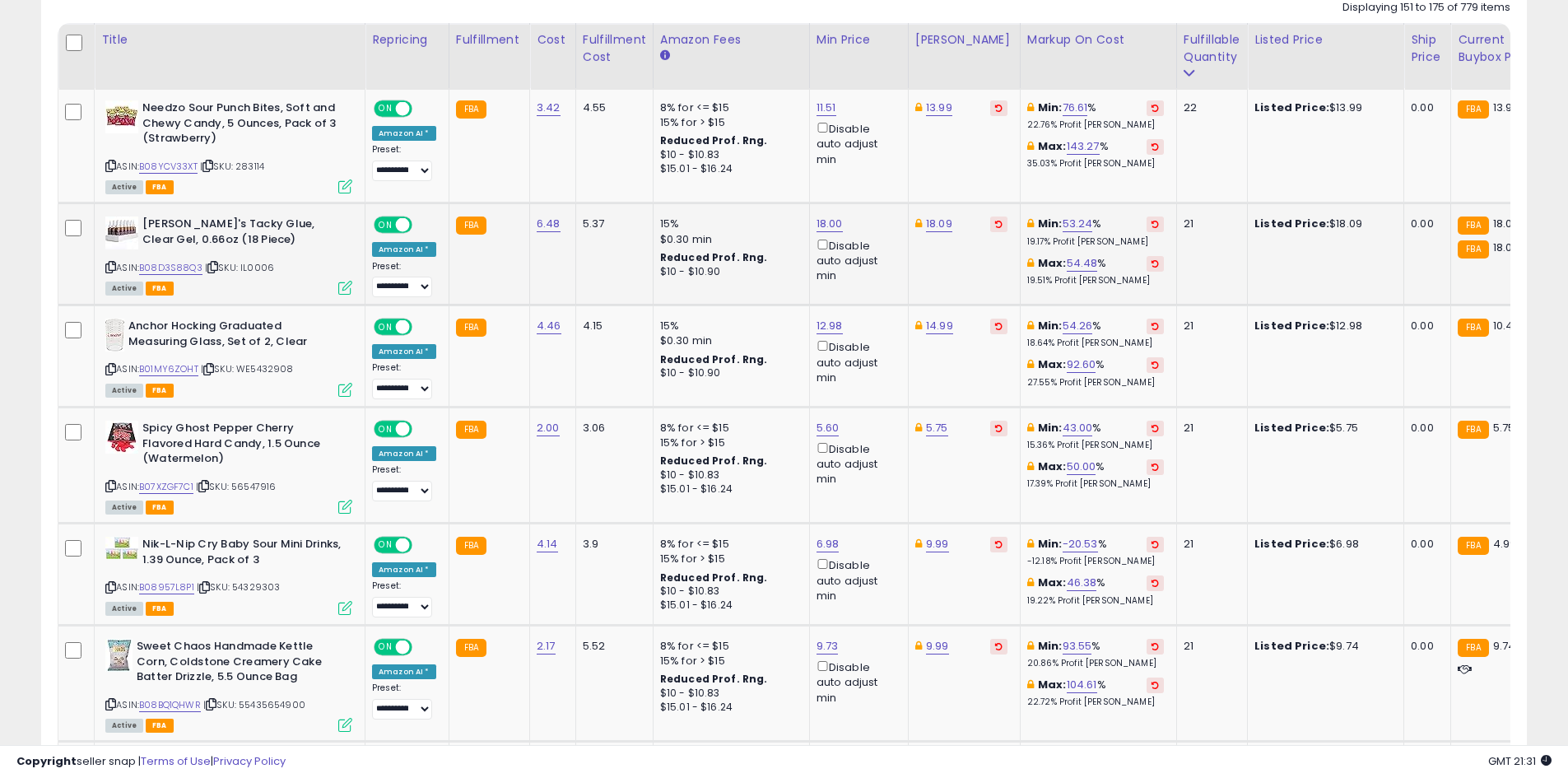
scroll to position [801, 0]
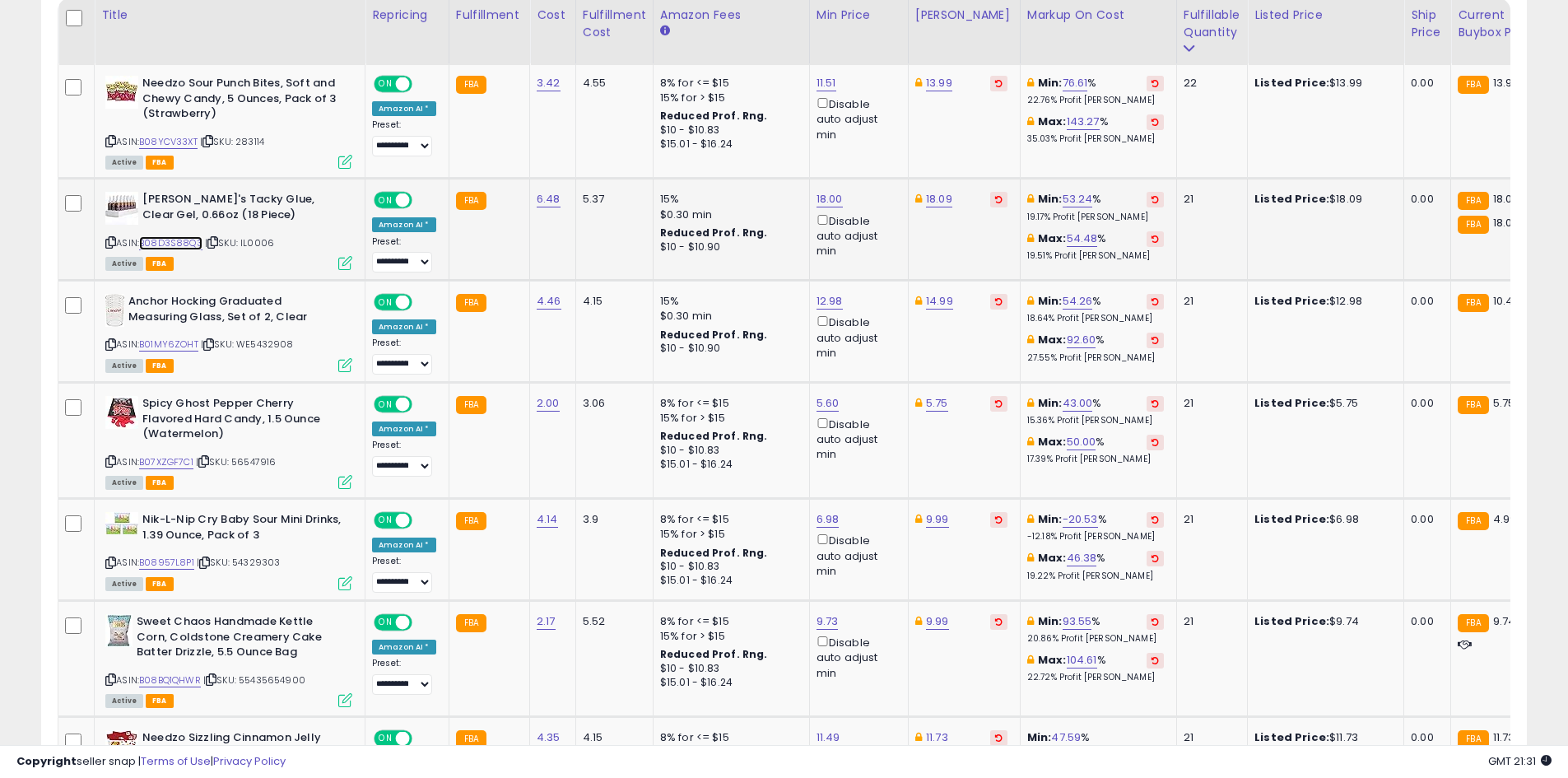
click at [184, 249] on link "B08D3S88Q3" at bounding box center [171, 243] width 64 height 14
click at [936, 192] on link "18.09" at bounding box center [939, 199] width 26 height 17
type input "*****"
click button "submit" at bounding box center [979, 140] width 28 height 25
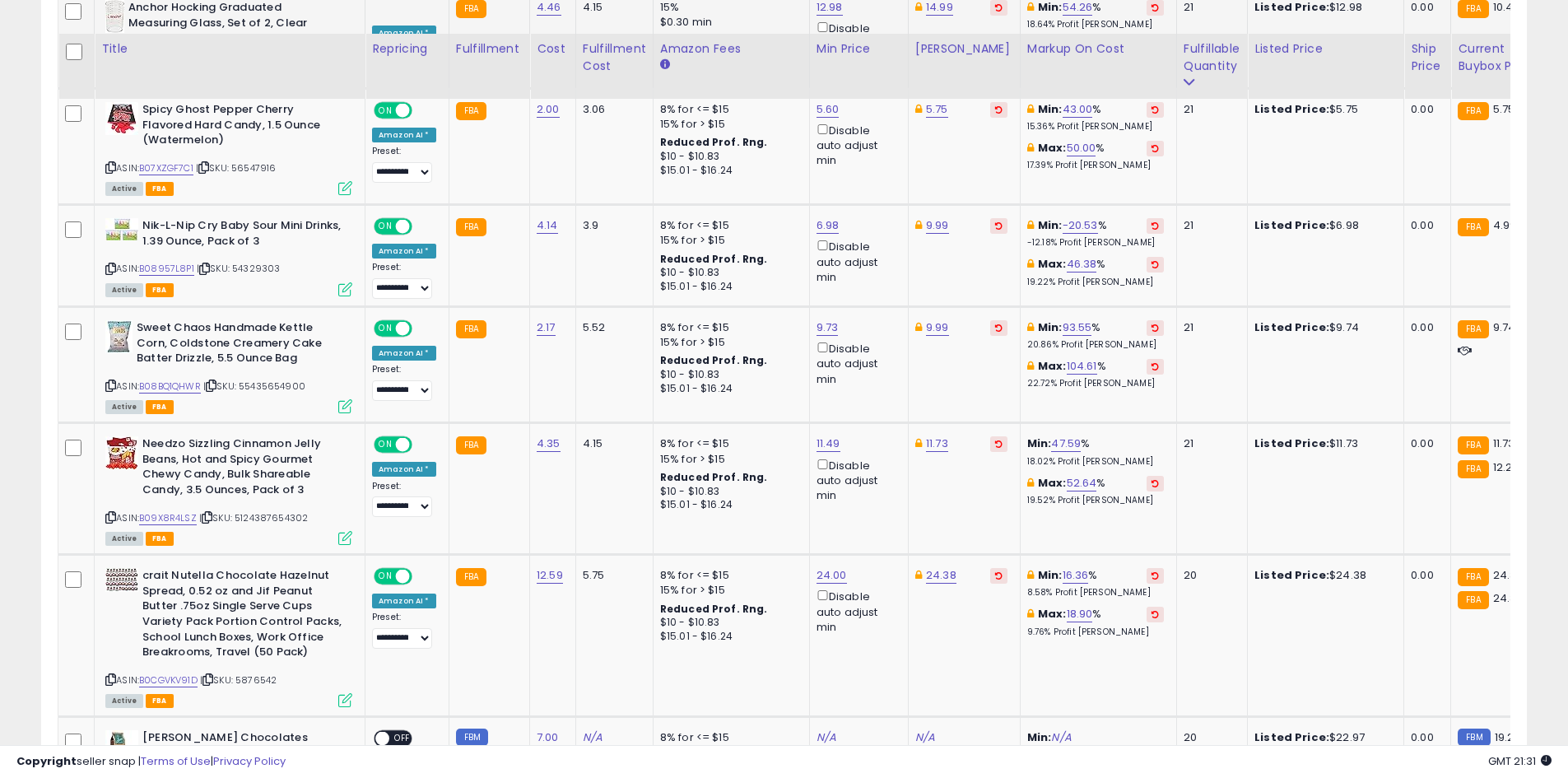
scroll to position [1130, 0]
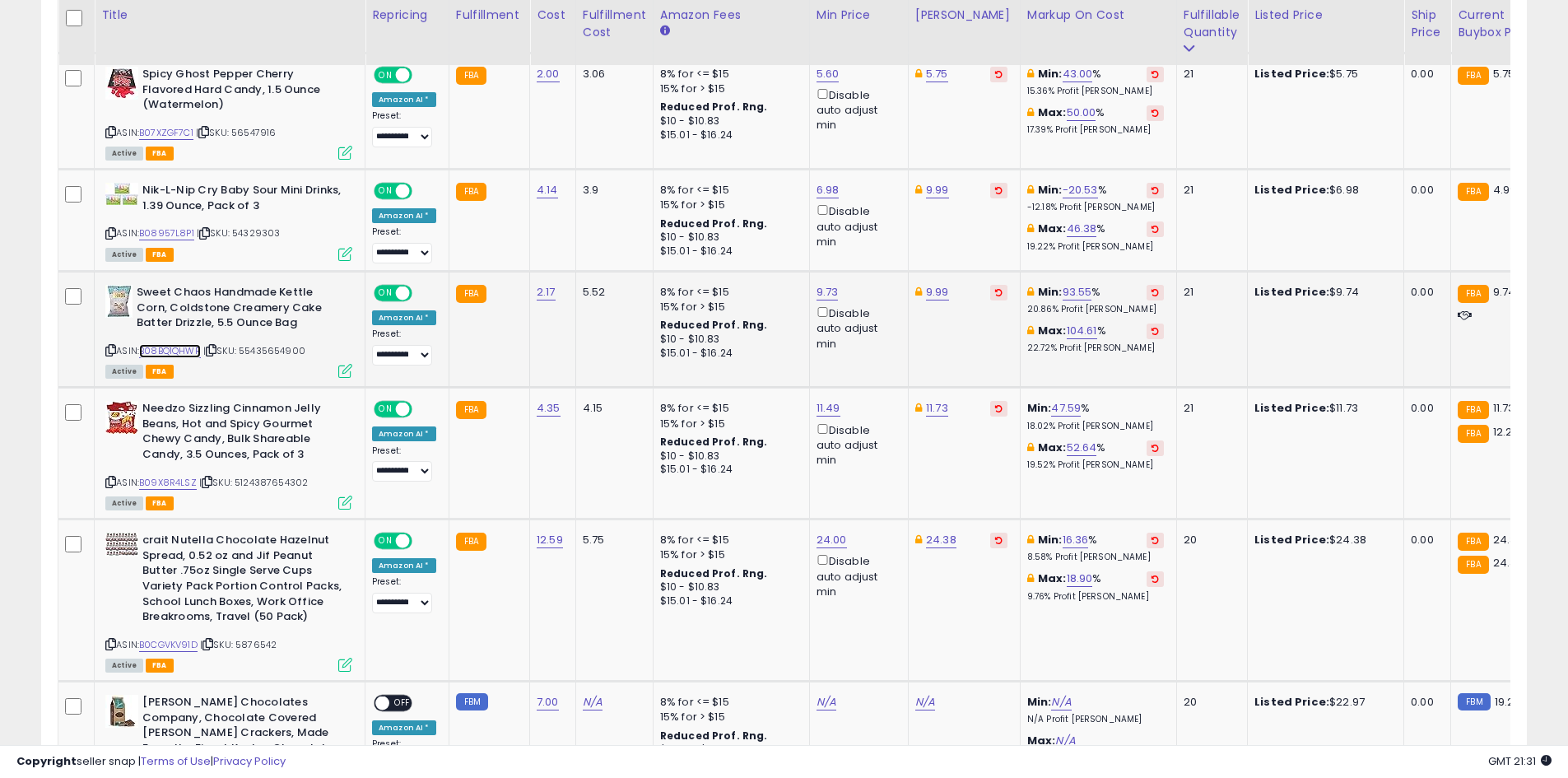
click at [166, 350] on link "B08BQ1QHWR" at bounding box center [170, 351] width 62 height 14
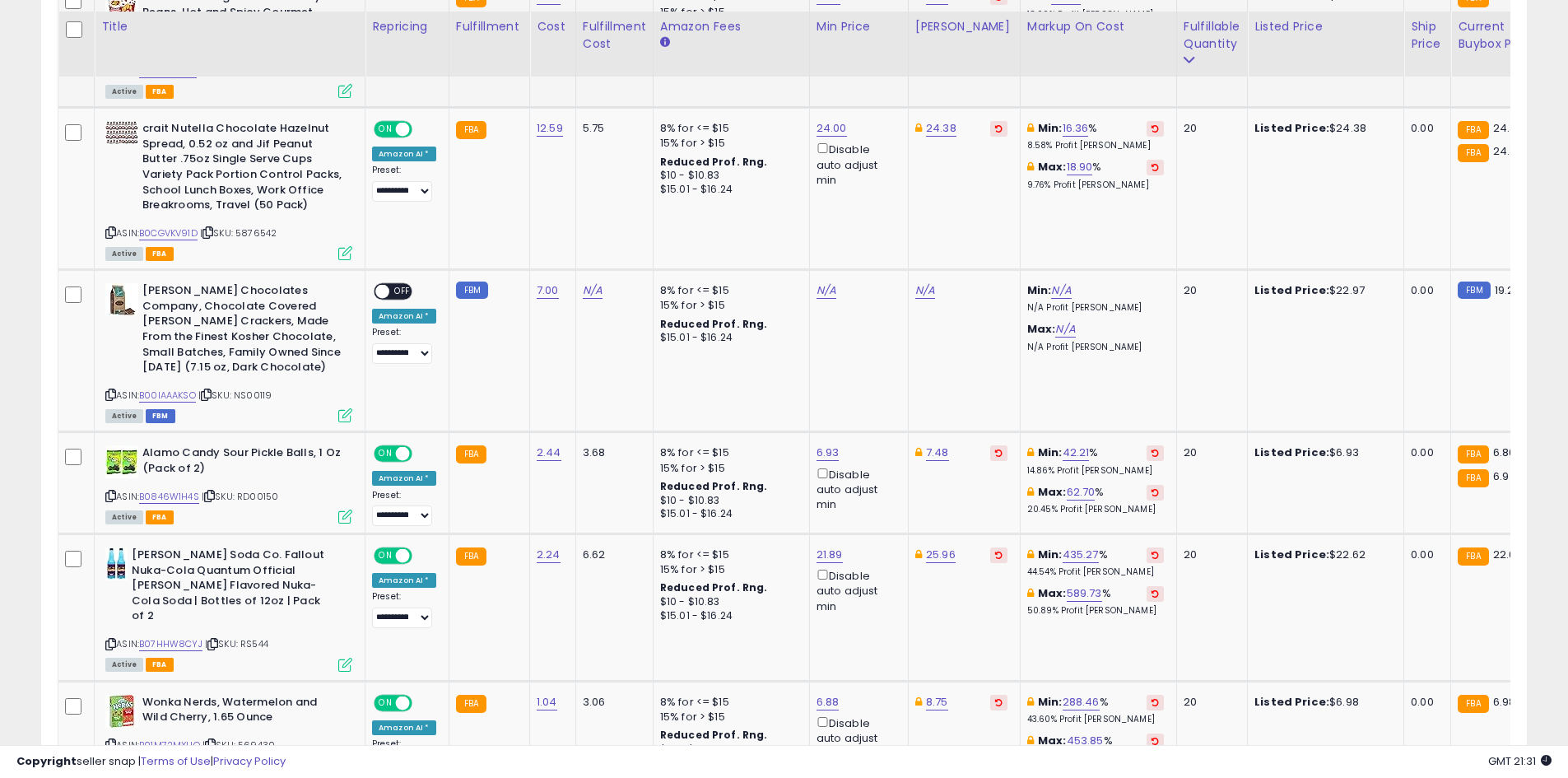
scroll to position [1625, 0]
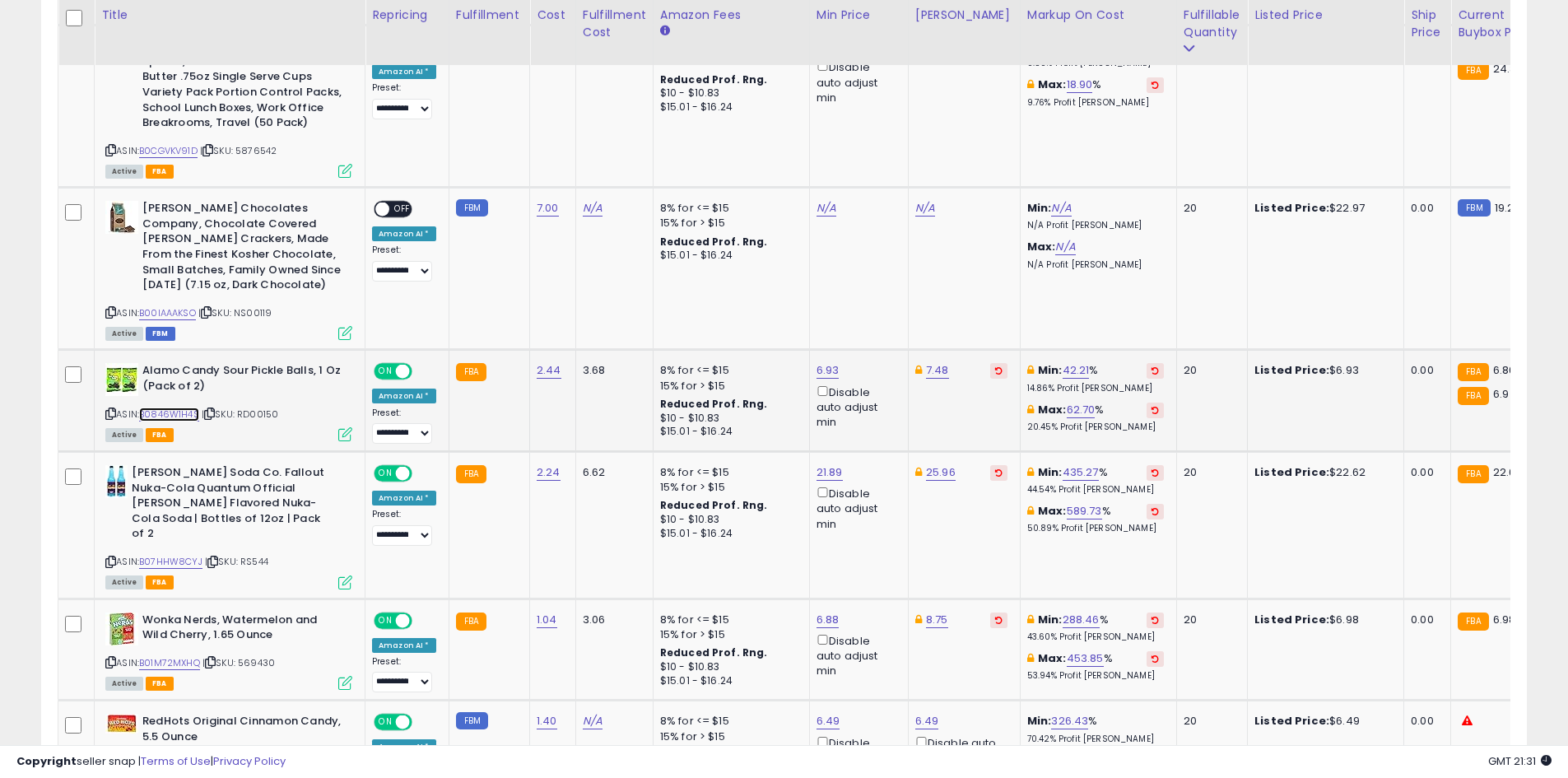
click at [174, 410] on link "B0846W1H4S" at bounding box center [169, 414] width 60 height 14
click at [821, 371] on link "6.93" at bounding box center [827, 370] width 23 height 17
type input "***"
click button "submit" at bounding box center [867, 311] width 28 height 25
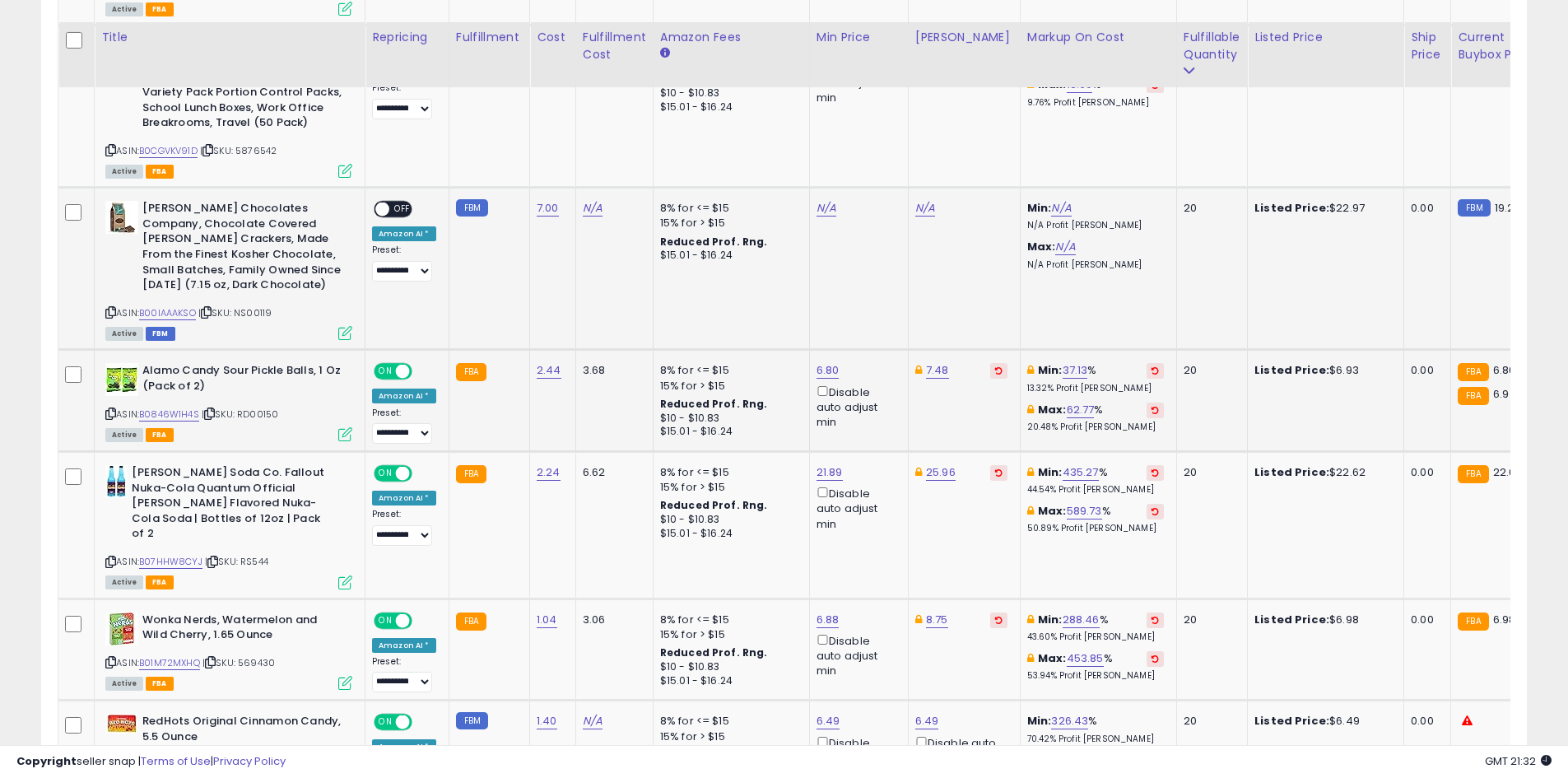
scroll to position [1789, 0]
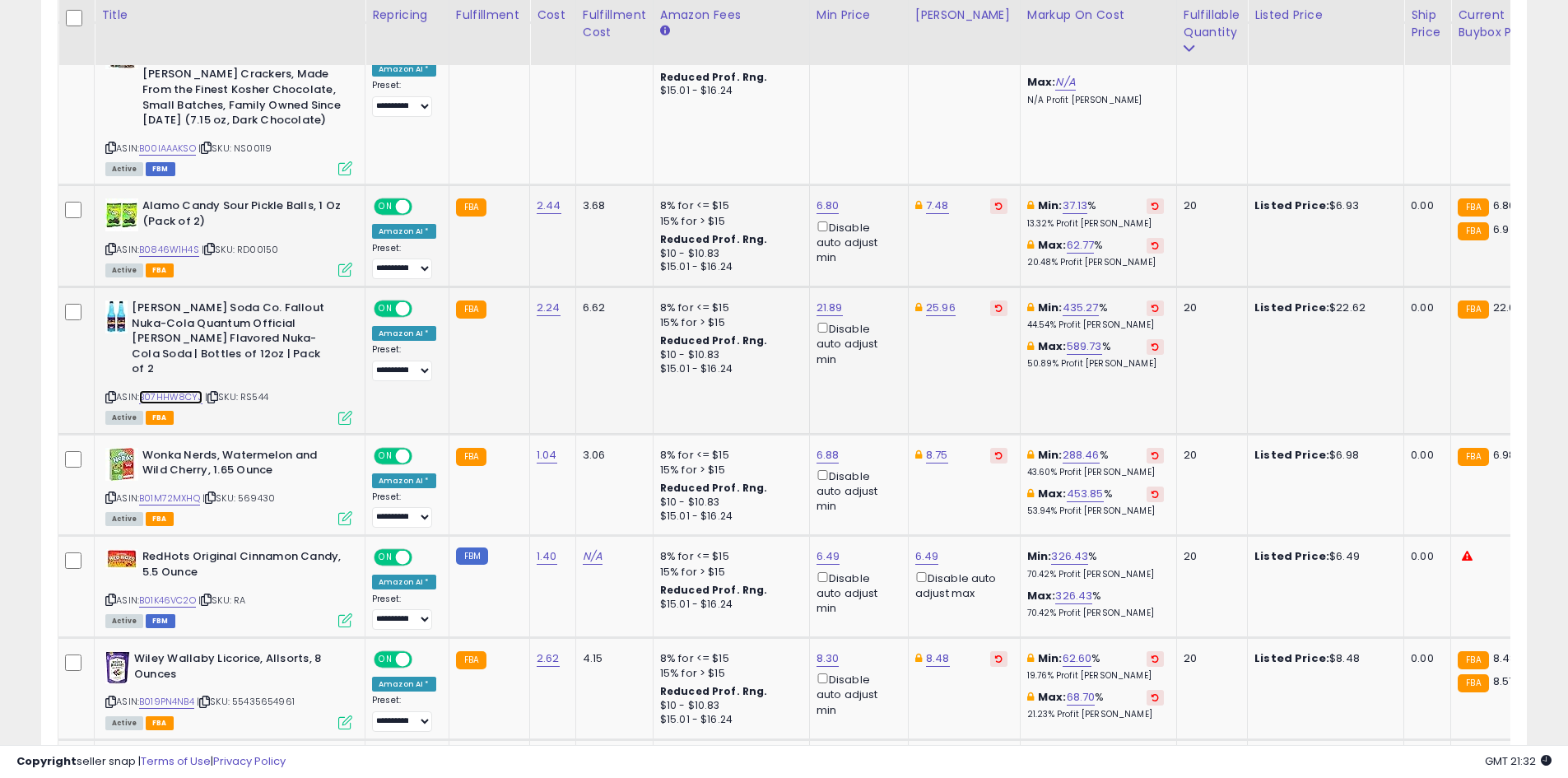
click at [200, 390] on link "B07HHW8CYJ" at bounding box center [171, 397] width 64 height 14
click at [934, 315] on link "25.96" at bounding box center [941, 307] width 29 height 17
type input "*"
type input "*****"
click button "submit" at bounding box center [981, 249] width 28 height 25
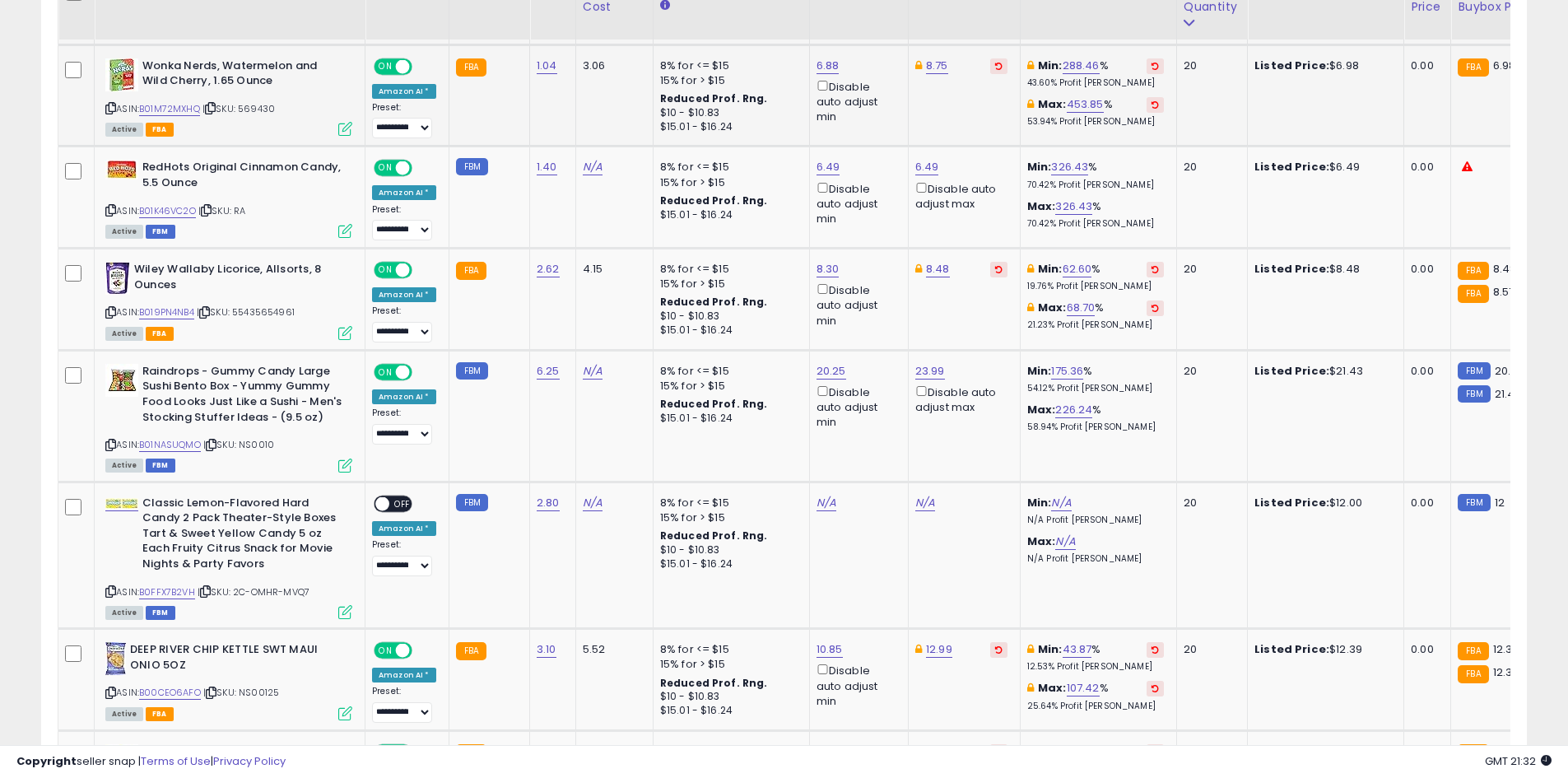
scroll to position [2201, 0]
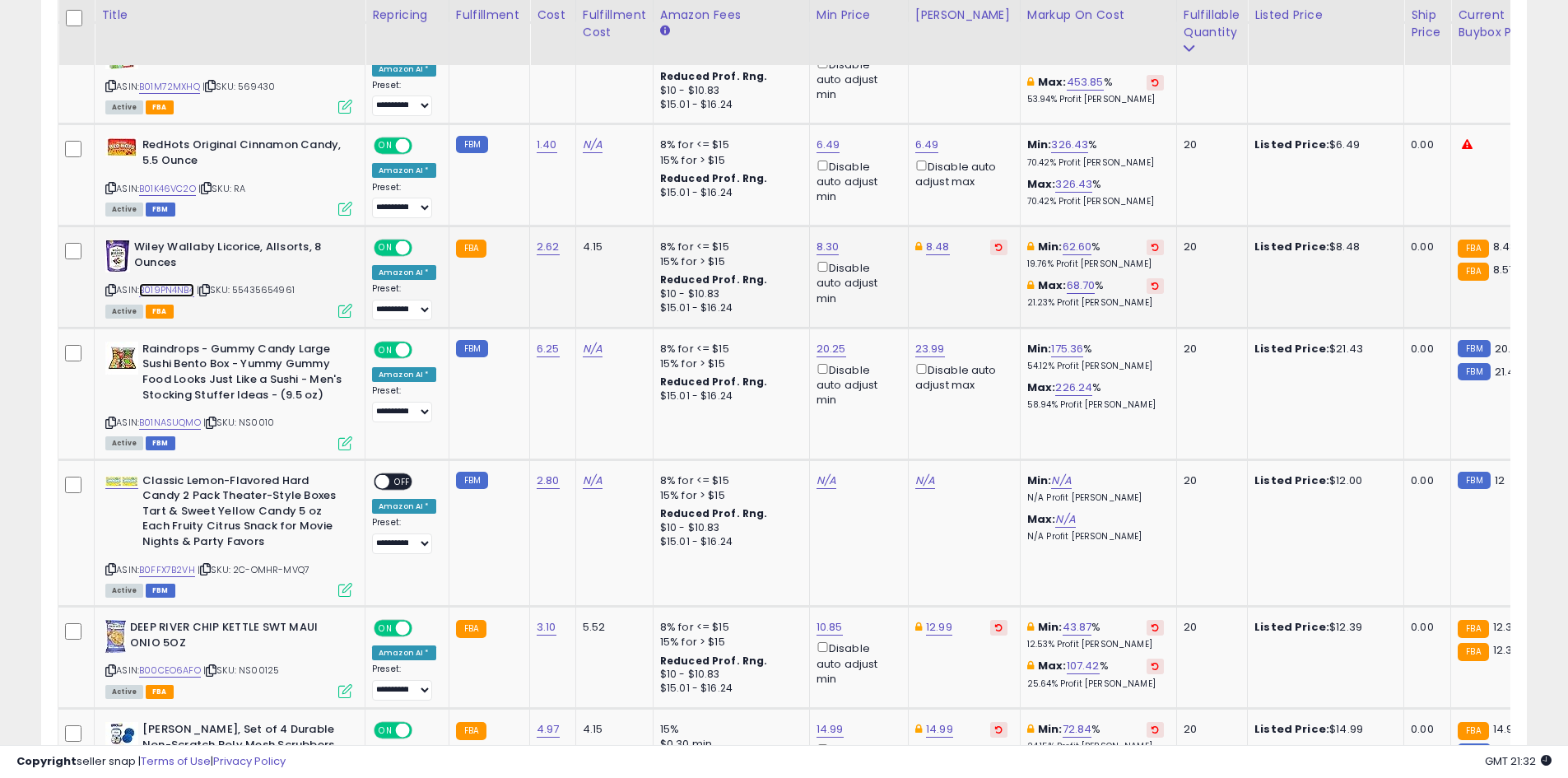
click at [161, 284] on link "B019PN4NB4" at bounding box center [167, 290] width 55 height 14
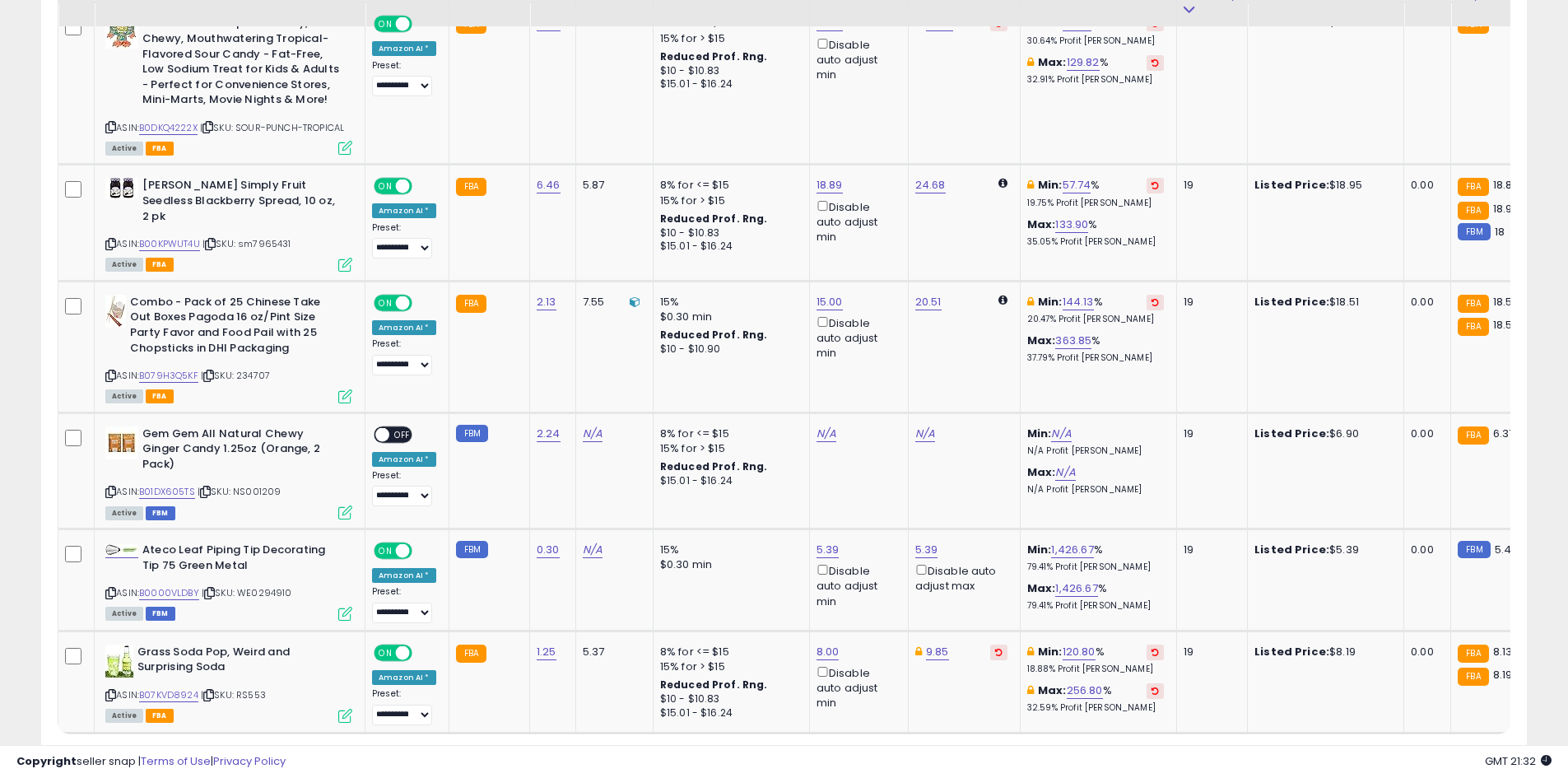
scroll to position [3189, 0]
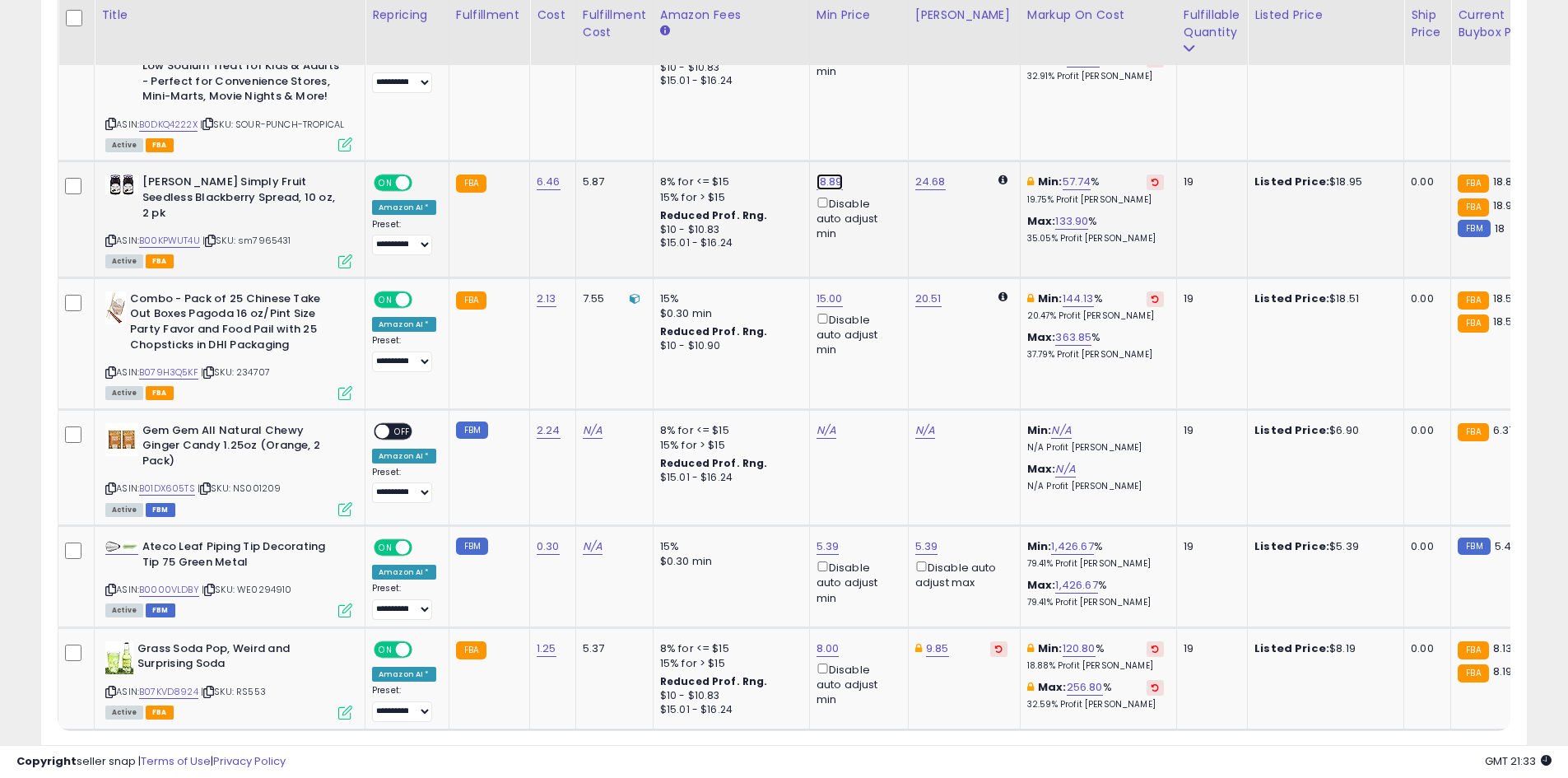
drag, startPoint x: 831, startPoint y: 171, endPoint x: 820, endPoint y: 180, distance: 14.2
click at [831, 174] on link "18.89" at bounding box center [829, 182] width 26 height 17
type input "****"
click button "submit" at bounding box center [870, 108] width 28 height 25
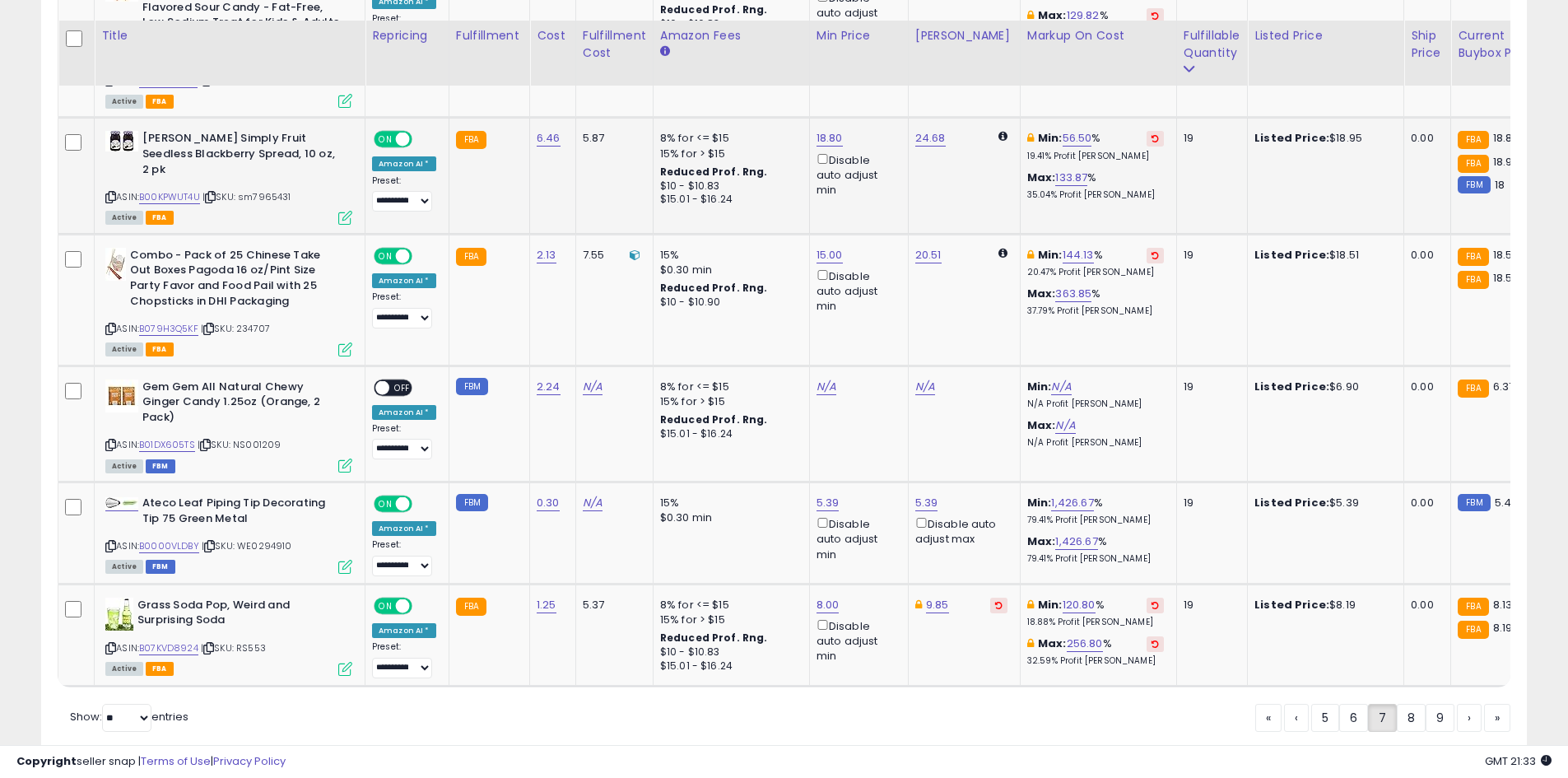
scroll to position [3252, 0]
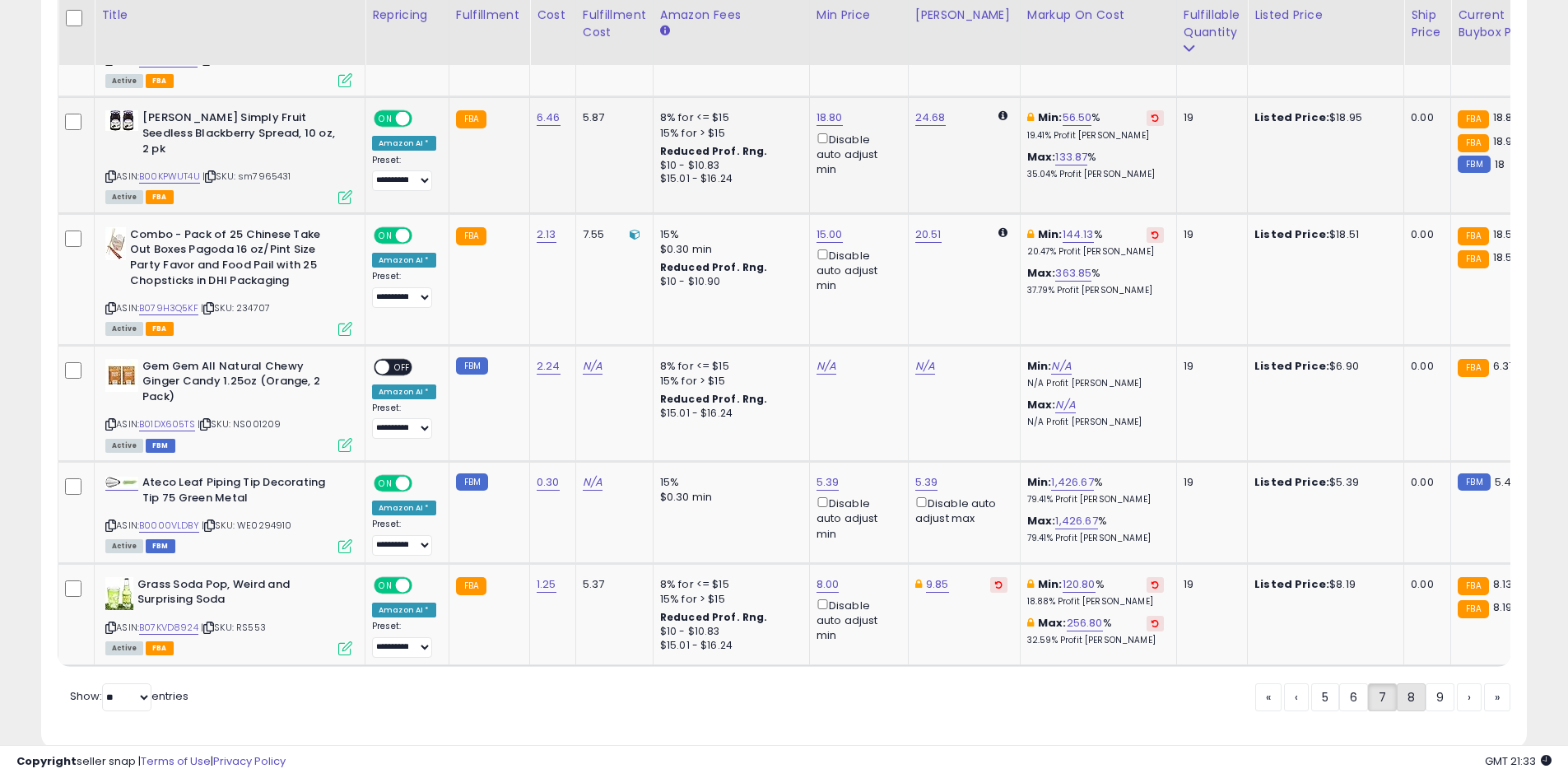
click at [1399, 683] on link "8" at bounding box center [1411, 697] width 28 height 28
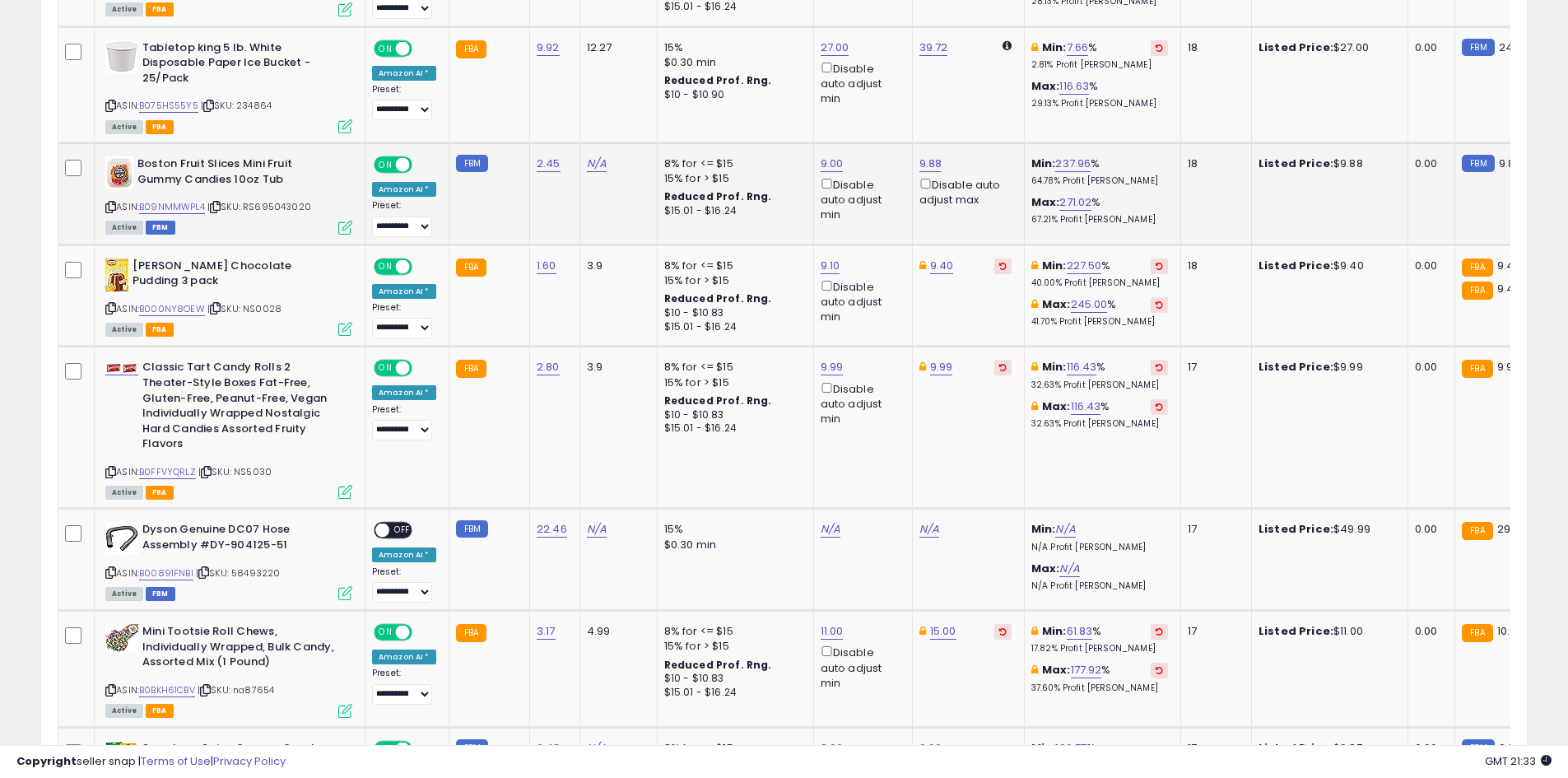
scroll to position [1066, 0]
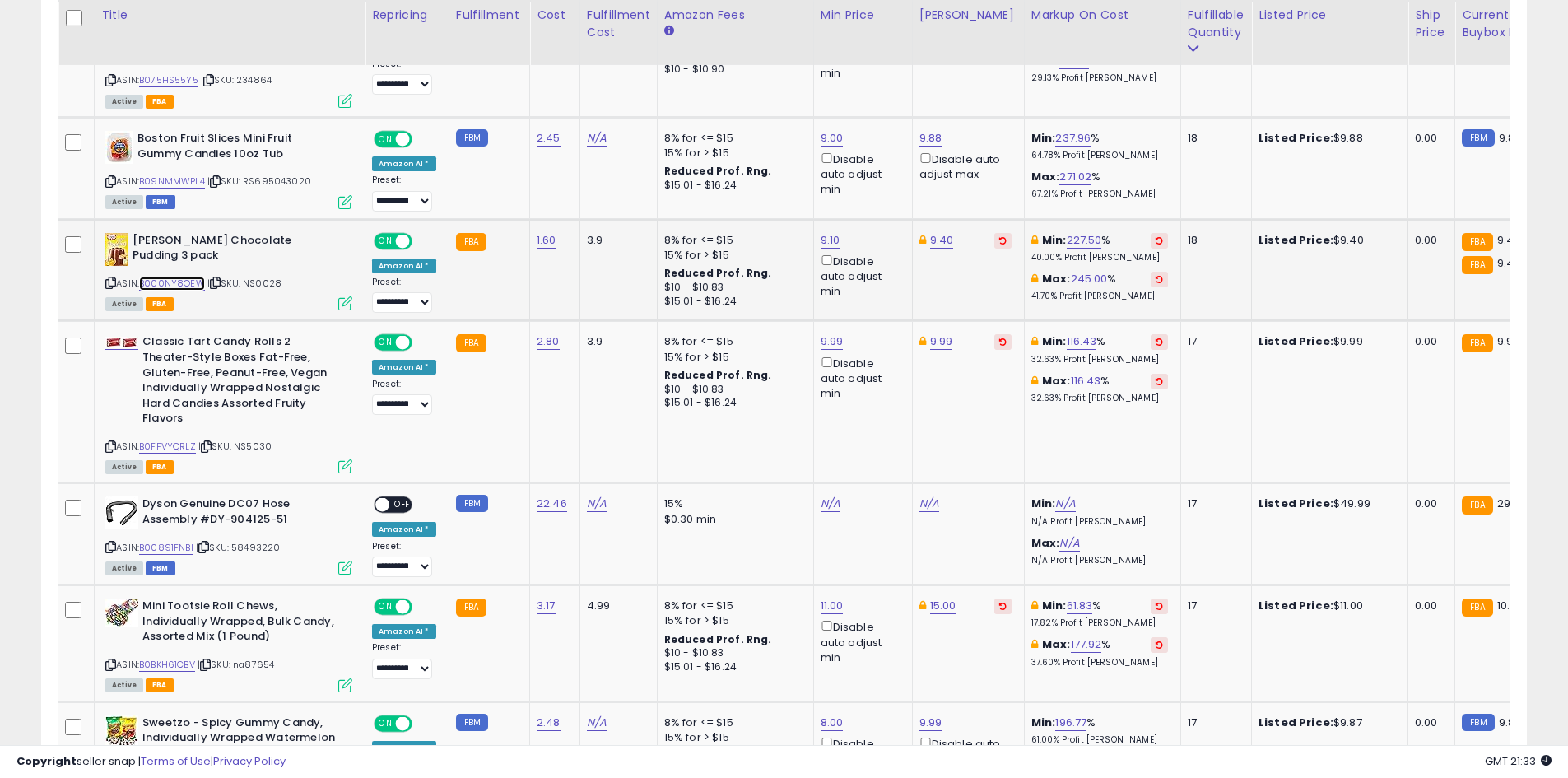
click at [176, 279] on link "B000NY8OEW" at bounding box center [172, 284] width 66 height 14
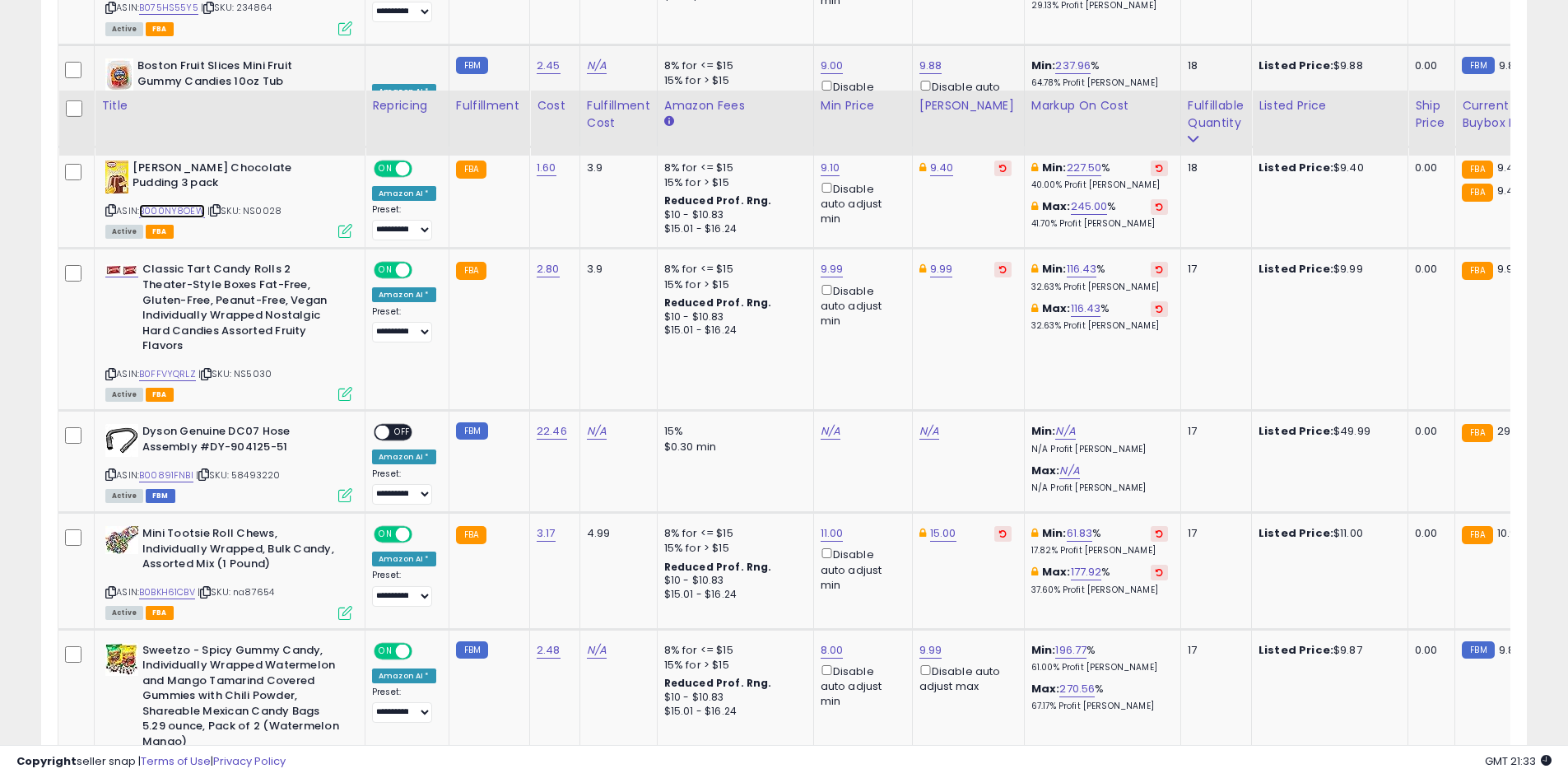
scroll to position [1230, 0]
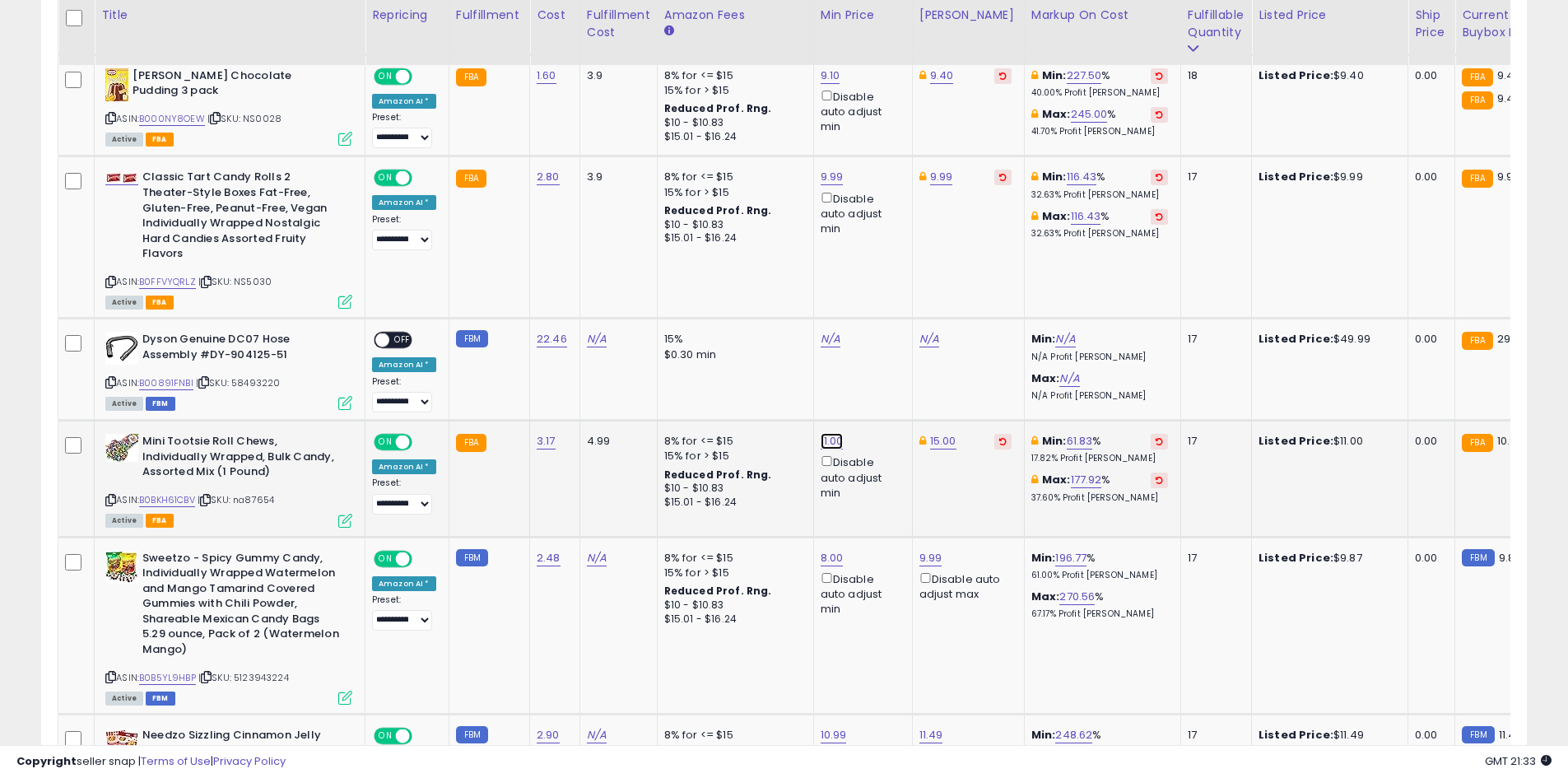
click at [831, 433] on link "11.00" at bounding box center [832, 441] width 23 height 17
type input "*"
type input "*****"
click button "submit" at bounding box center [870, 367] width 28 height 25
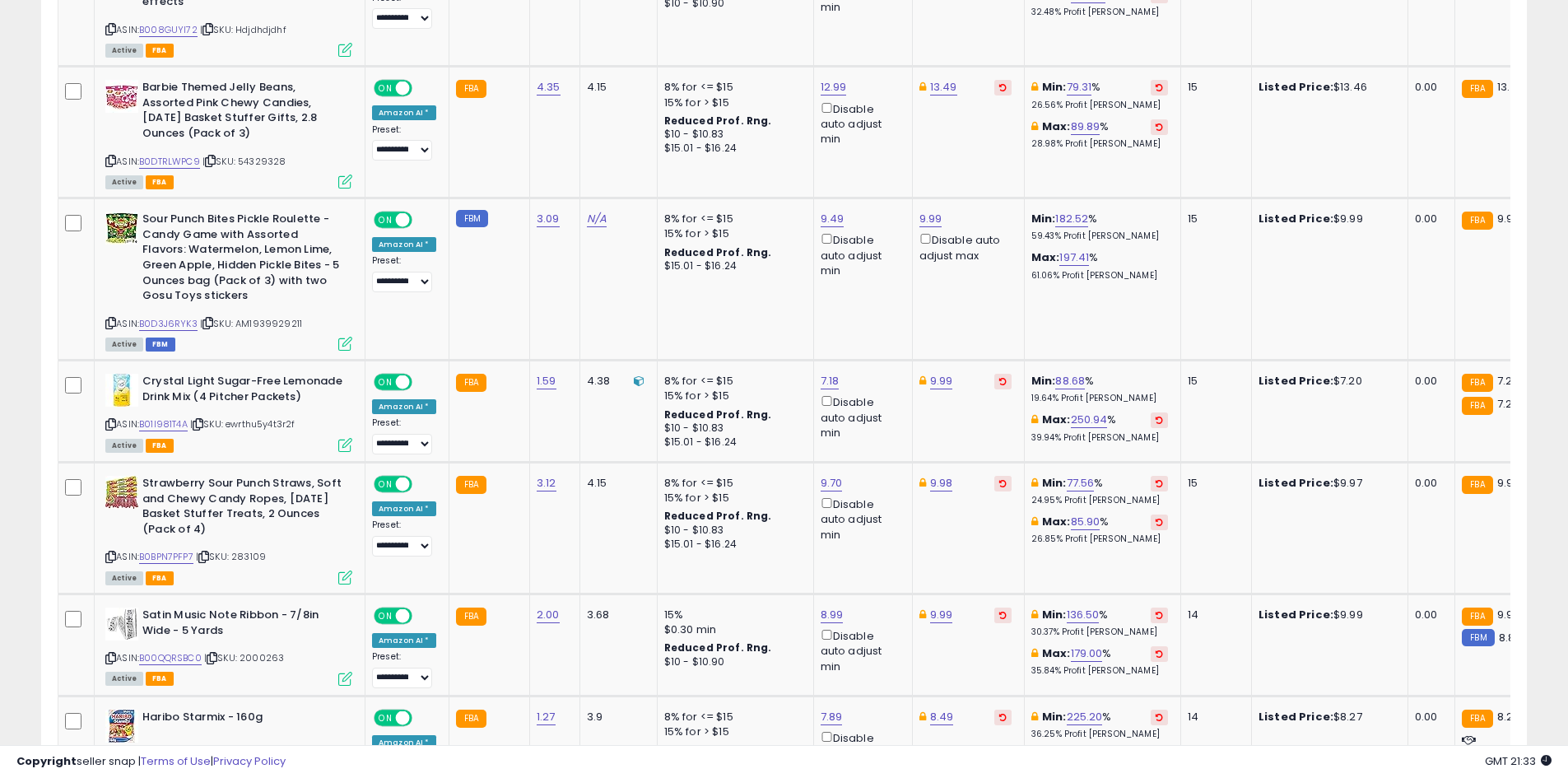
scroll to position [3453, 0]
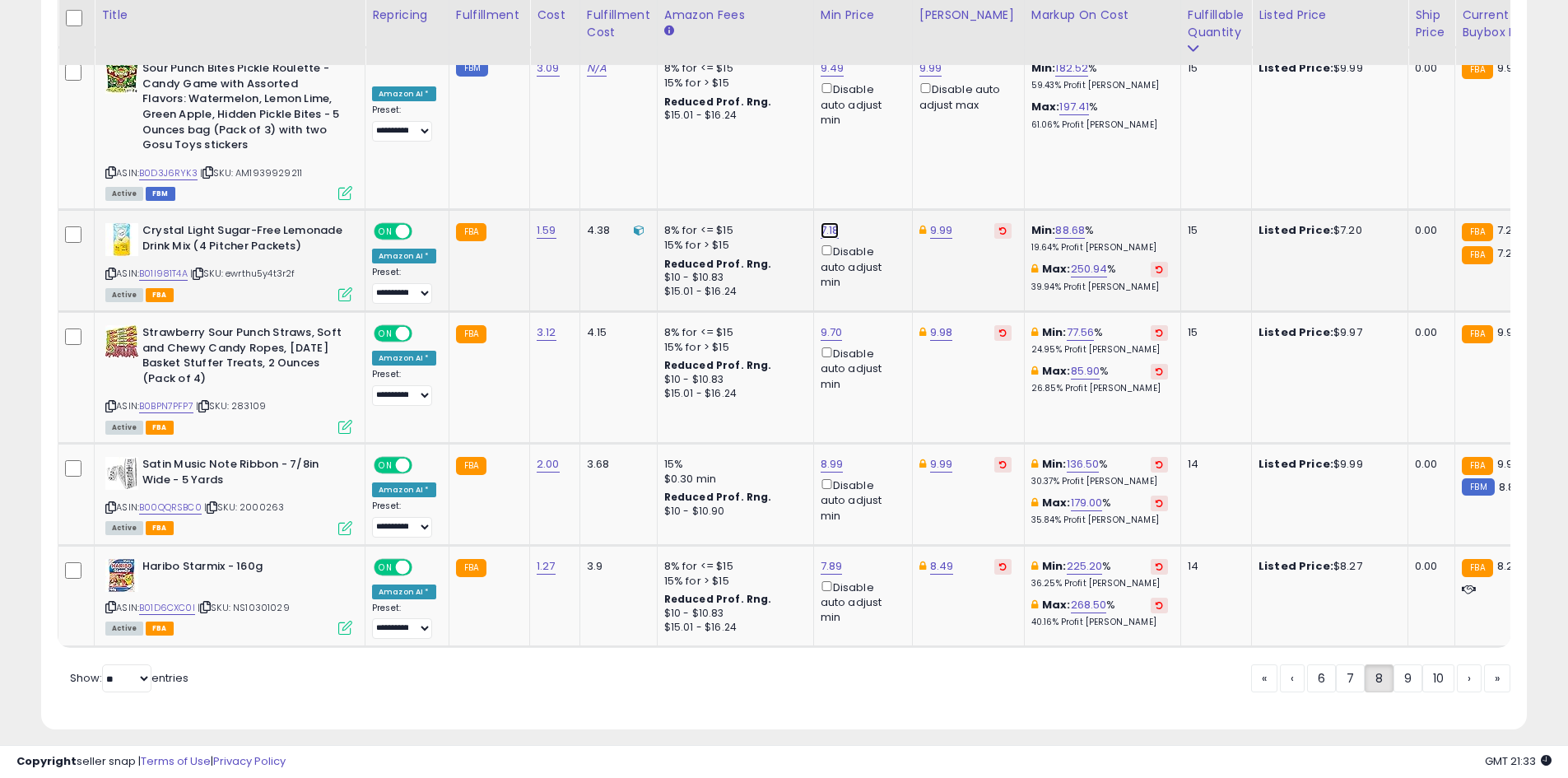
click at [824, 223] on link "7.18" at bounding box center [830, 231] width 19 height 17
type input "****"
click button "submit" at bounding box center [868, 157] width 28 height 25
click at [175, 600] on div "ASIN: B01D6CXC0I | SKU: NS10301029 Active FBA" at bounding box center [229, 596] width 247 height 75
click at [186, 601] on link "B01D6CXC0I" at bounding box center [167, 608] width 56 height 14
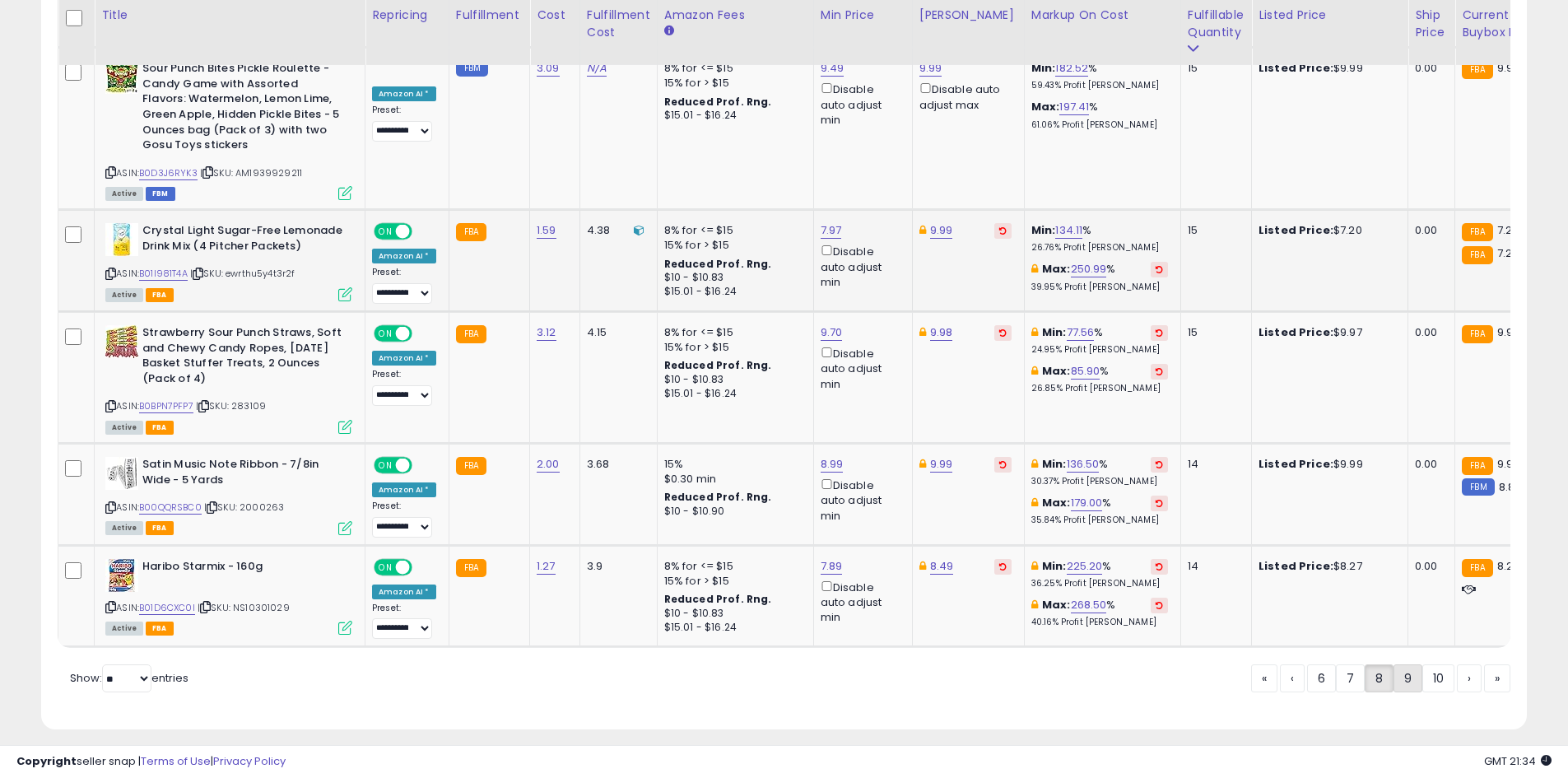
click at [1404, 665] on link "9" at bounding box center [1408, 678] width 28 height 28
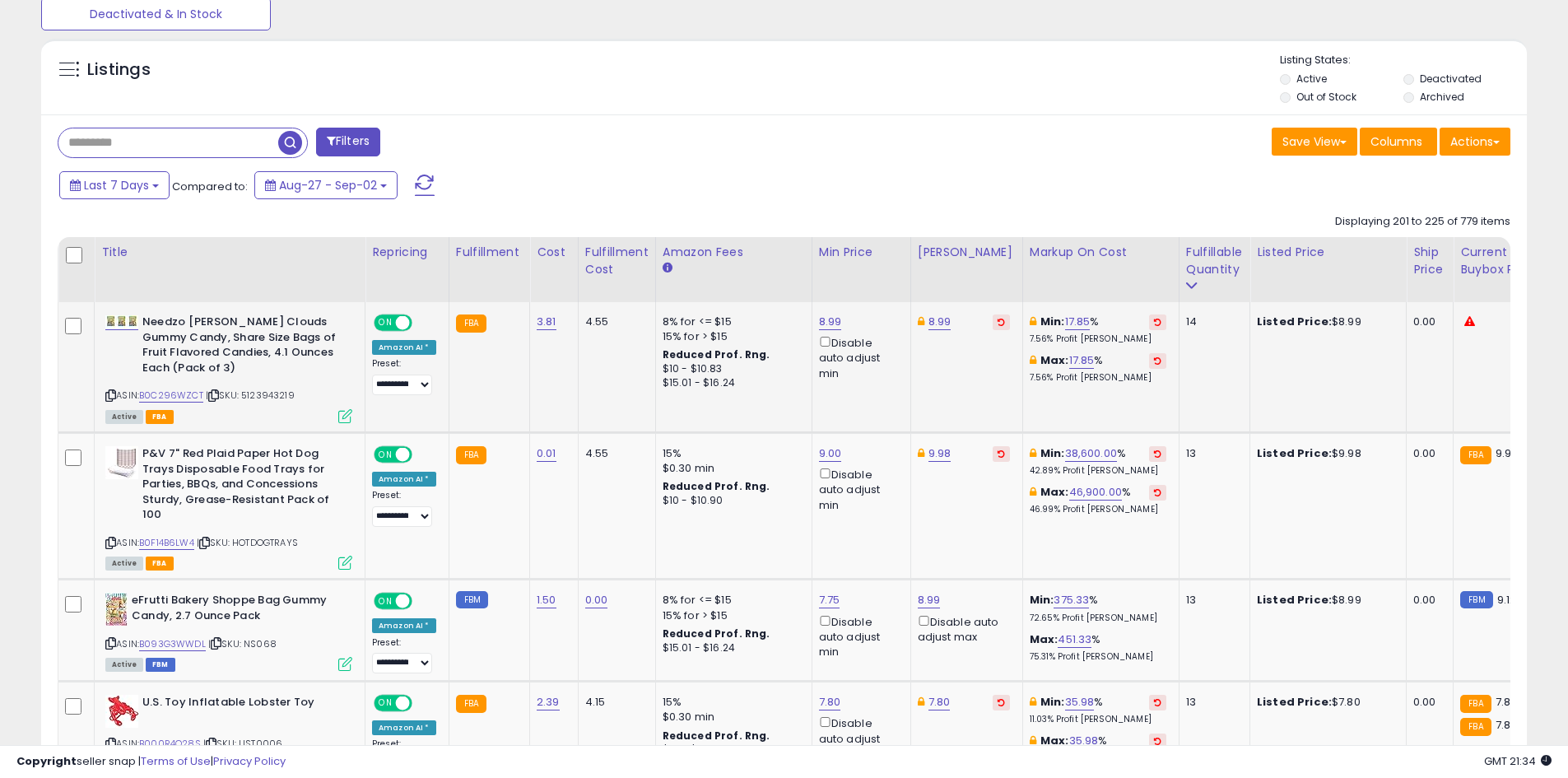
scroll to position [654, 0]
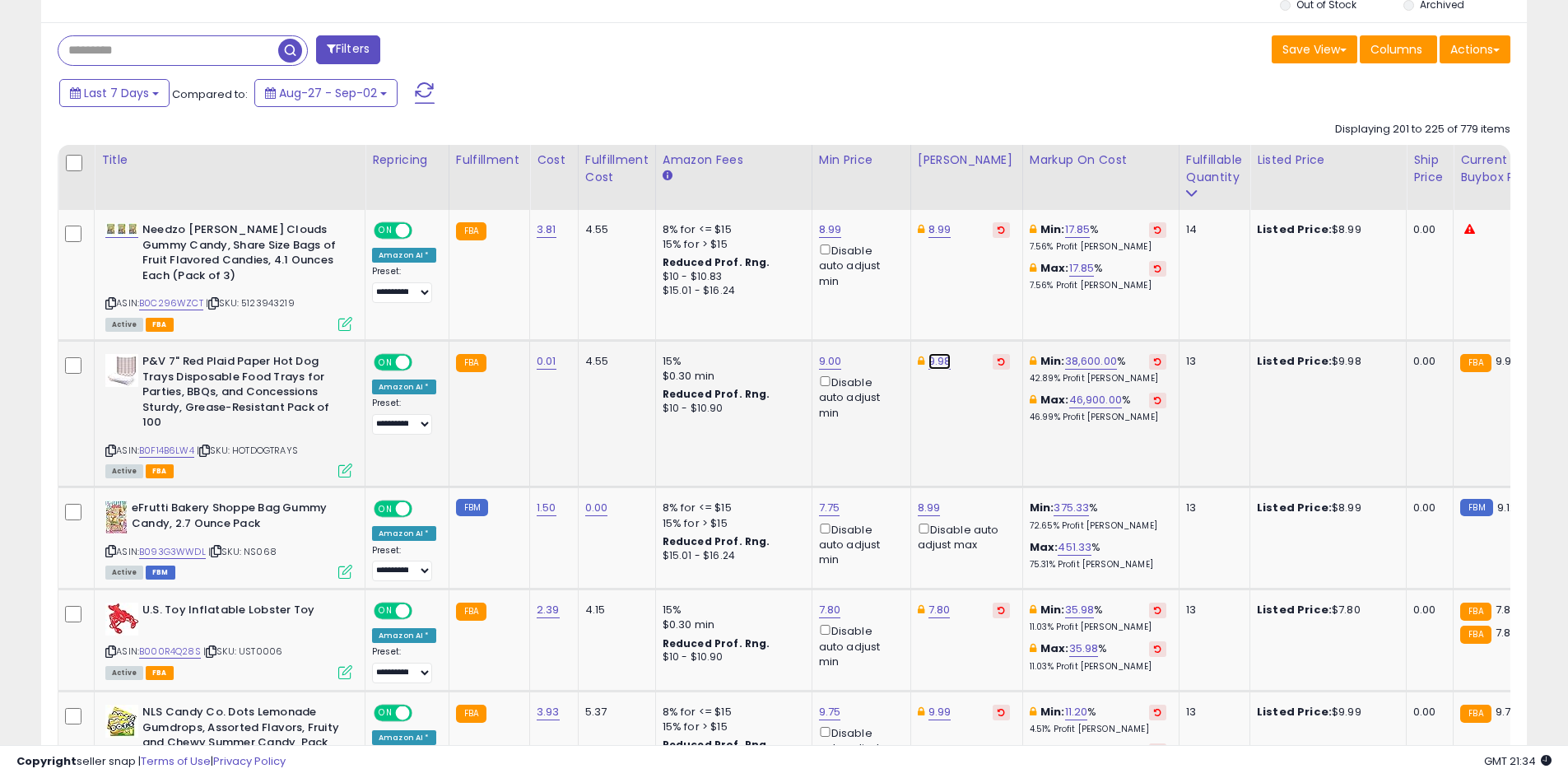
click at [928, 365] on link "9.98" at bounding box center [939, 361] width 23 height 17
type input "****"
click button "submit" at bounding box center [979, 302] width 28 height 25
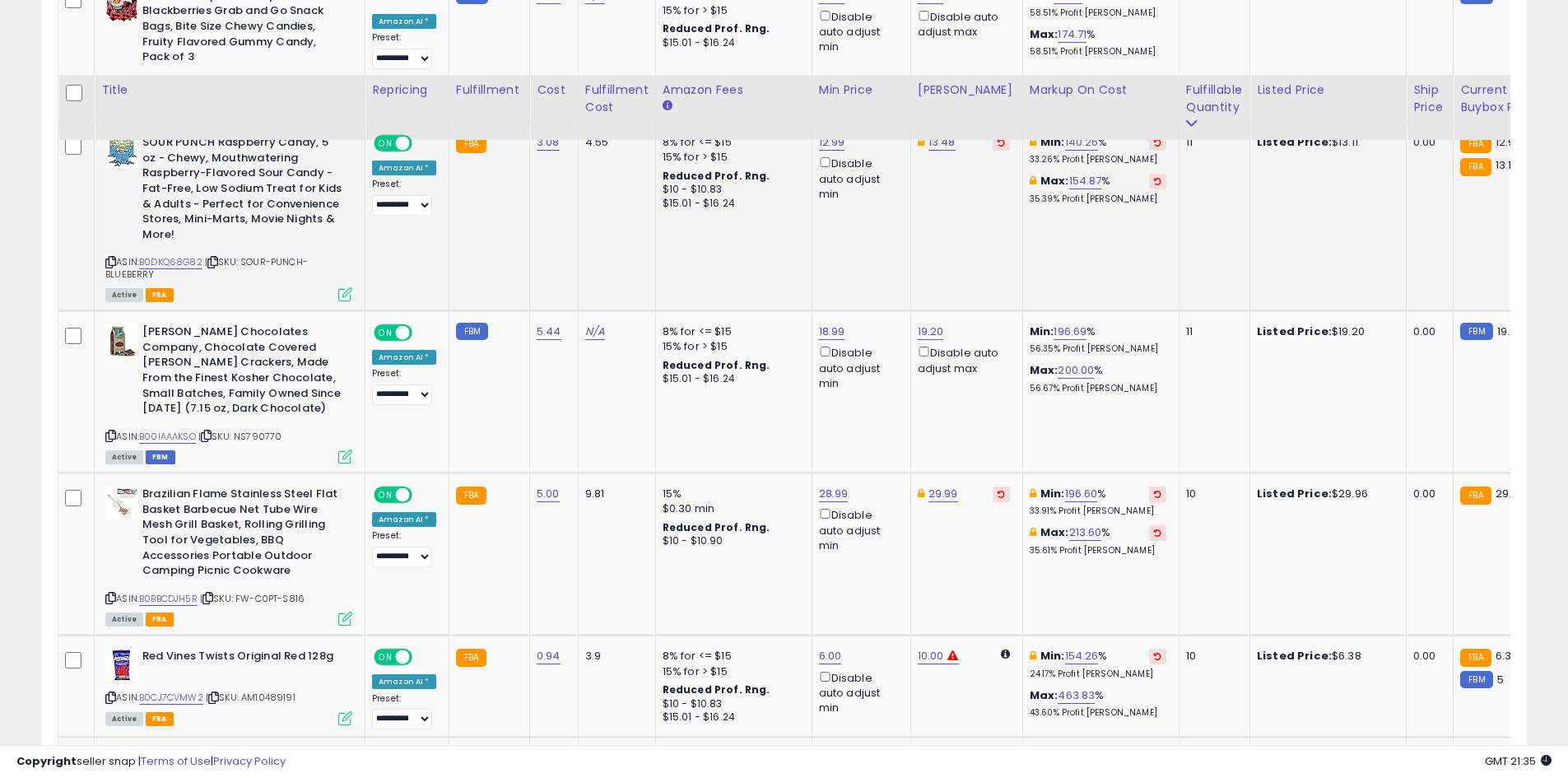
scroll to position [2878, 0]
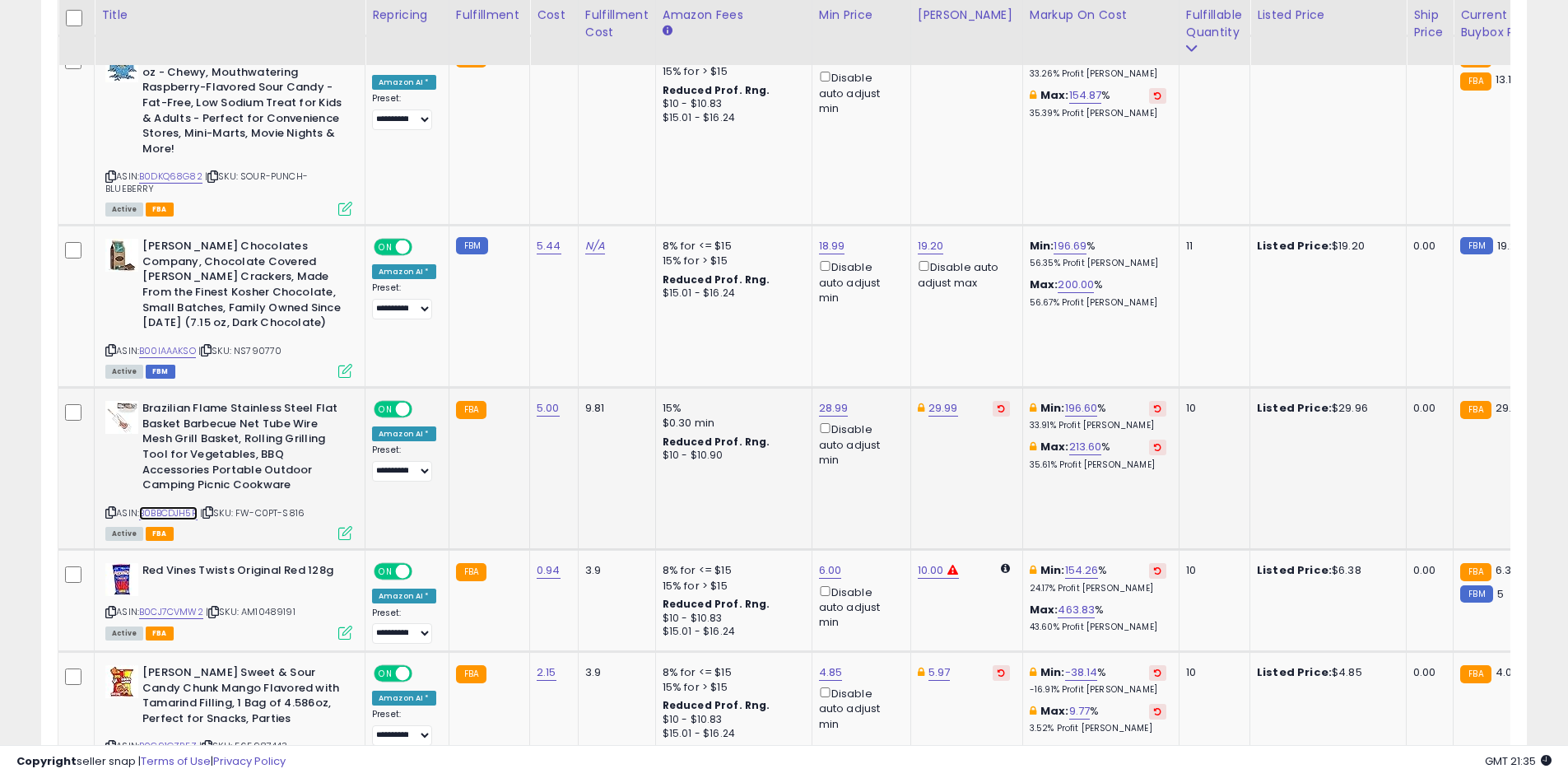
click at [169, 506] on link "B0BBCDJH5R" at bounding box center [169, 513] width 59 height 14
click at [943, 400] on link "29.99" at bounding box center [943, 408] width 29 height 17
type input "*****"
click button "submit" at bounding box center [983, 335] width 28 height 25
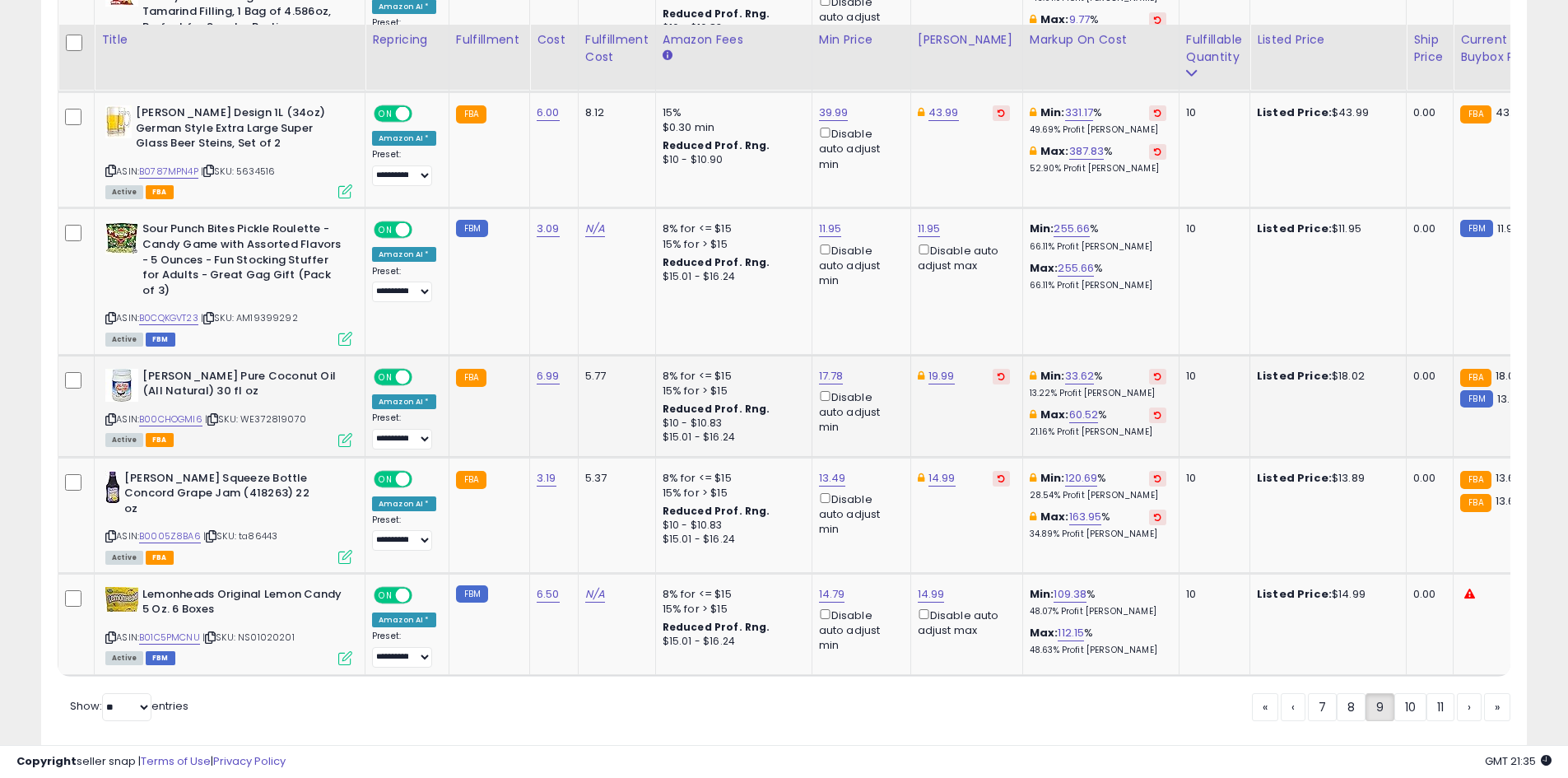
scroll to position [3594, 0]
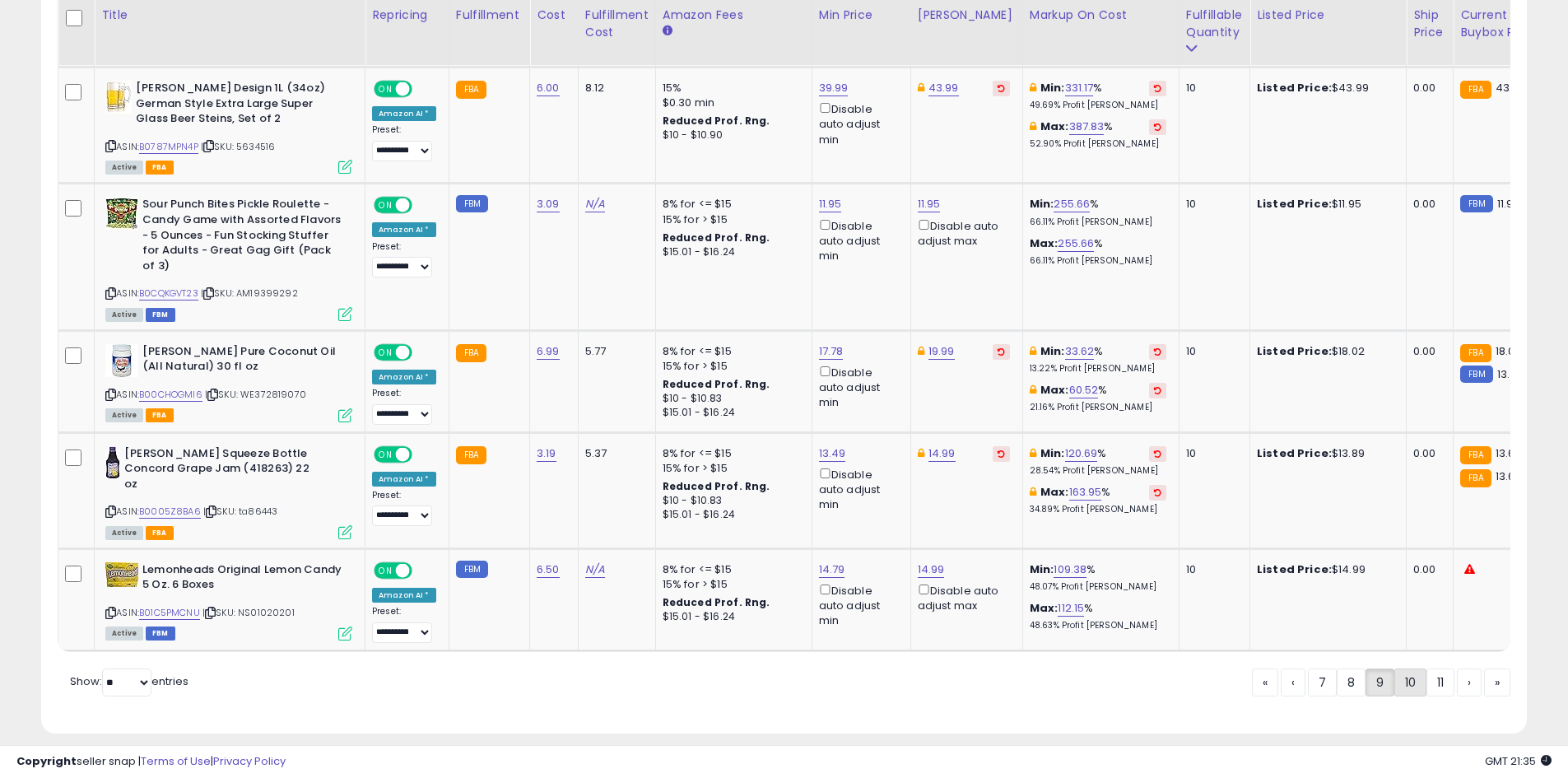
click at [1409, 668] on link "10" at bounding box center [1410, 682] width 32 height 28
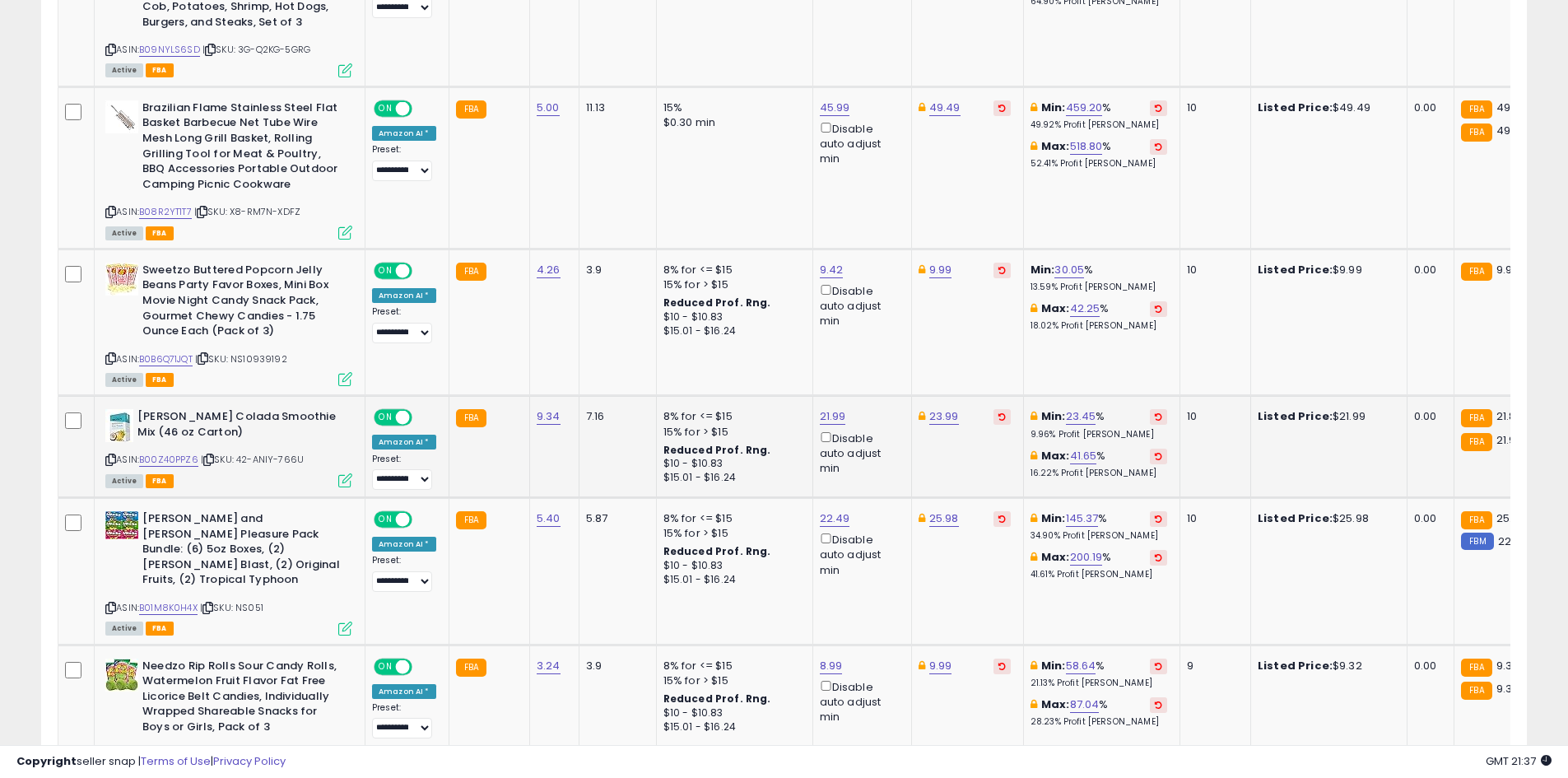
scroll to position [1707, 0]
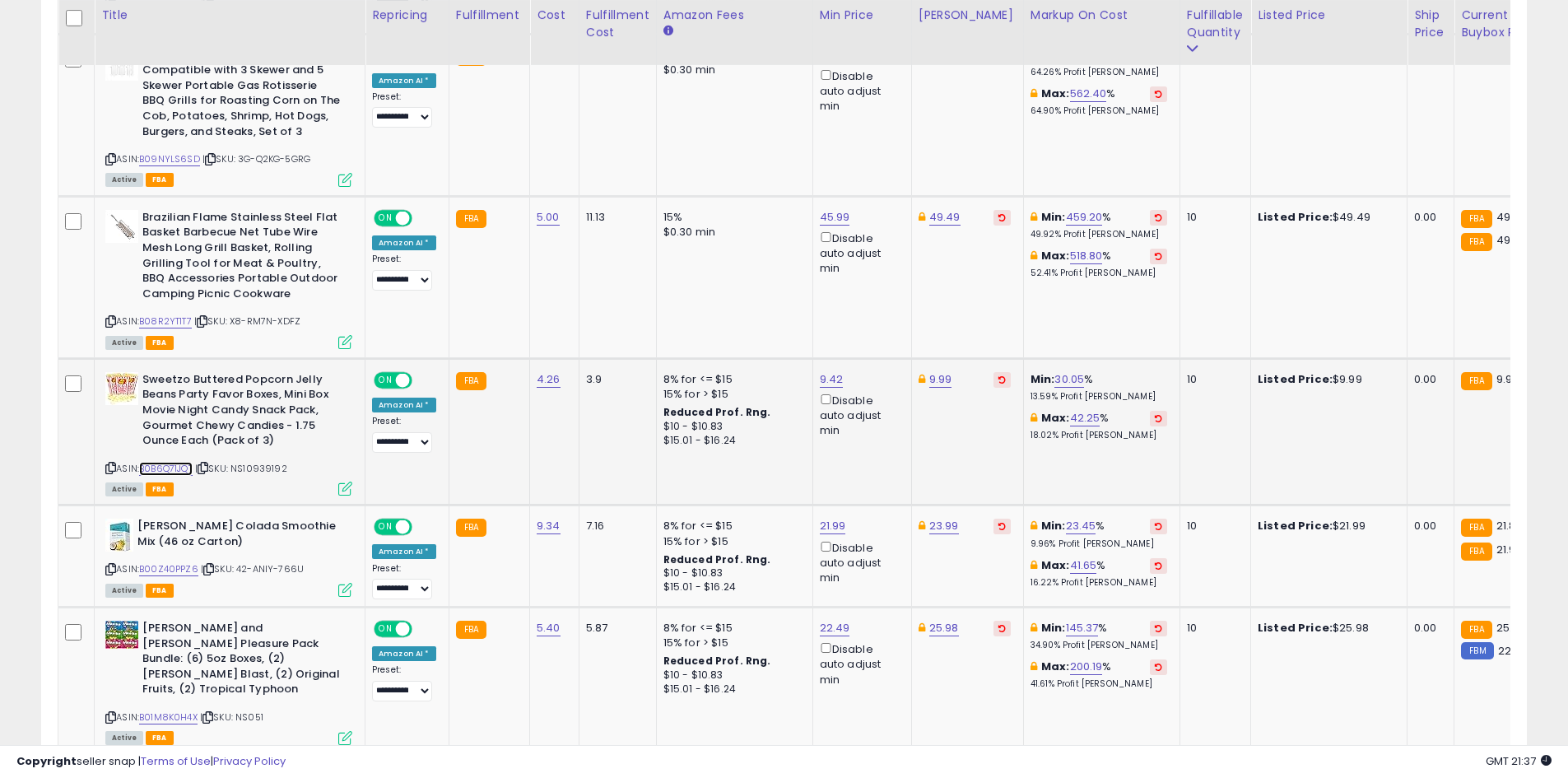
click at [151, 462] on link "B0B6Q71JQT" at bounding box center [166, 469] width 54 height 14
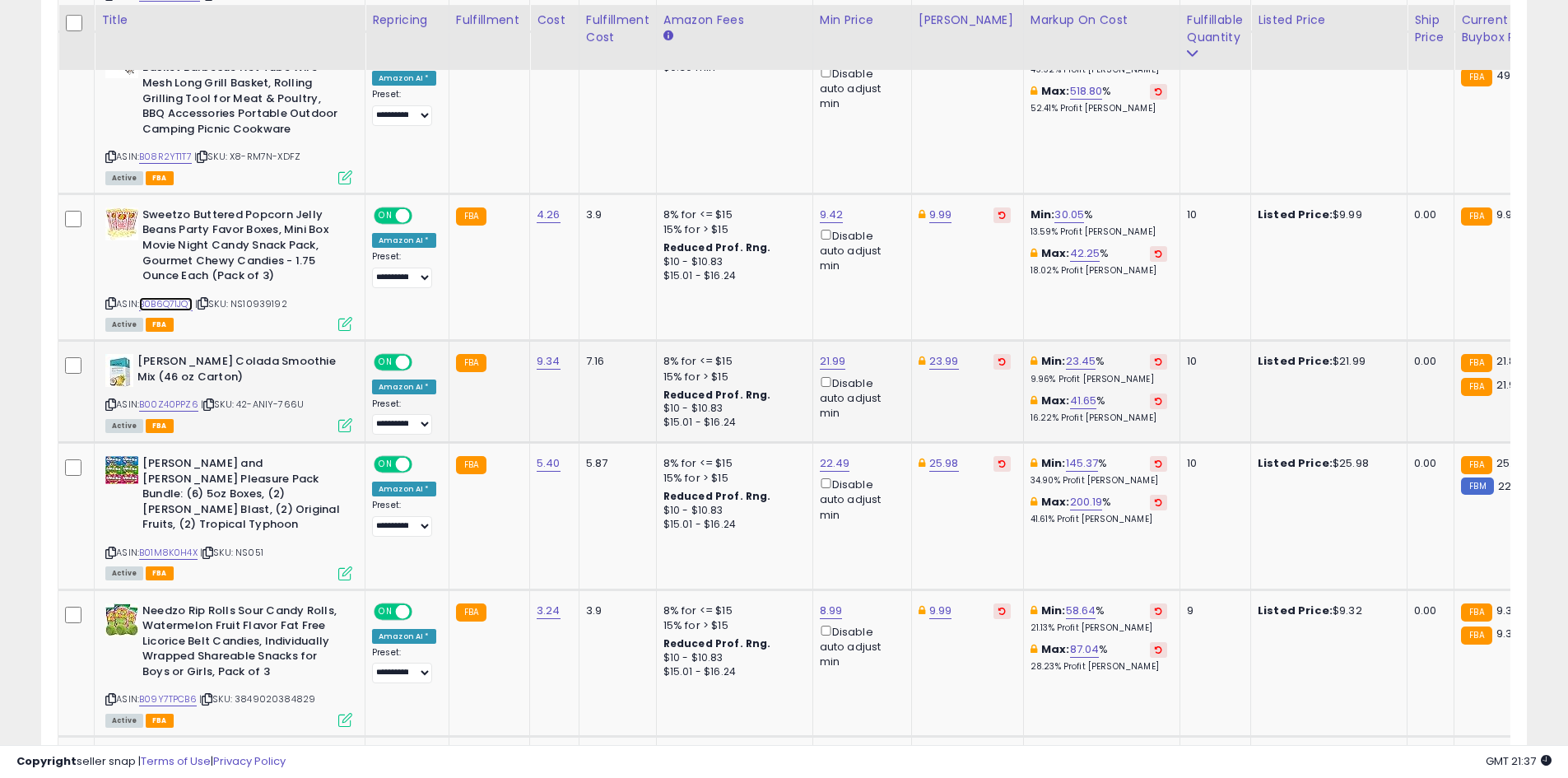
scroll to position [1954, 0]
